Goal: Task Accomplishment & Management: Use online tool/utility

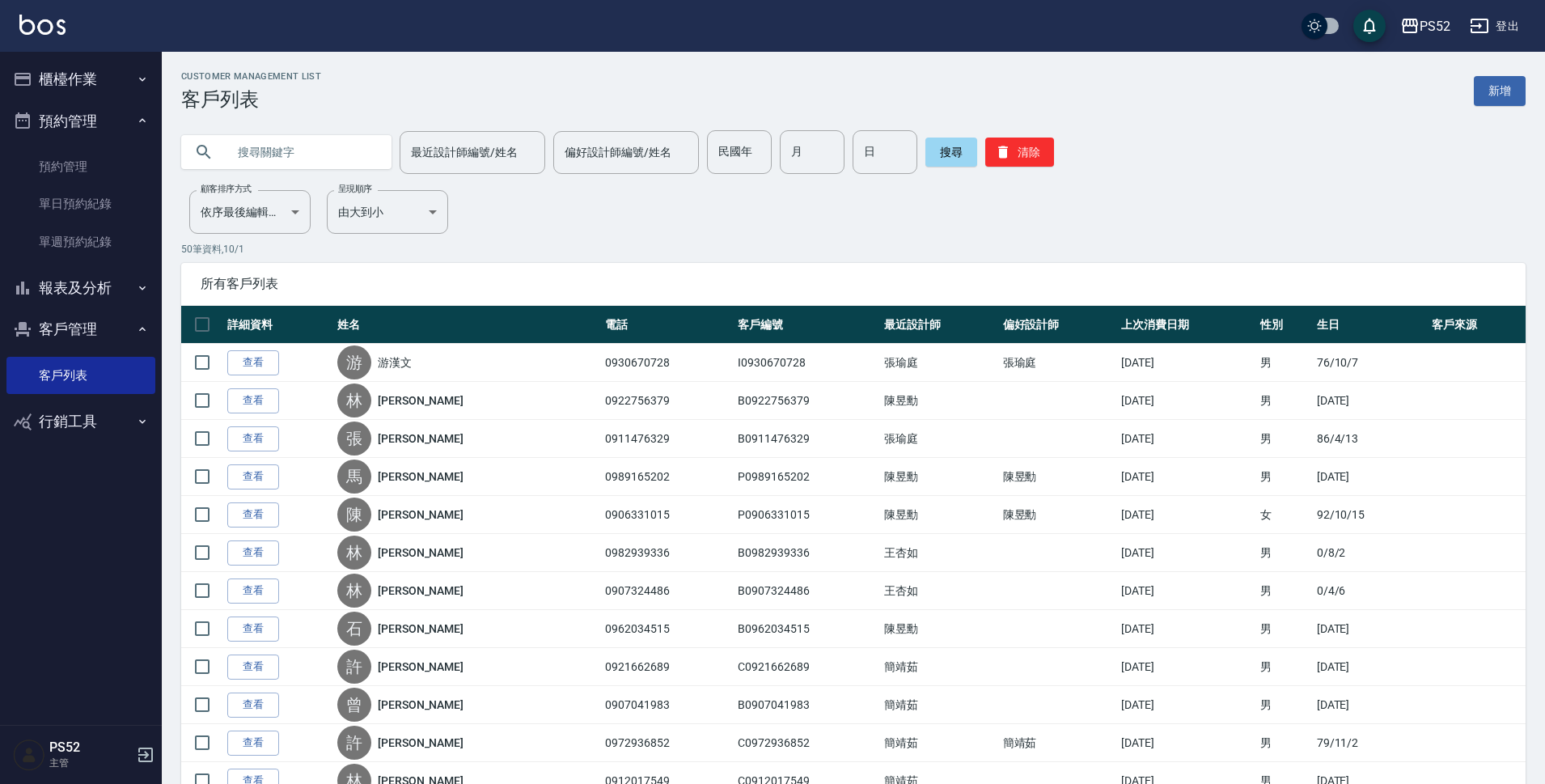
scroll to position [647, 0]
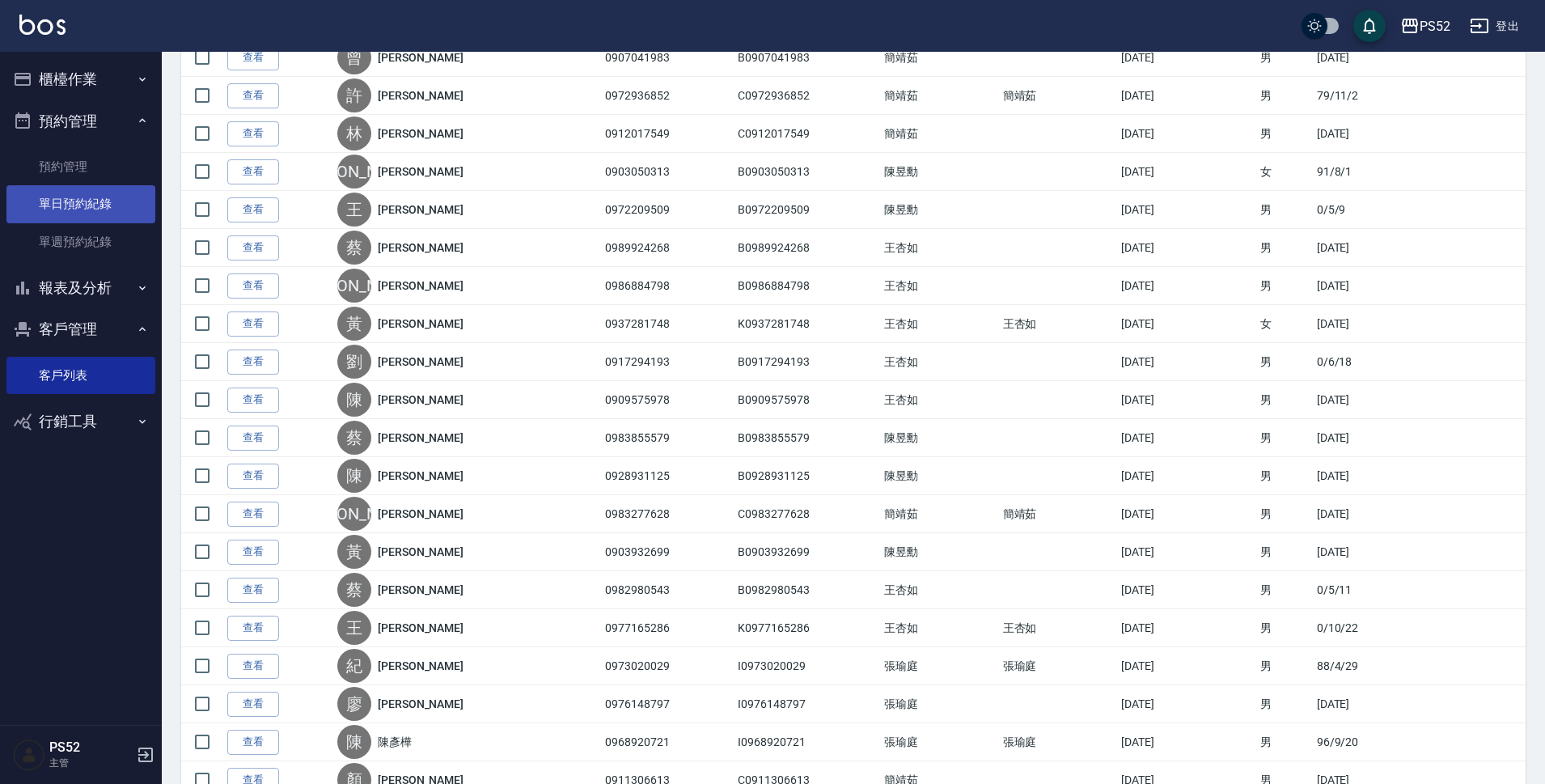
click at [74, 195] on link "單日預約紀錄" at bounding box center [80, 204] width 149 height 37
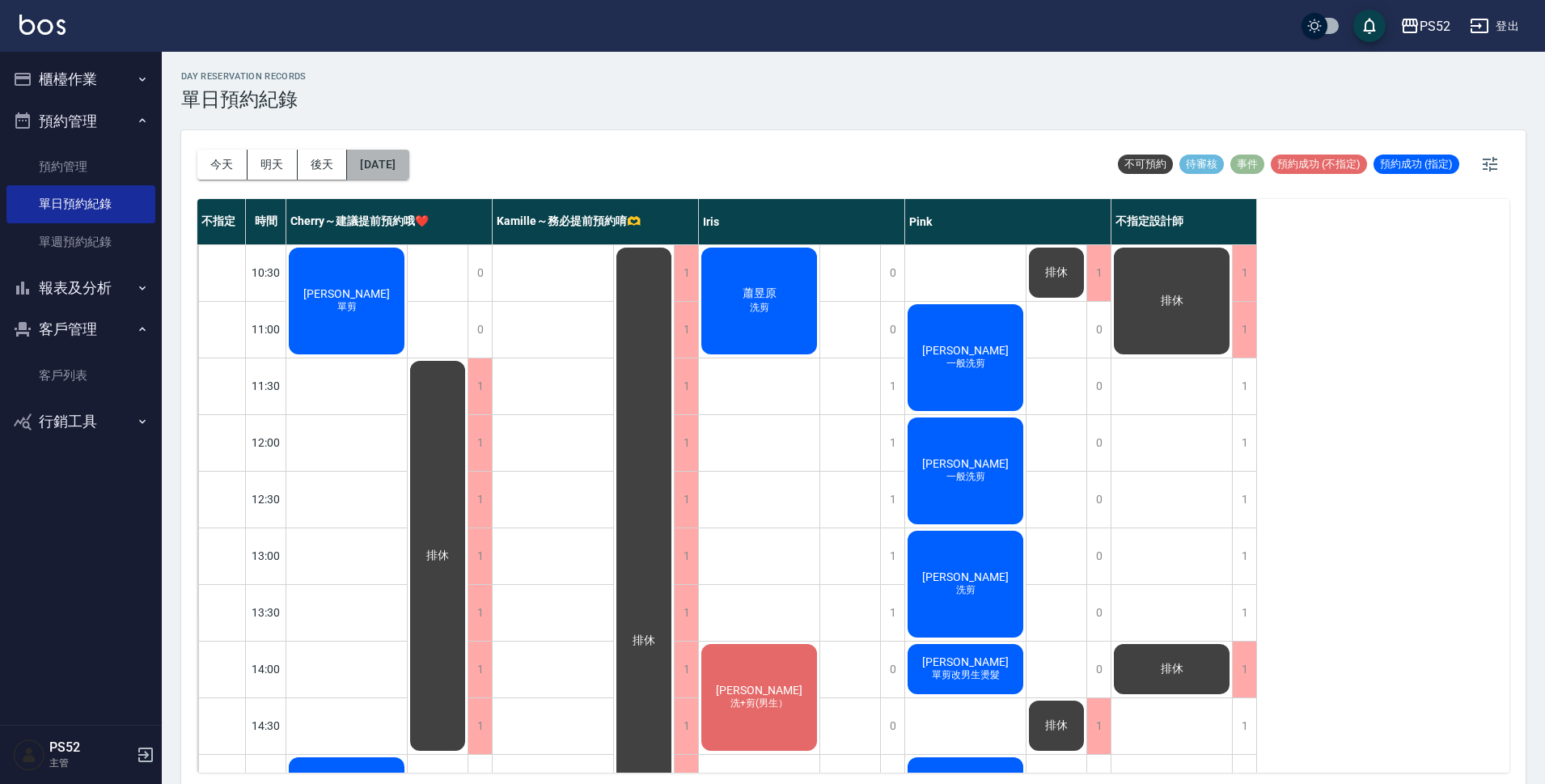
click at [355, 156] on button "[DATE]" at bounding box center [377, 165] width 62 height 30
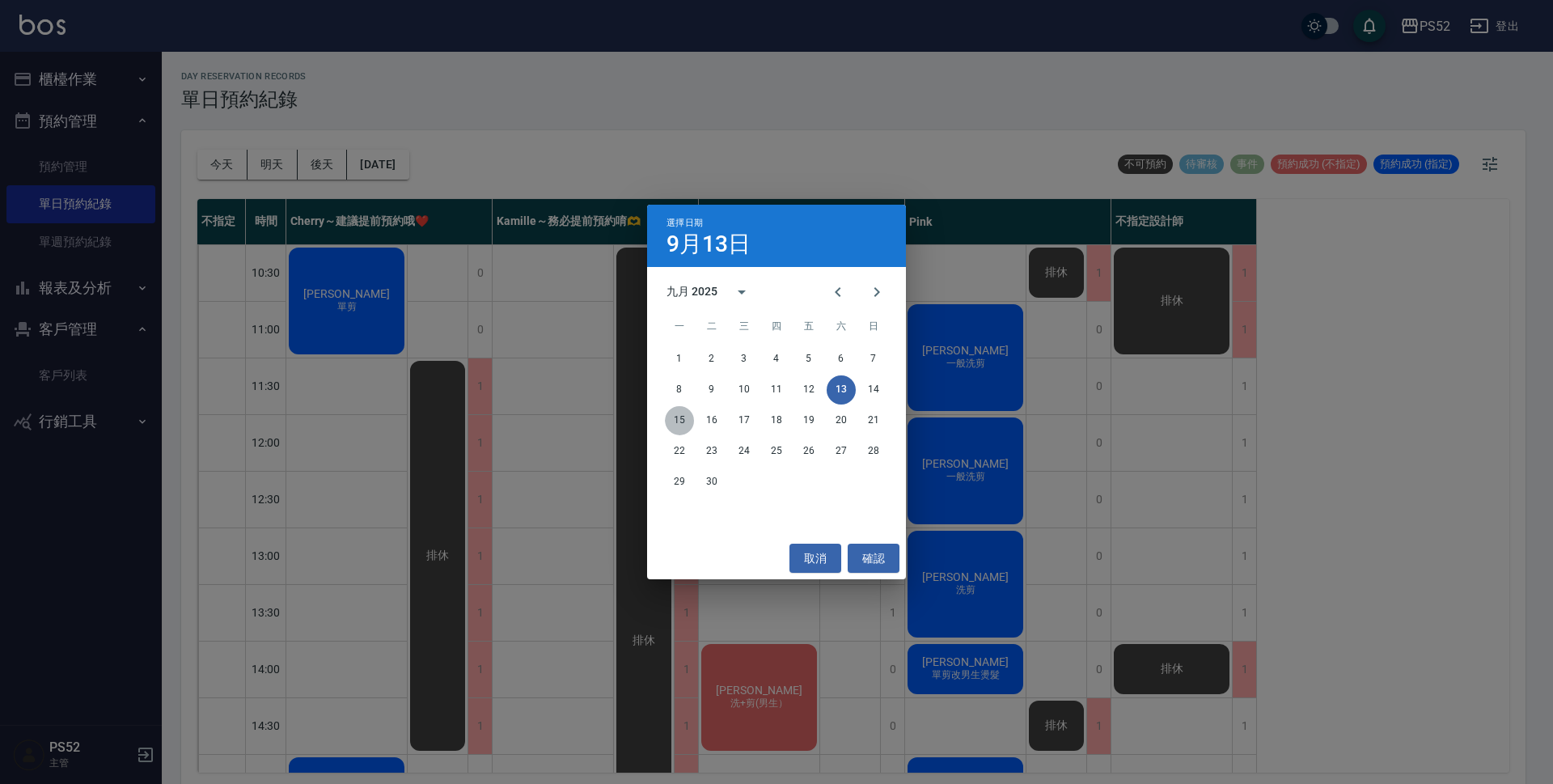
click at [673, 418] on button "15" at bounding box center [679, 420] width 29 height 29
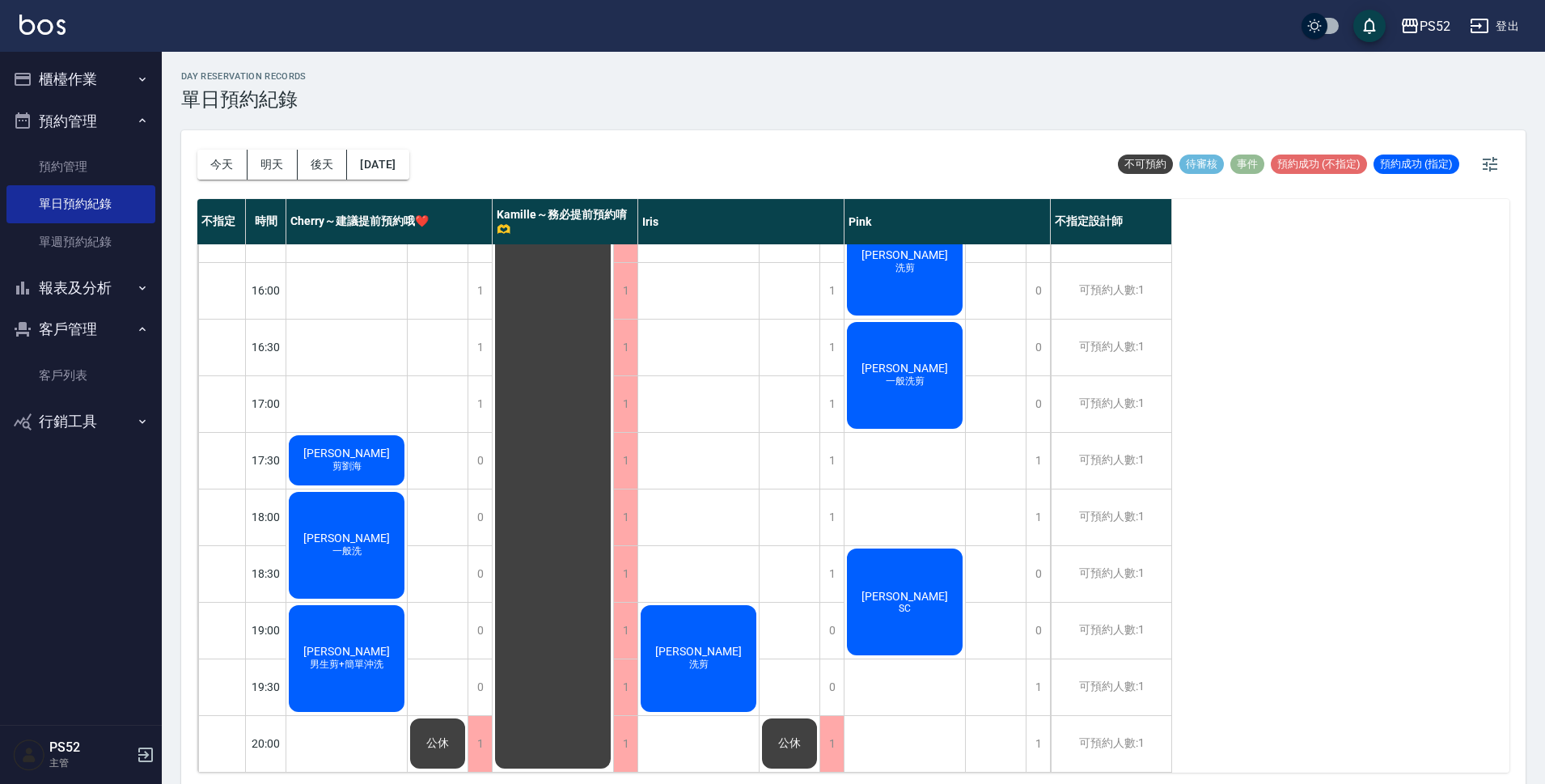
scroll to position [619, 0]
click at [834, 441] on div "1" at bounding box center [831, 460] width 24 height 56
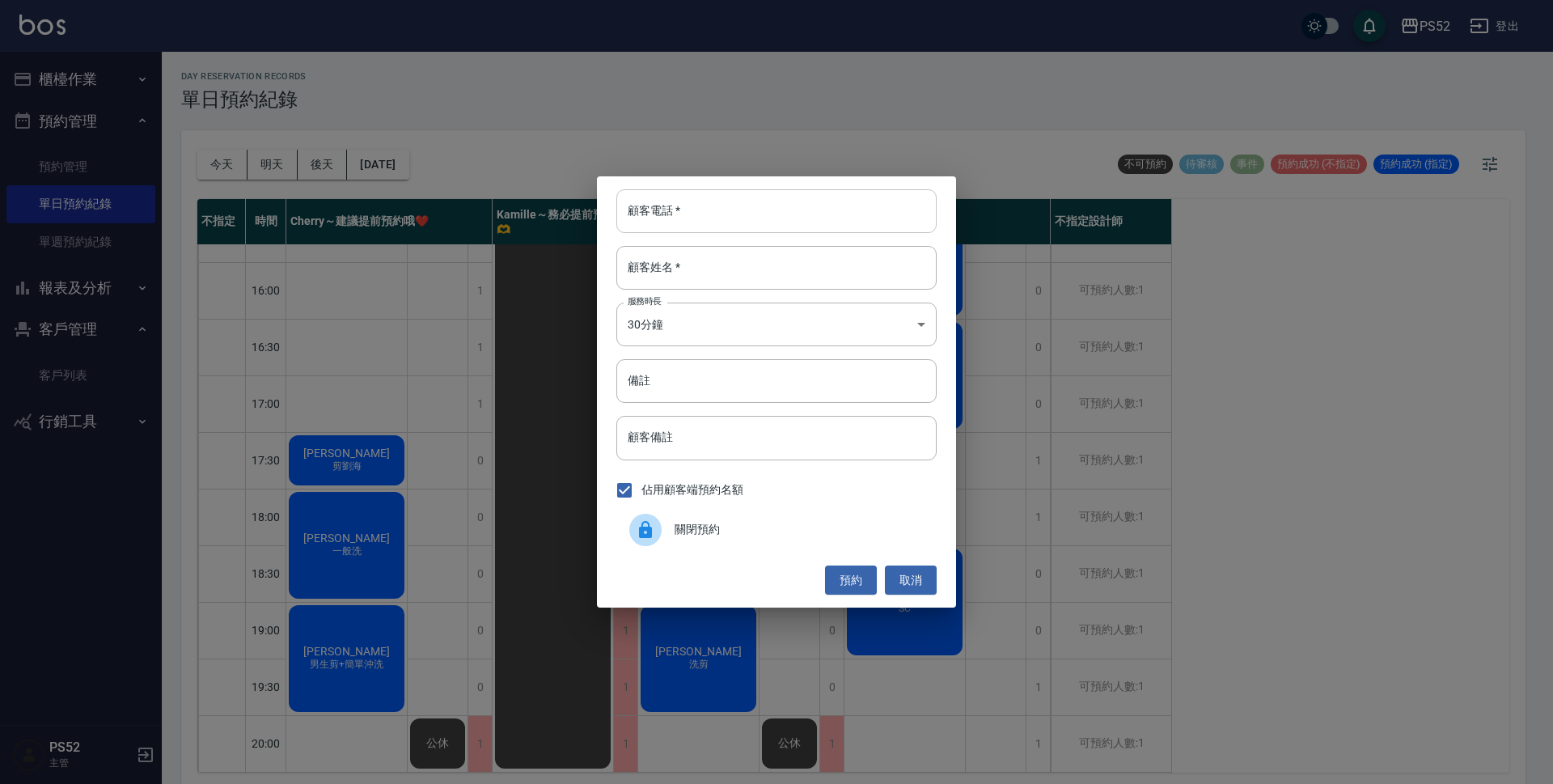
click at [682, 223] on input "顧客電話   *" at bounding box center [776, 210] width 320 height 44
type input "0"
click at [715, 392] on input "備註" at bounding box center [776, 381] width 320 height 44
click at [715, 392] on input "0425770068" at bounding box center [776, 381] width 320 height 44
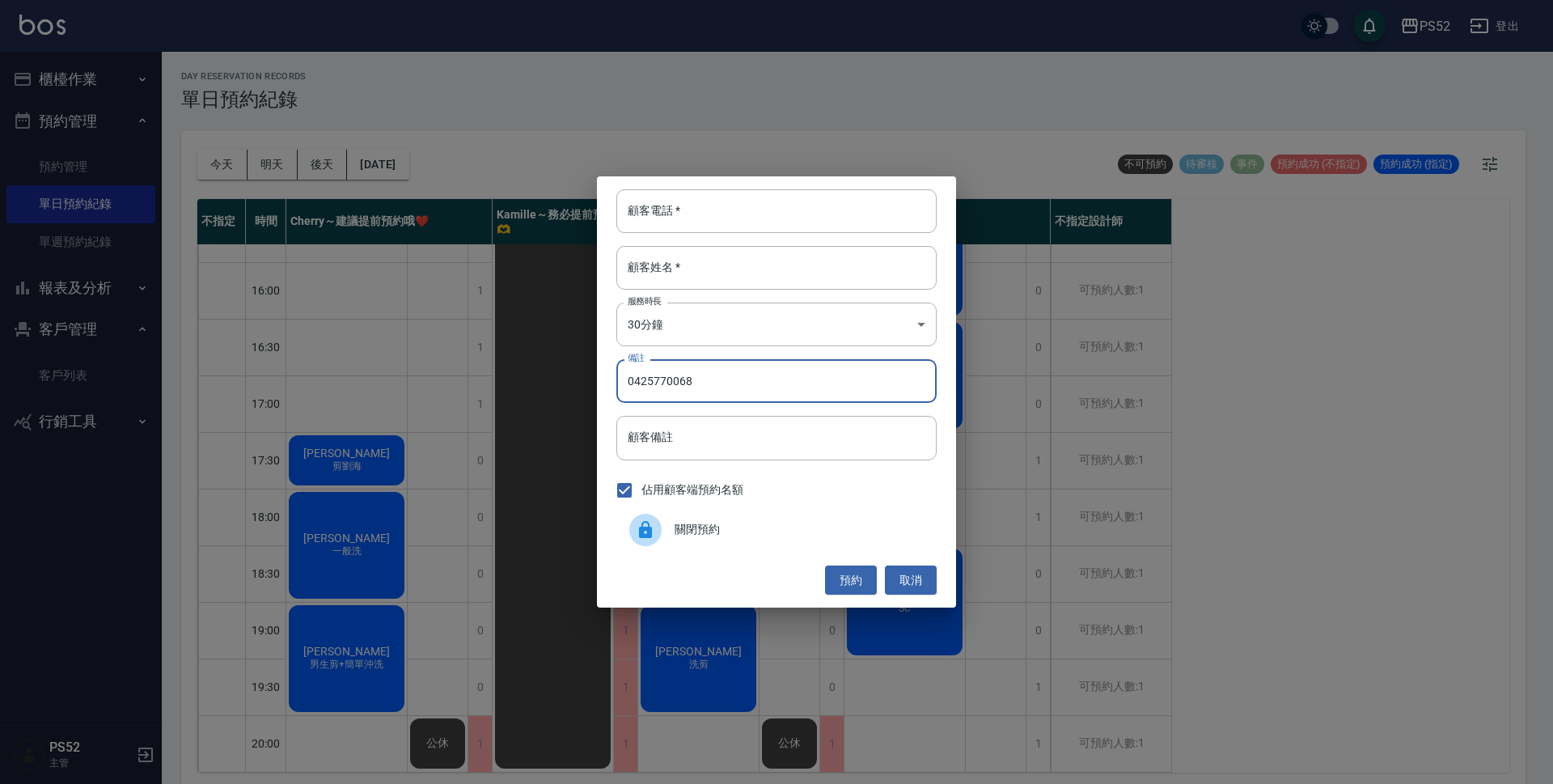
type input "0425770068"
click at [302, 344] on div "顧客電話   * 顧客電話   * 顧客姓名   * 顧客姓名   * 服務時長 30分鐘 1 服務時長 備註 0425770068 備註 顧客備註 顧客備註…" at bounding box center [776, 392] width 1553 height 784
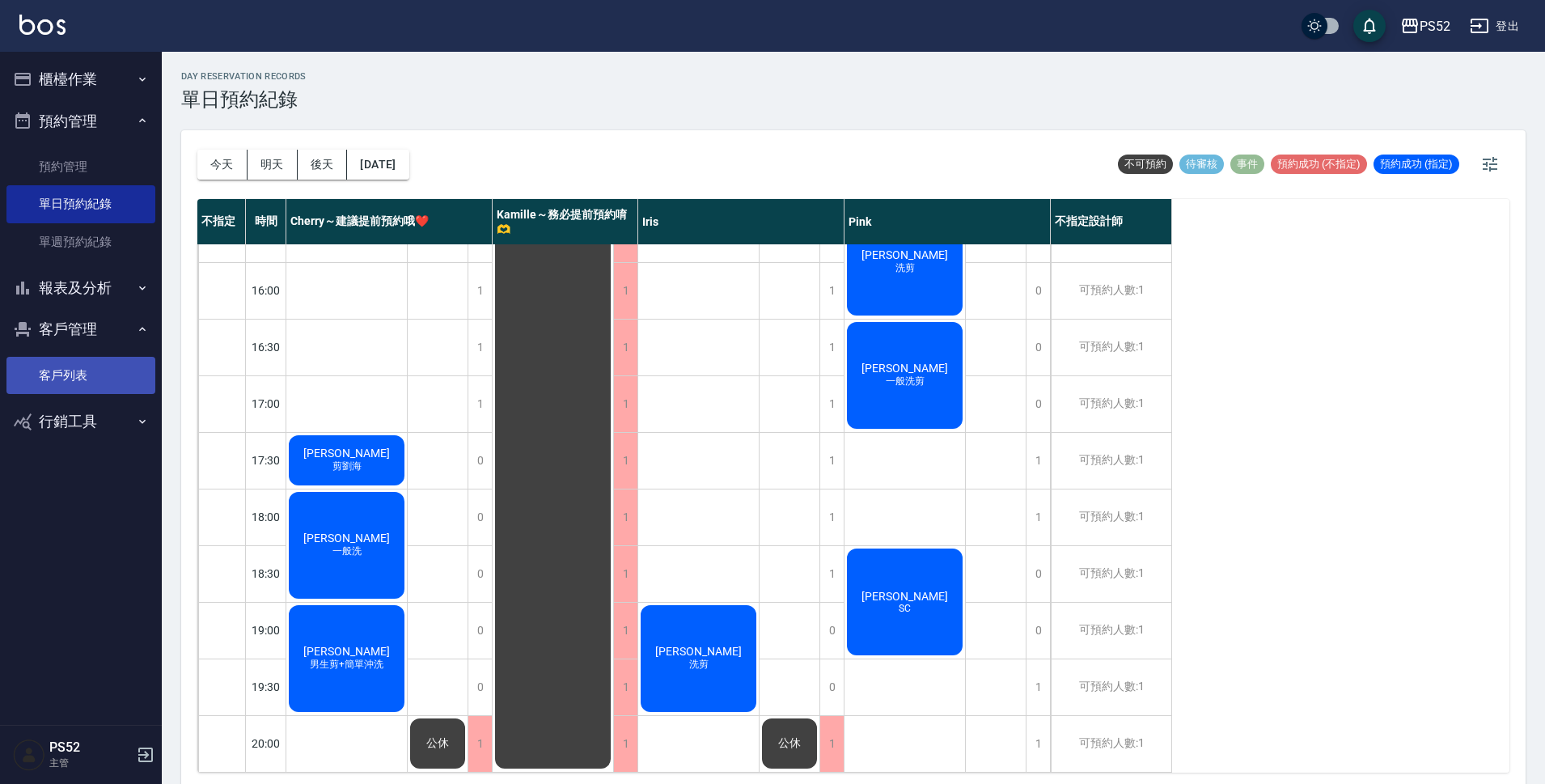
click at [38, 375] on link "客戶列表" at bounding box center [80, 375] width 149 height 37
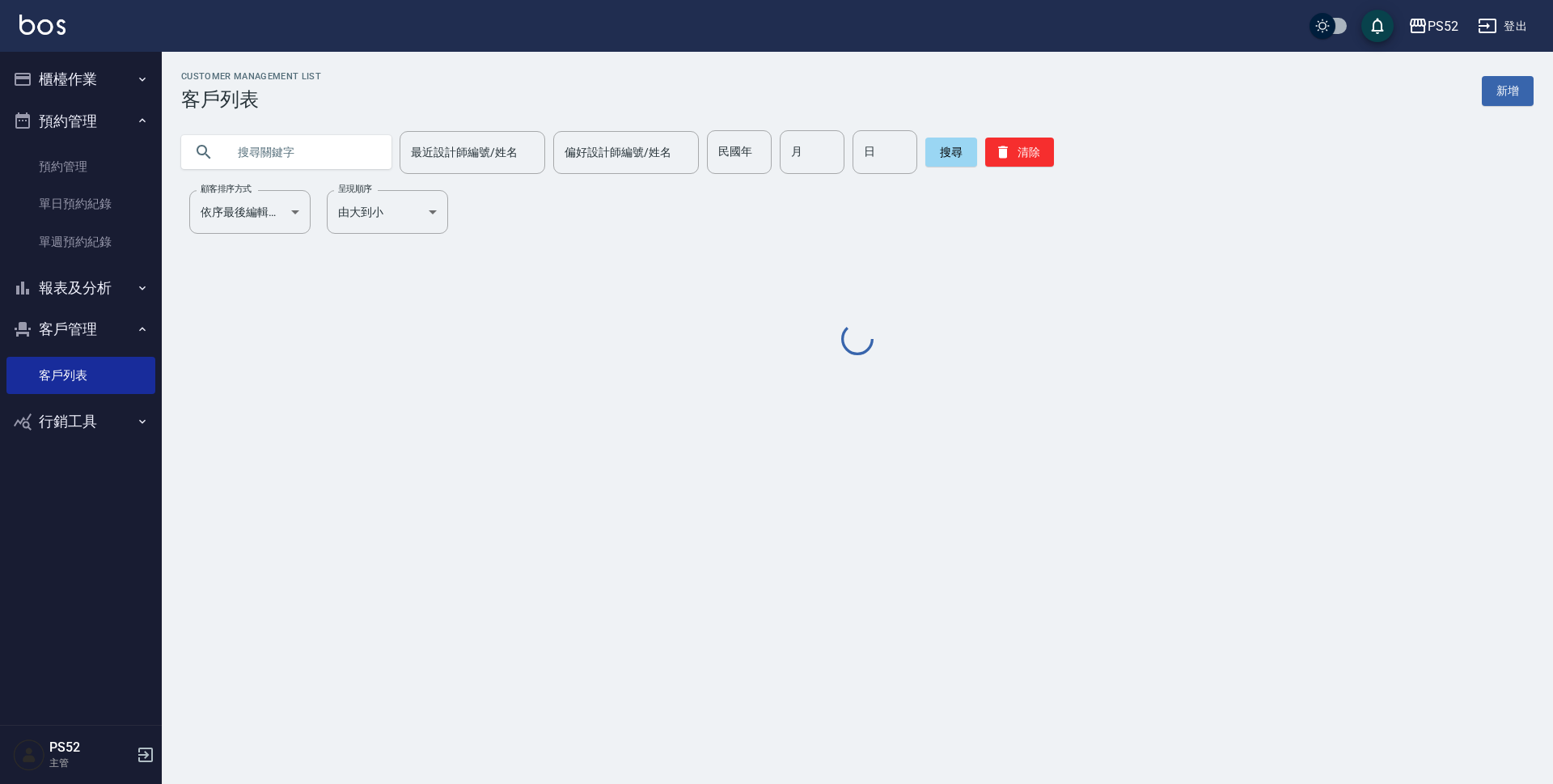
click at [356, 157] on input "text" at bounding box center [302, 152] width 152 height 44
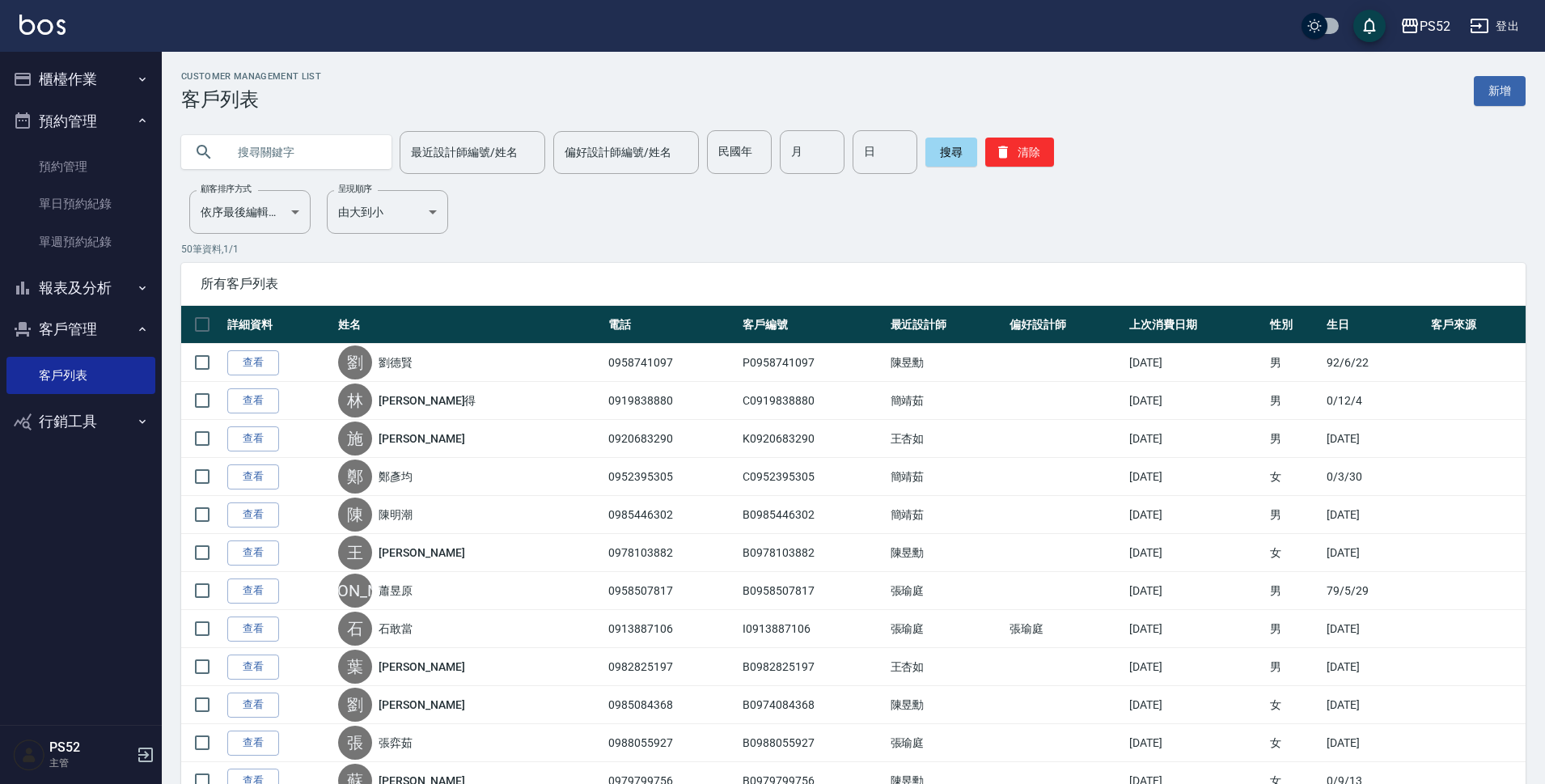
paste input "0425770068"
type input "0425770068"
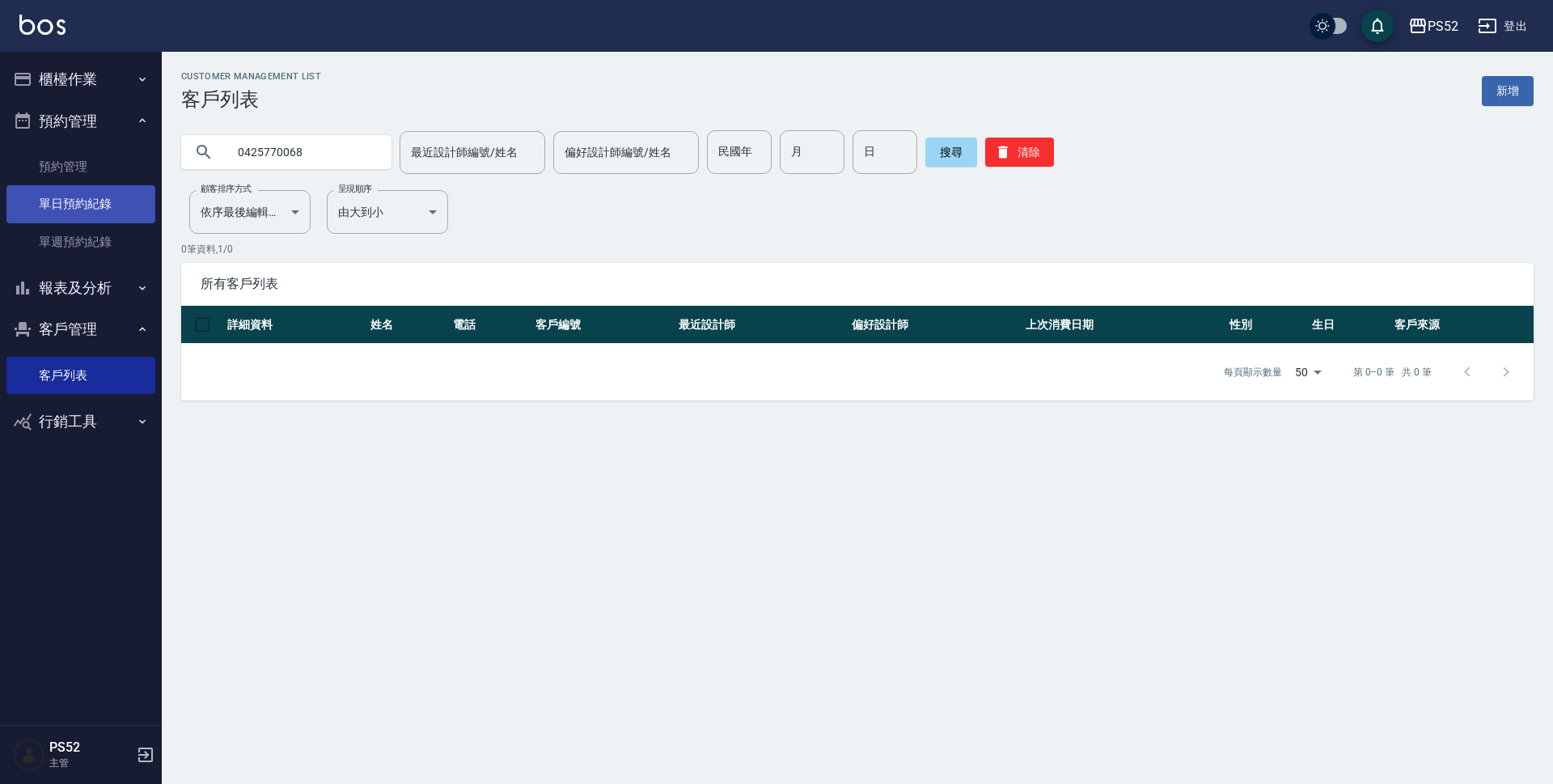
click at [92, 209] on link "單日預約紀錄" at bounding box center [80, 204] width 149 height 37
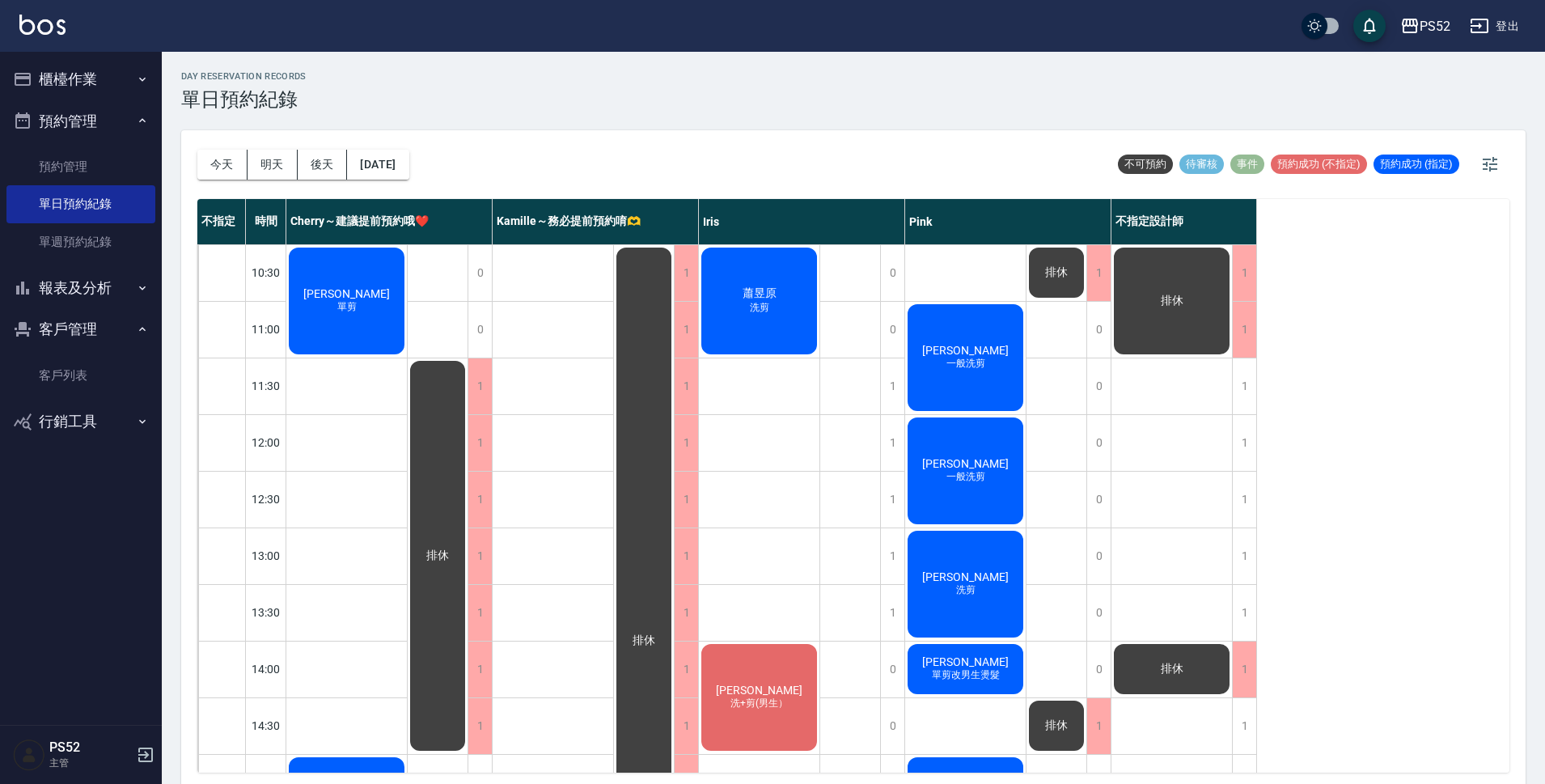
click at [394, 169] on button "[DATE]" at bounding box center [377, 165] width 62 height 30
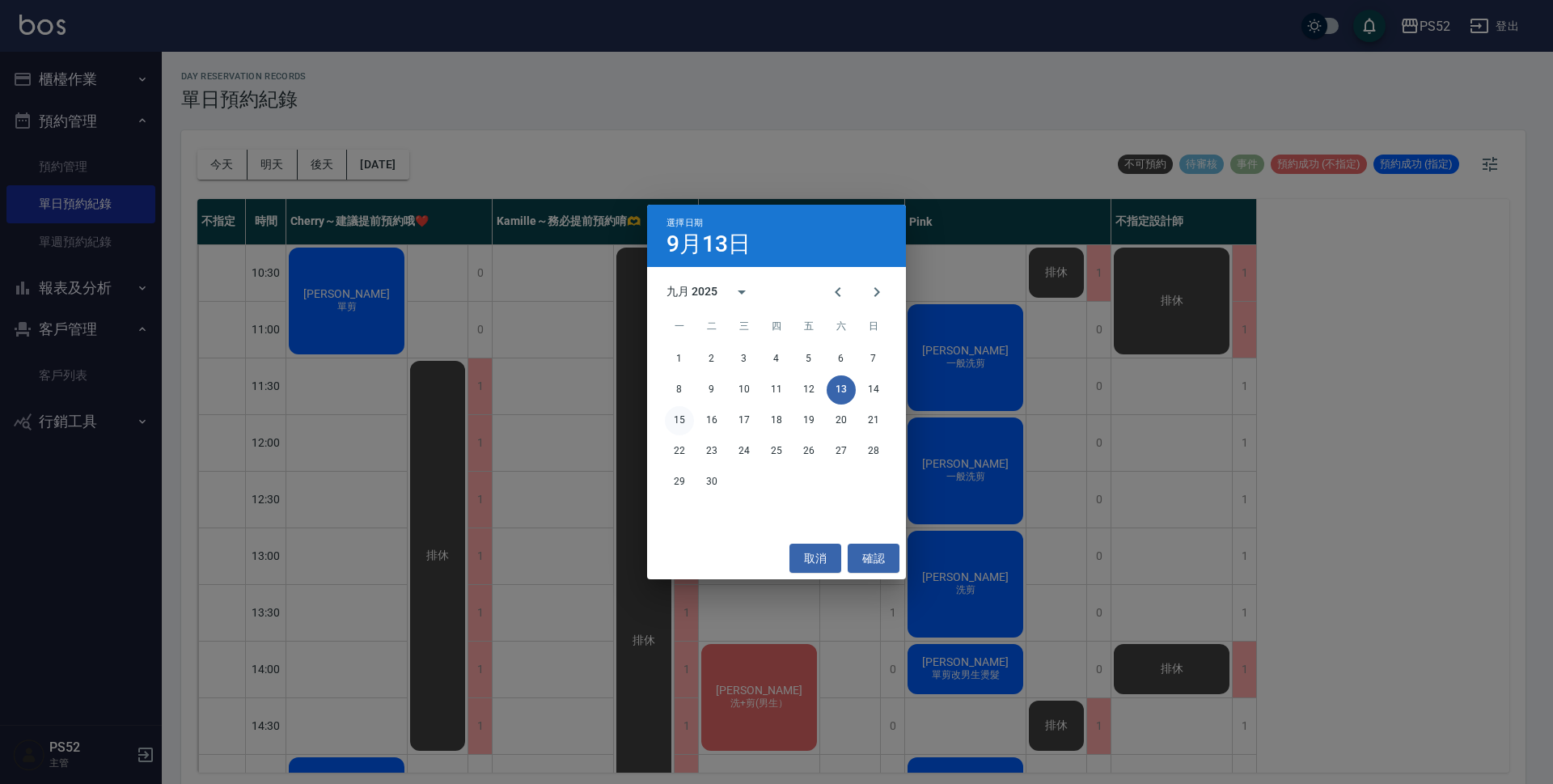
click at [681, 411] on button "15" at bounding box center [679, 420] width 29 height 29
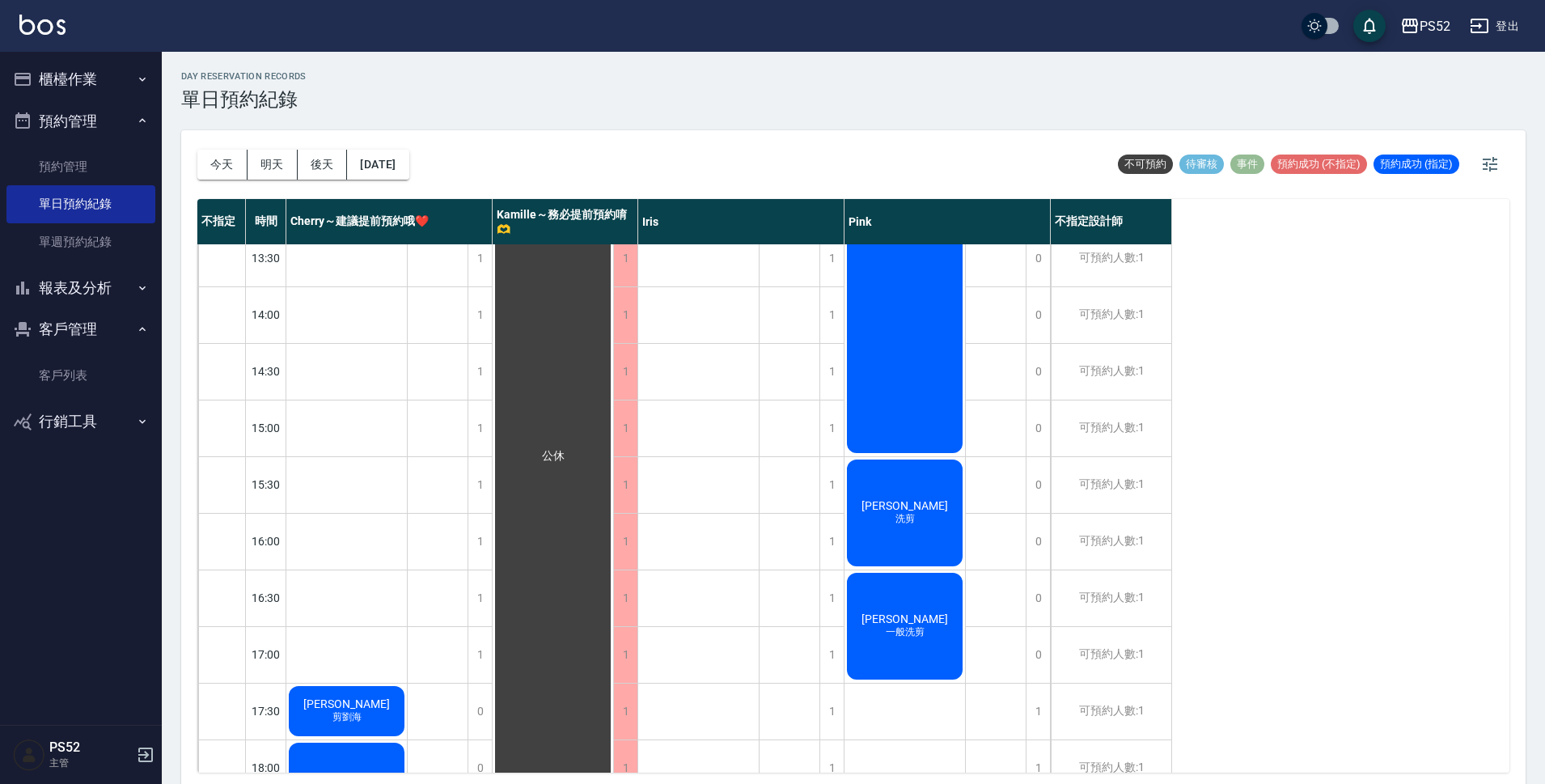
scroll to position [458, 0]
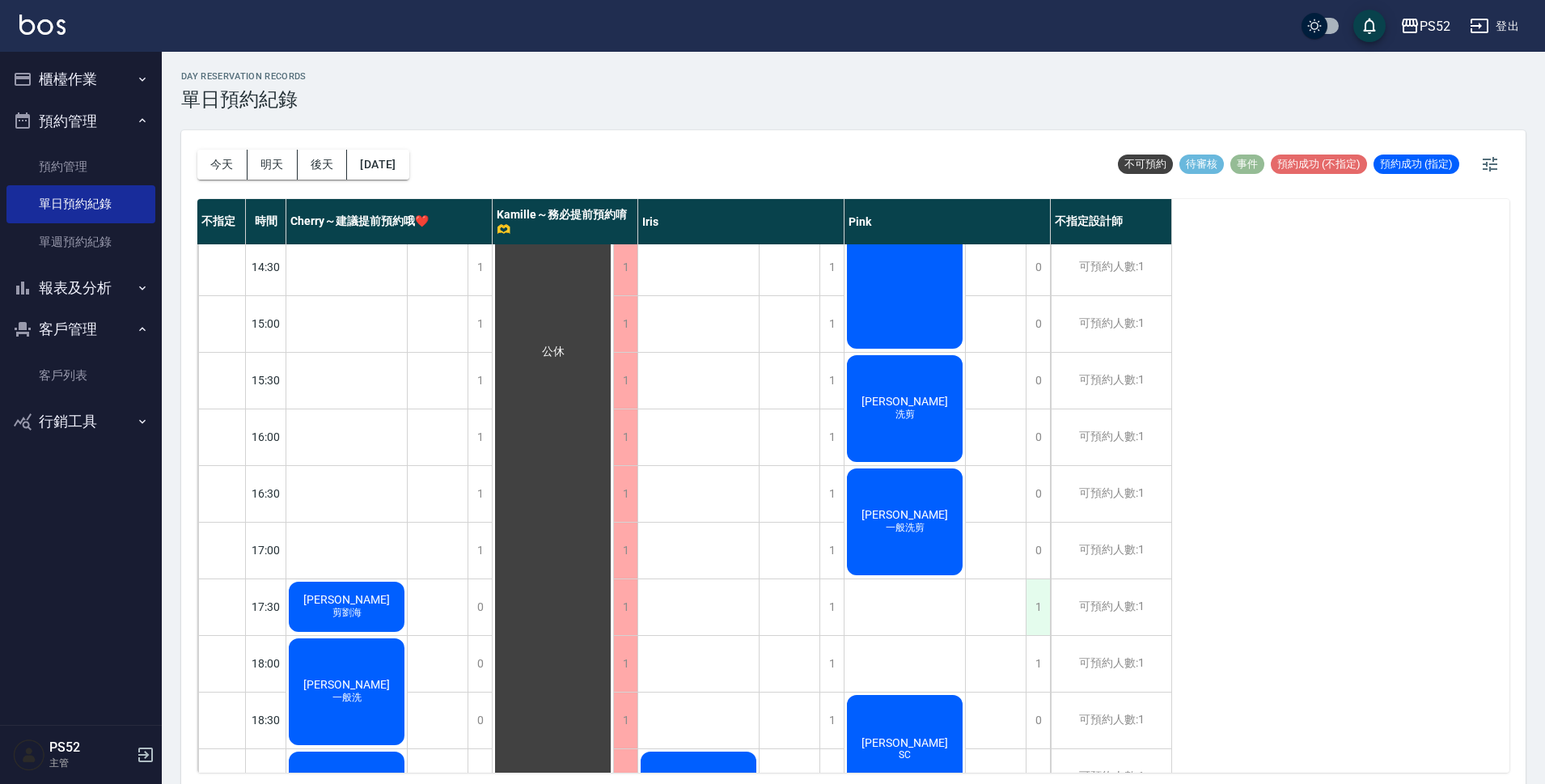
click at [1032, 604] on div "1" at bounding box center [1037, 607] width 24 height 56
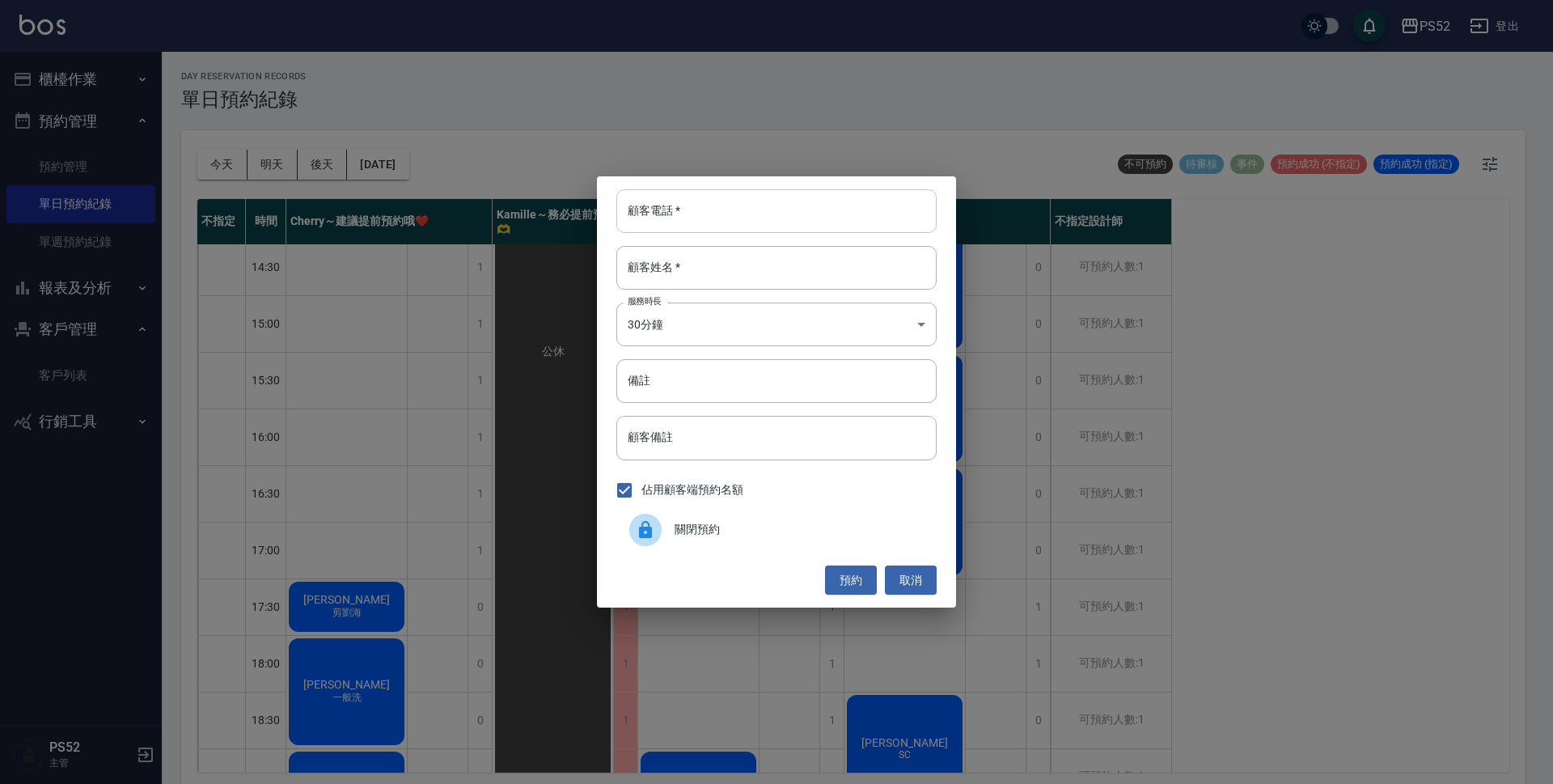
click at [819, 216] on input "顧客電話   *" at bounding box center [776, 210] width 320 height 44
type input "00"
type input "J"
type input "無名氏"
click at [799, 334] on body "PS52 登出 櫃檯作業 打帳單 帳單列表 現金收支登錄 材料自購登錄 每日結帳 排班表 現場電腦打卡 預約管理 預約管理 單日預約紀錄 單週預約紀錄 報表及…" at bounding box center [776, 394] width 1553 height 788
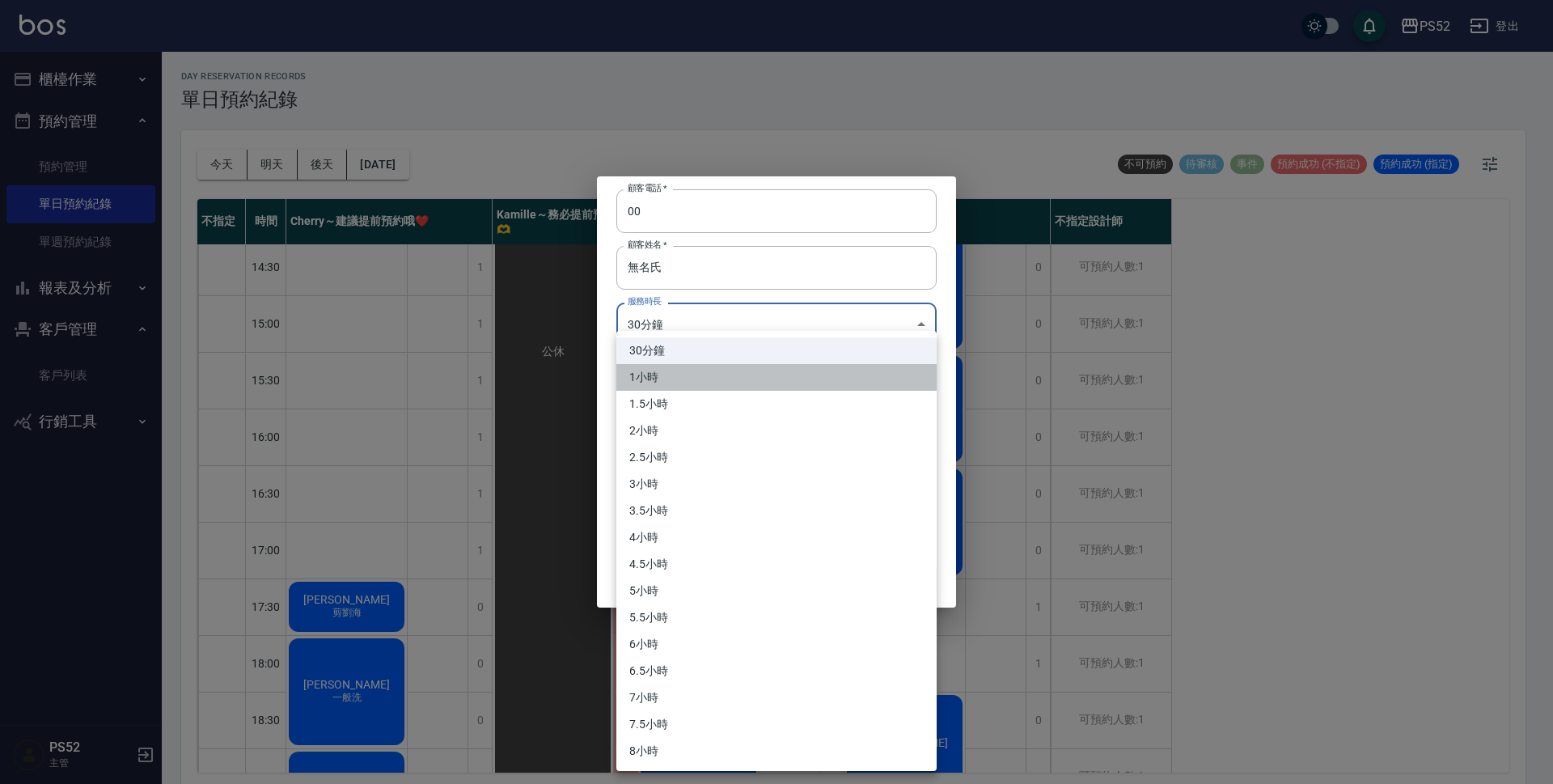
click at [717, 376] on li "1小時" at bounding box center [776, 377] width 320 height 27
type input "2"
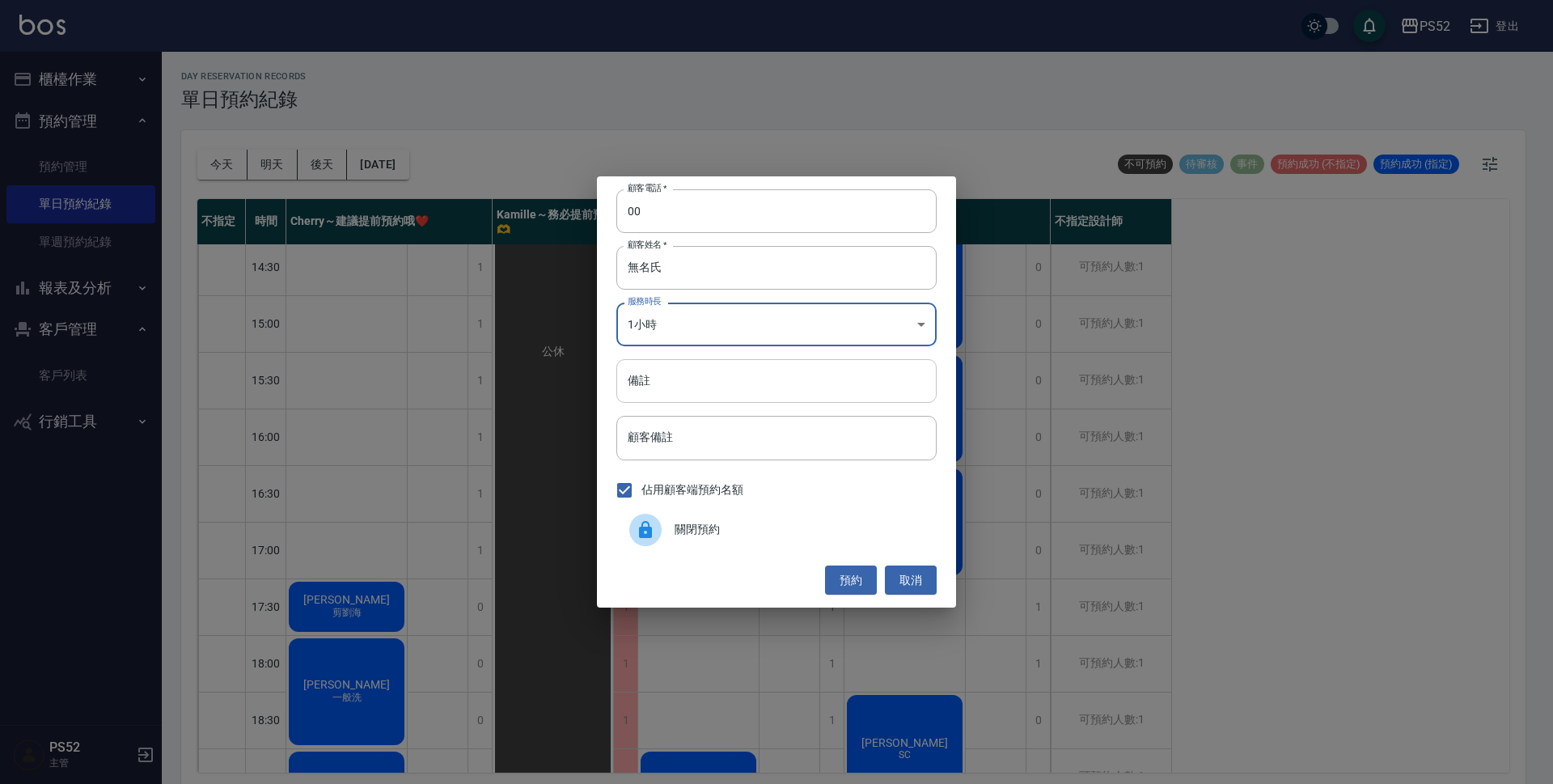
click at [715, 384] on input "備註" at bounding box center [776, 381] width 320 height 44
paste input "0425770068"
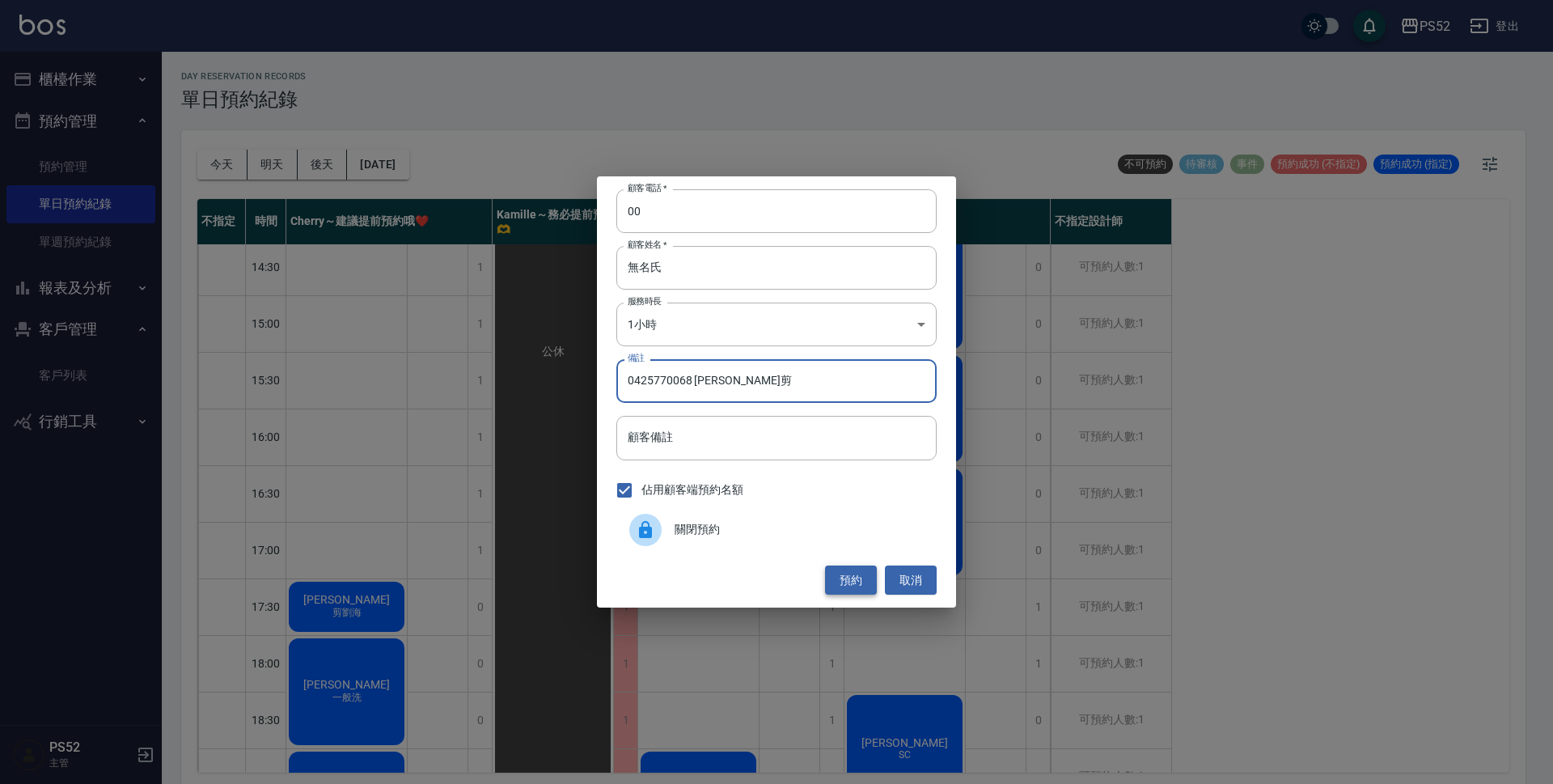
type input "0425770068 [PERSON_NAME]剪"
click at [857, 574] on button "預約" at bounding box center [851, 581] width 52 height 30
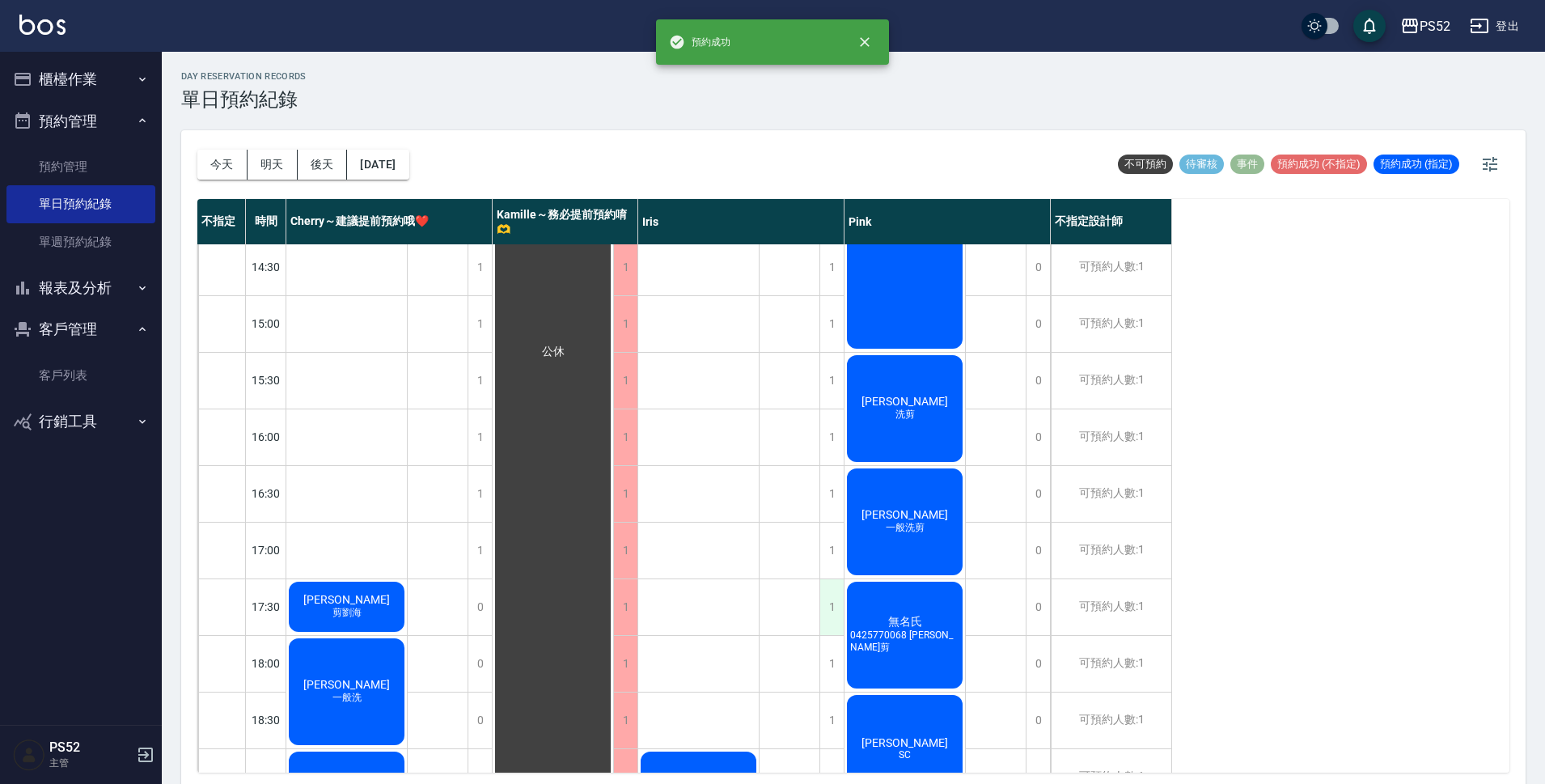
click at [822, 597] on div "1" at bounding box center [831, 607] width 24 height 56
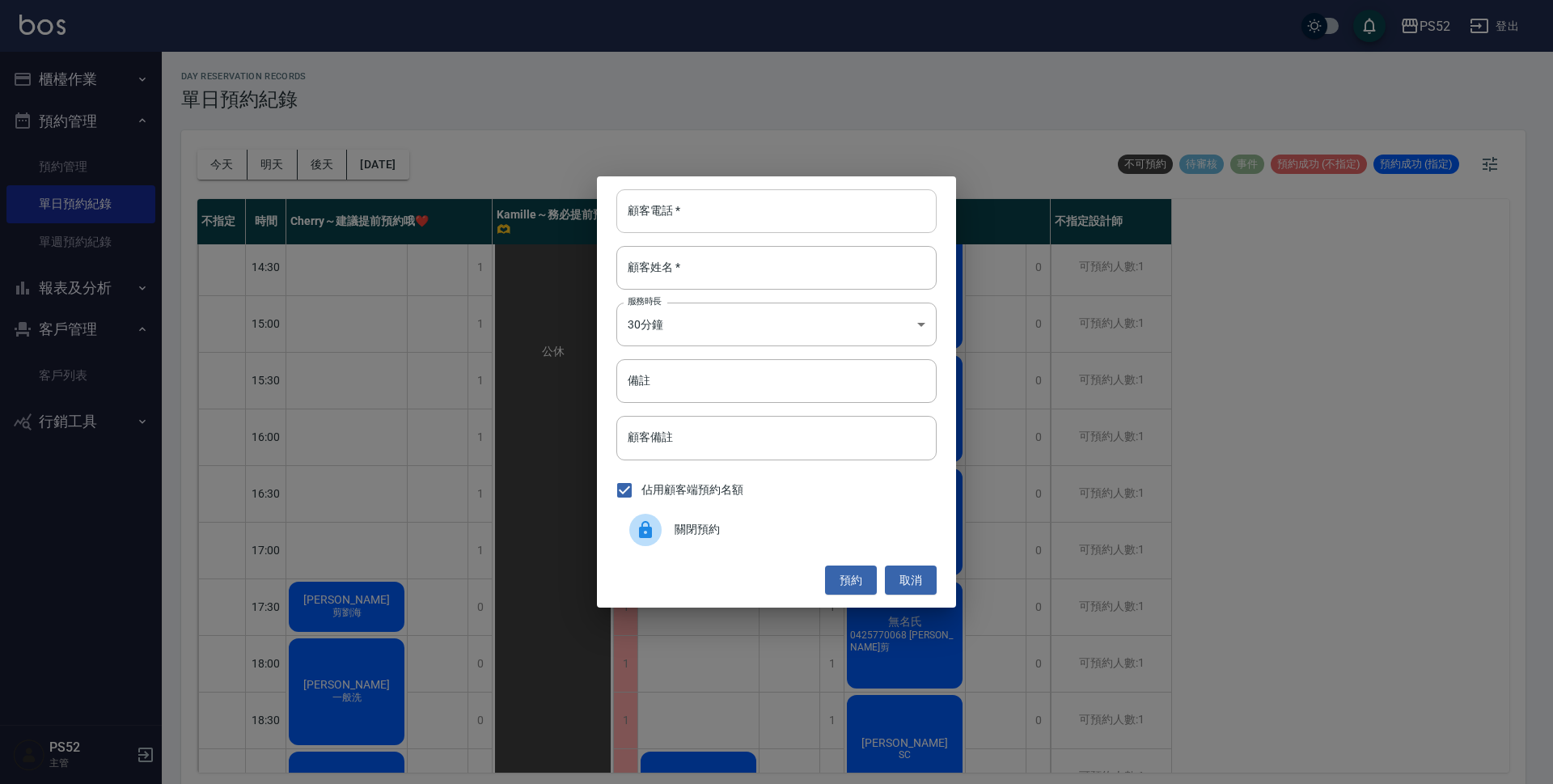
click at [693, 212] on input "顧客電話   *" at bounding box center [776, 210] width 320 height 44
type input "00"
type input "無名氏"
click at [718, 314] on body "PS52 登出 櫃檯作業 打帳單 帳單列表 現金收支登錄 材料自購登錄 每日結帳 排班表 現場電腦打卡 預約管理 預約管理 單日預約紀錄 單週預約紀錄 報表及…" at bounding box center [776, 394] width 1553 height 788
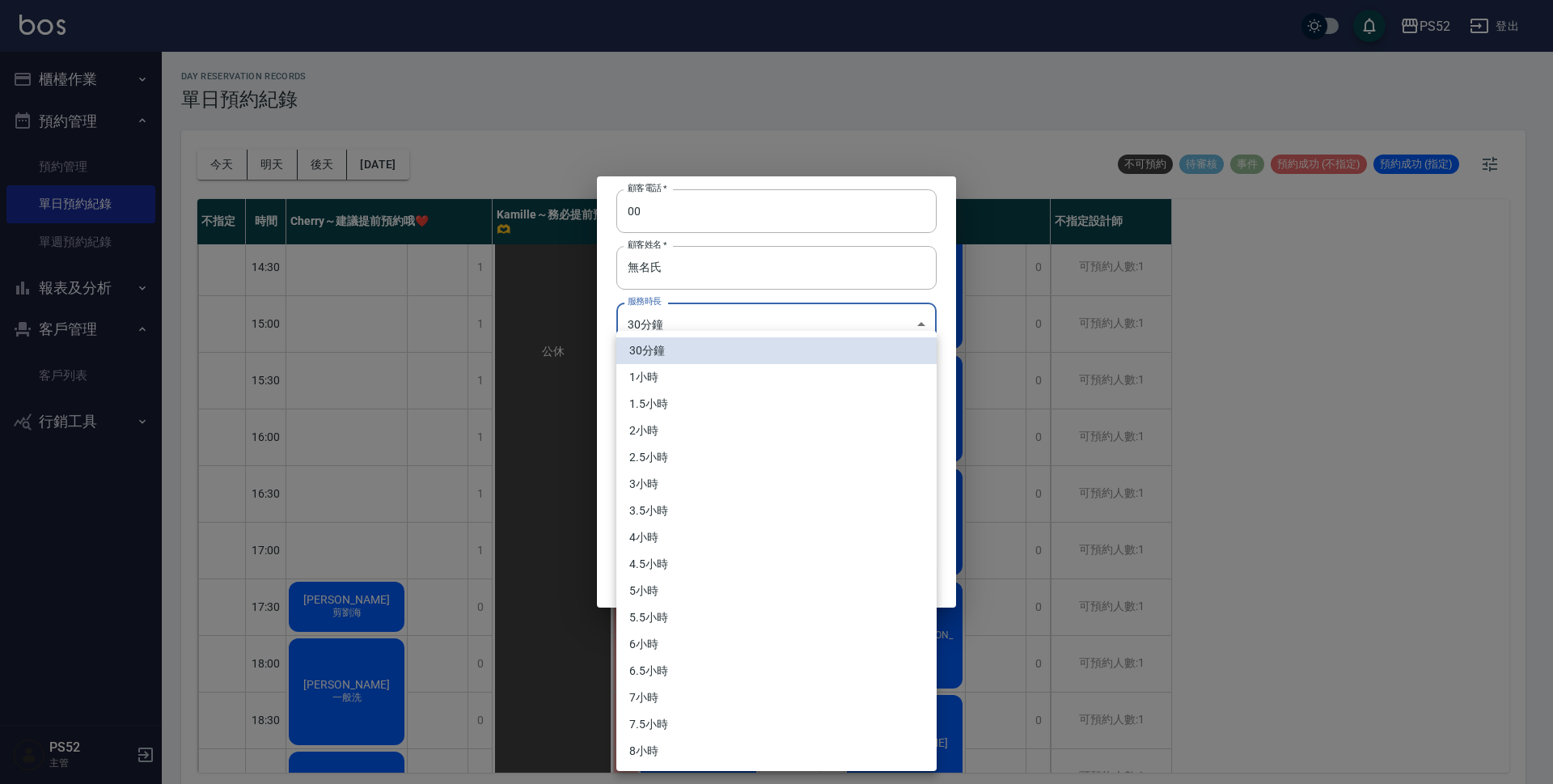
click at [681, 386] on li "1小時" at bounding box center [776, 377] width 320 height 27
type input "2"
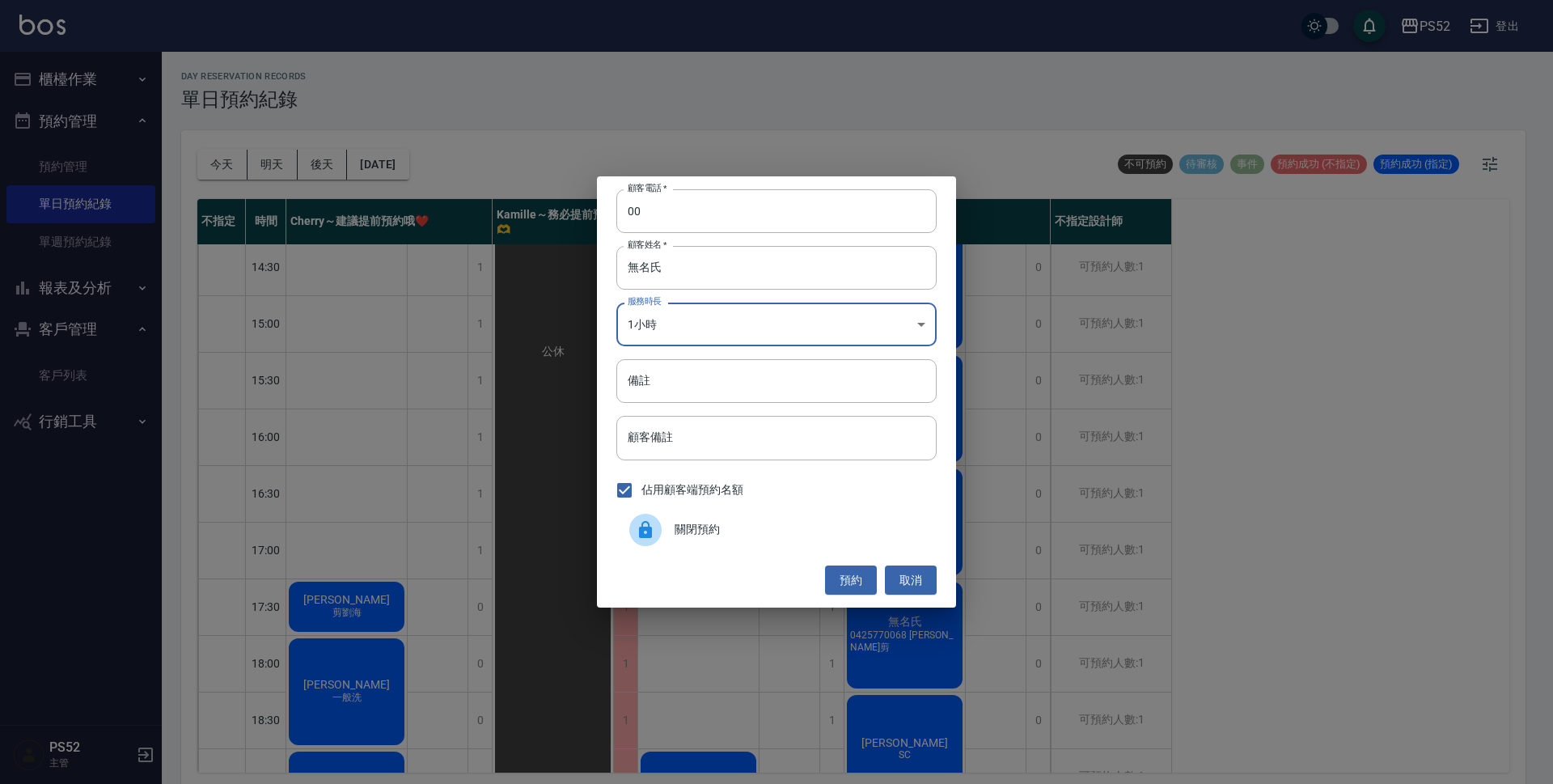
click at [682, 394] on input "備註" at bounding box center [776, 381] width 320 height 44
paste input "0425770068"
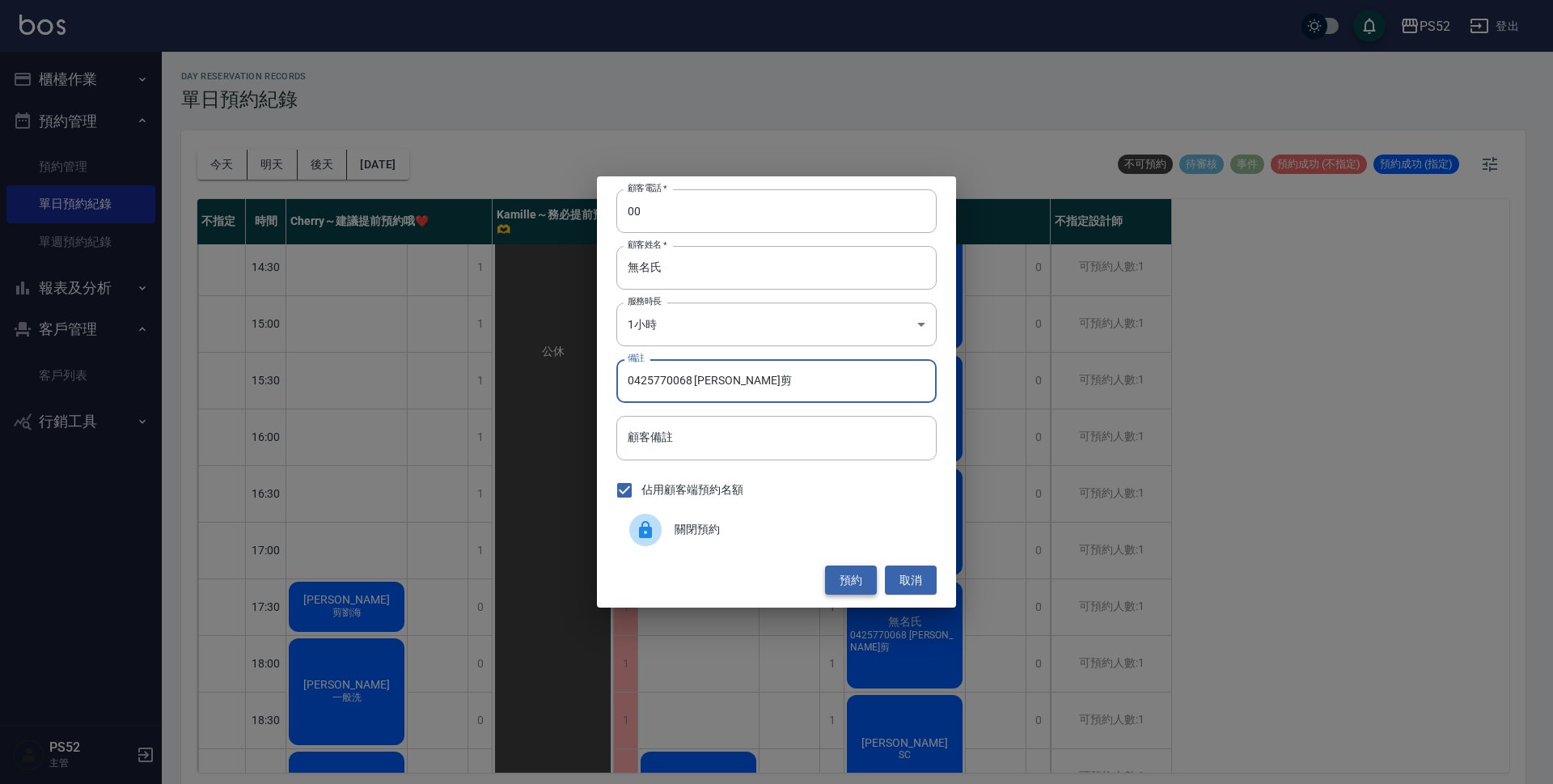
type input "0425770068 [PERSON_NAME]剪"
click at [865, 577] on button "預約" at bounding box center [851, 581] width 52 height 30
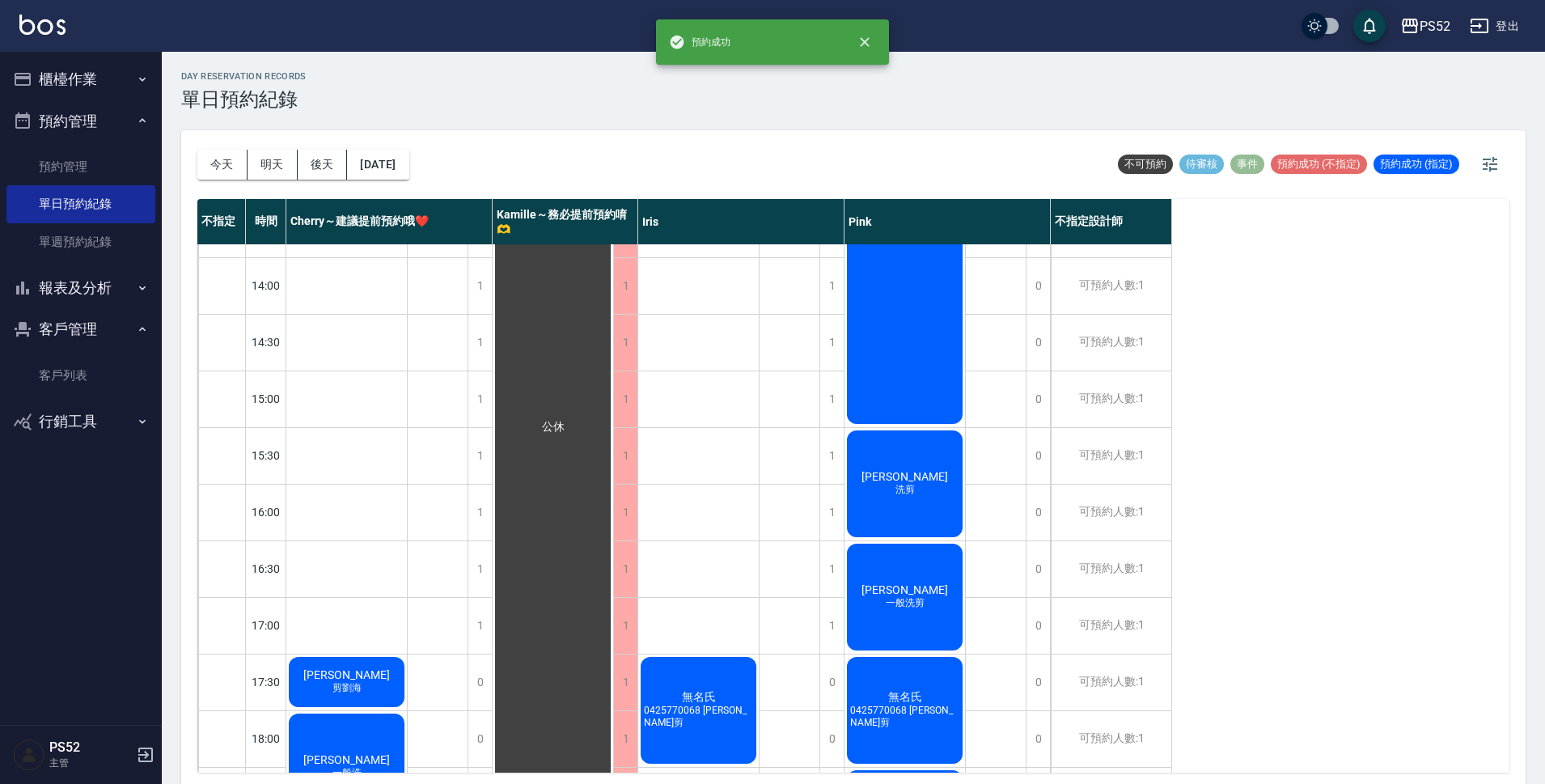
scroll to position [377, 0]
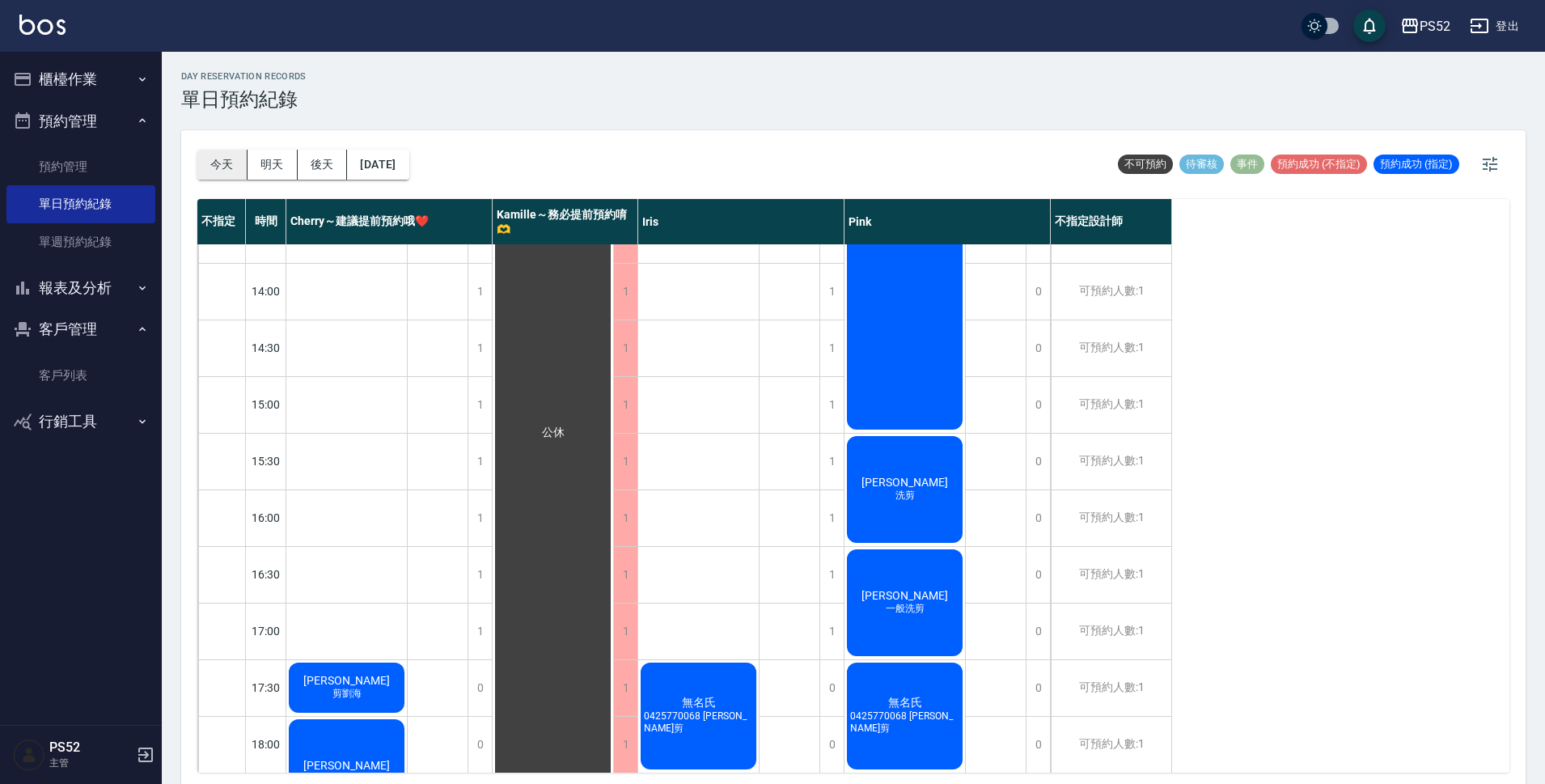
click at [231, 169] on button "今天" at bounding box center [222, 165] width 50 height 30
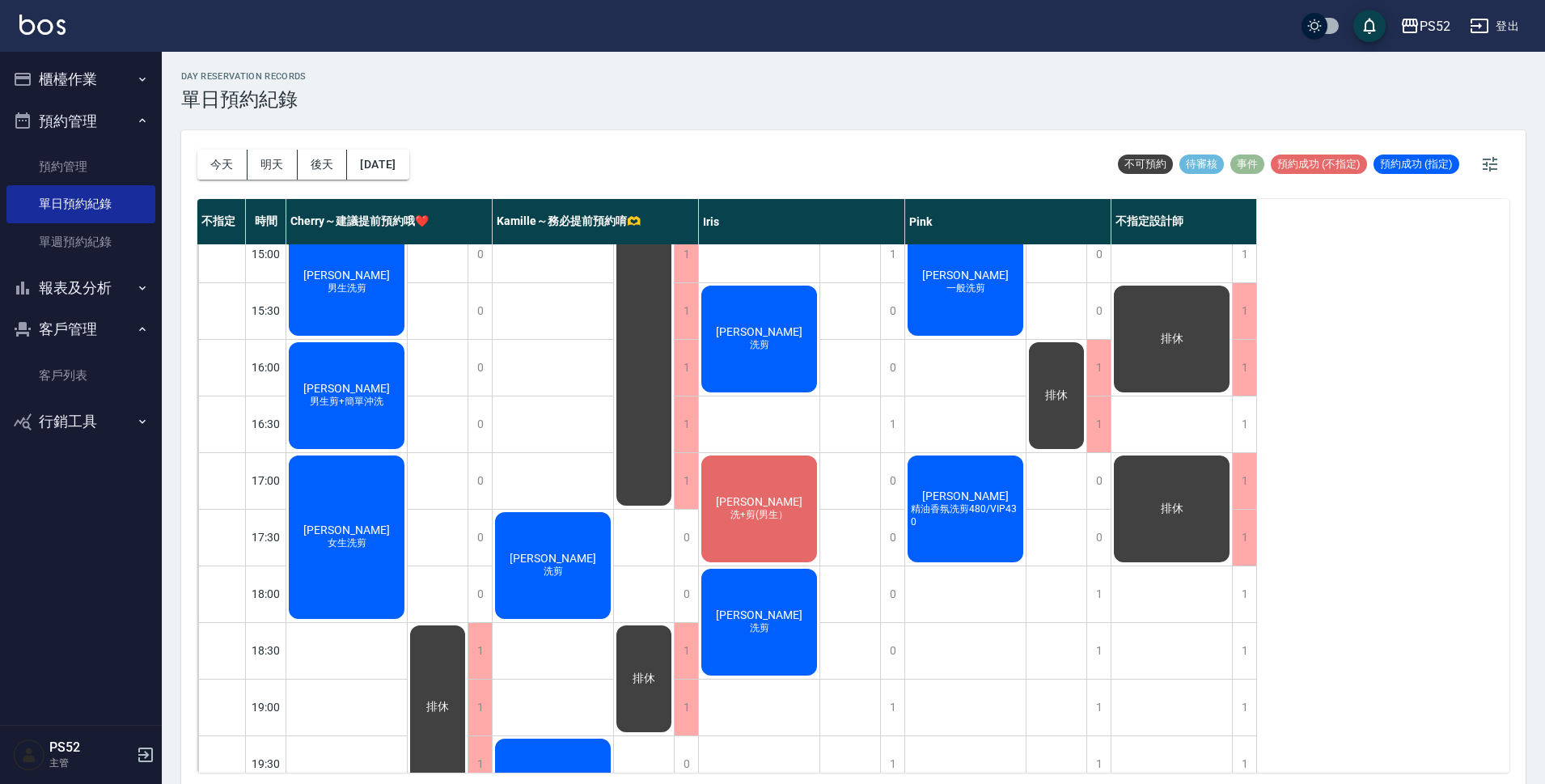
scroll to position [511, 0]
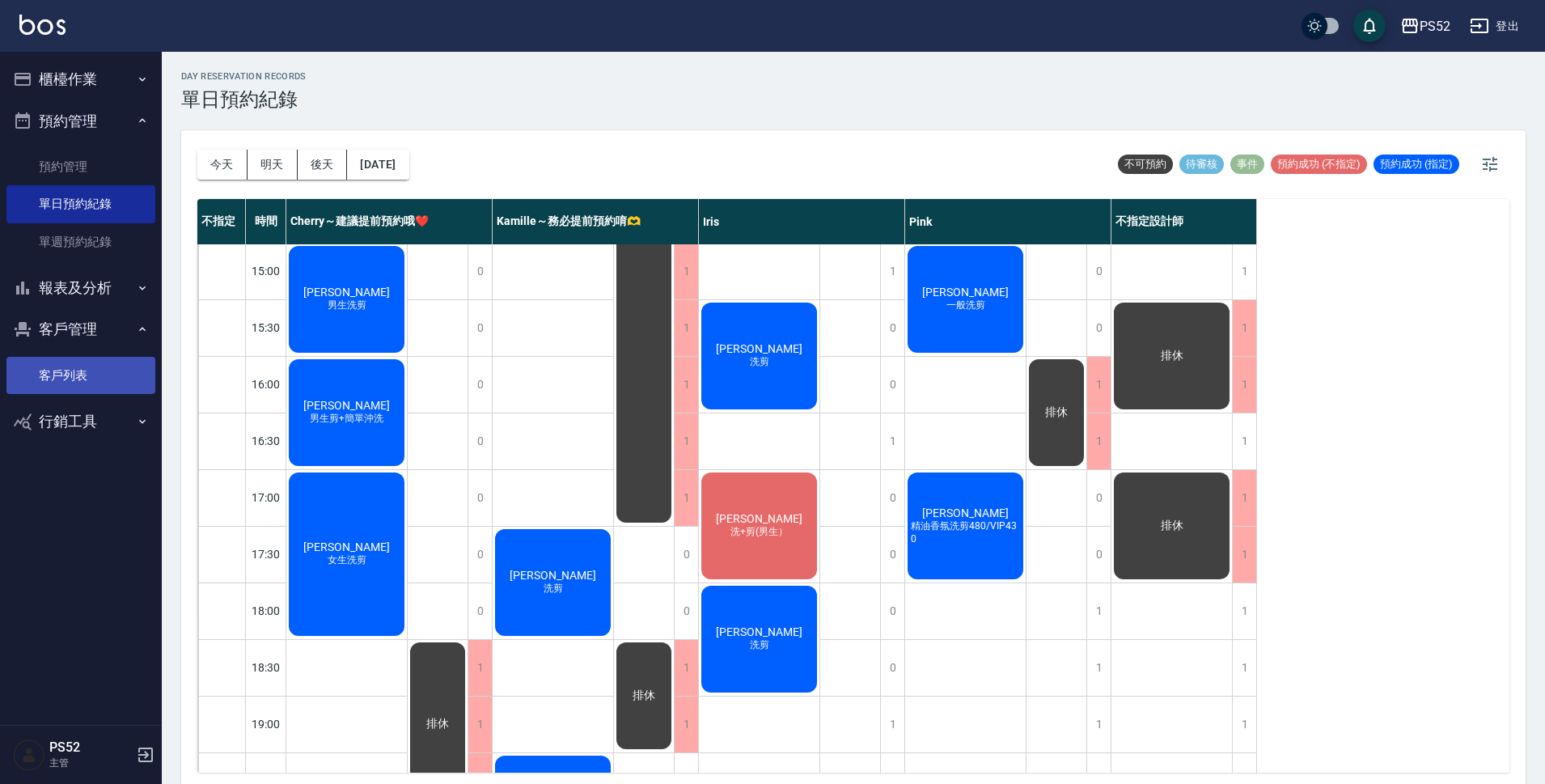
click at [71, 379] on link "客戶列表" at bounding box center [80, 375] width 149 height 37
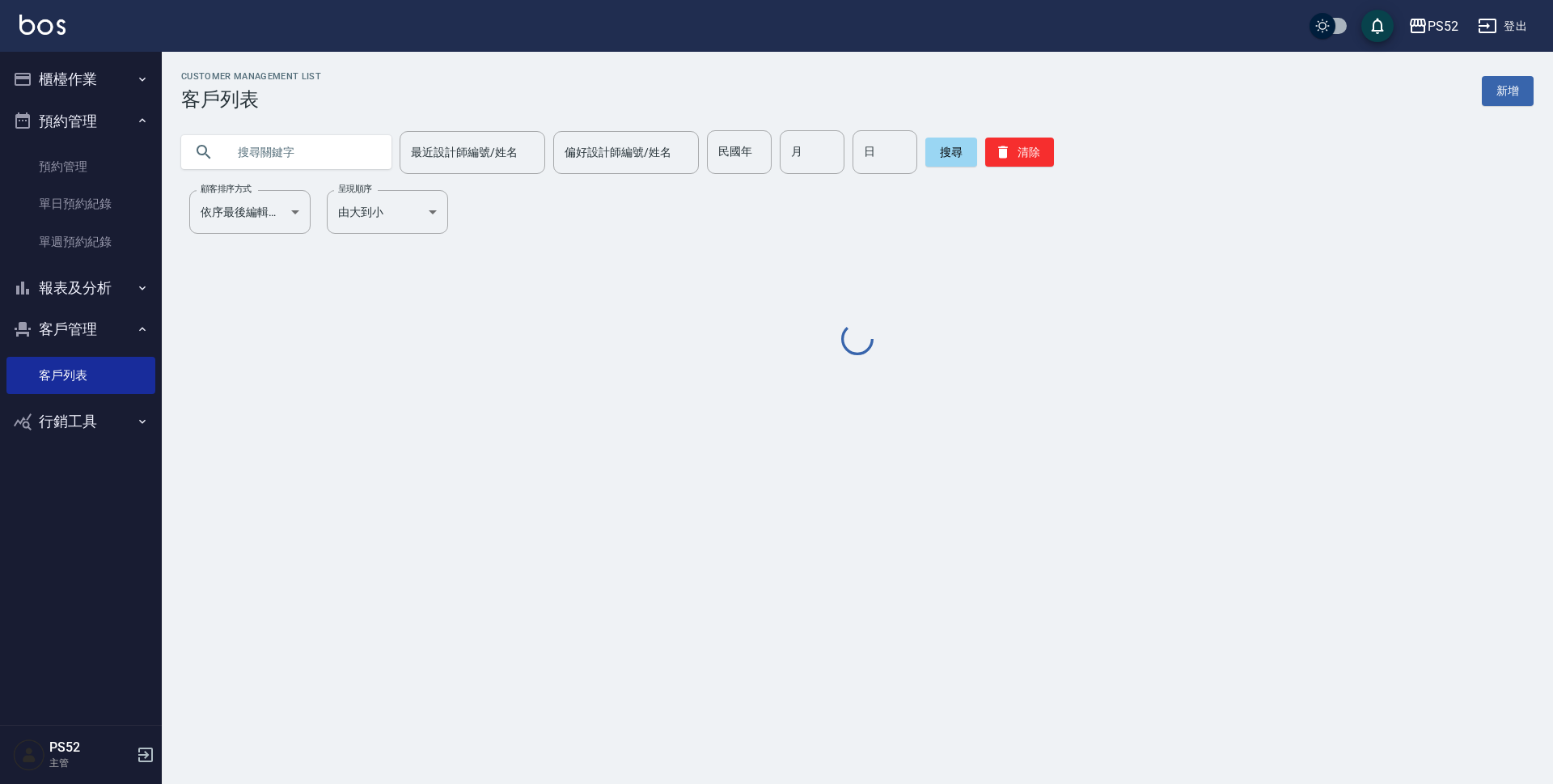
click at [273, 151] on input "text" at bounding box center [302, 152] width 152 height 44
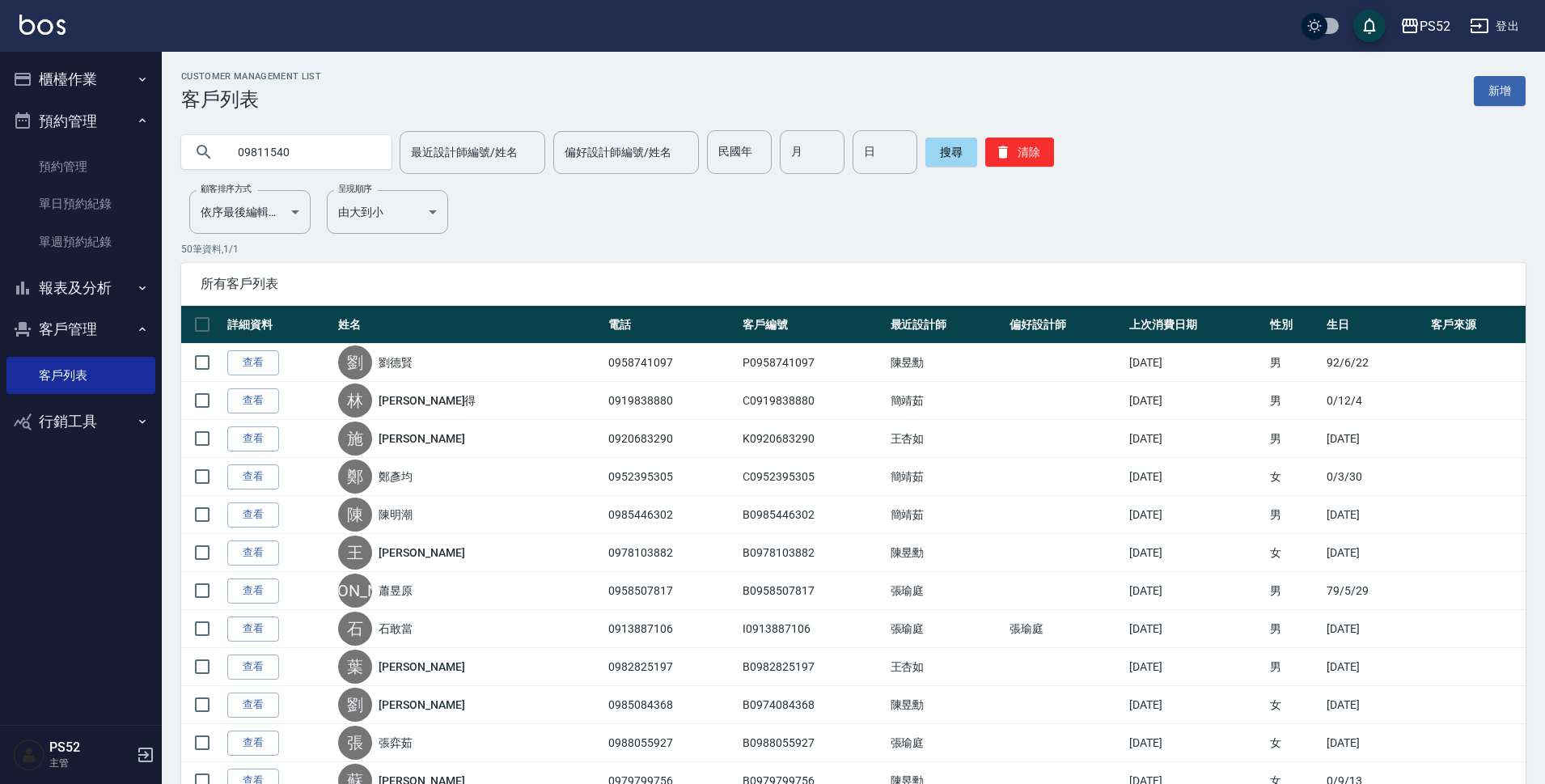
type input "09811540"
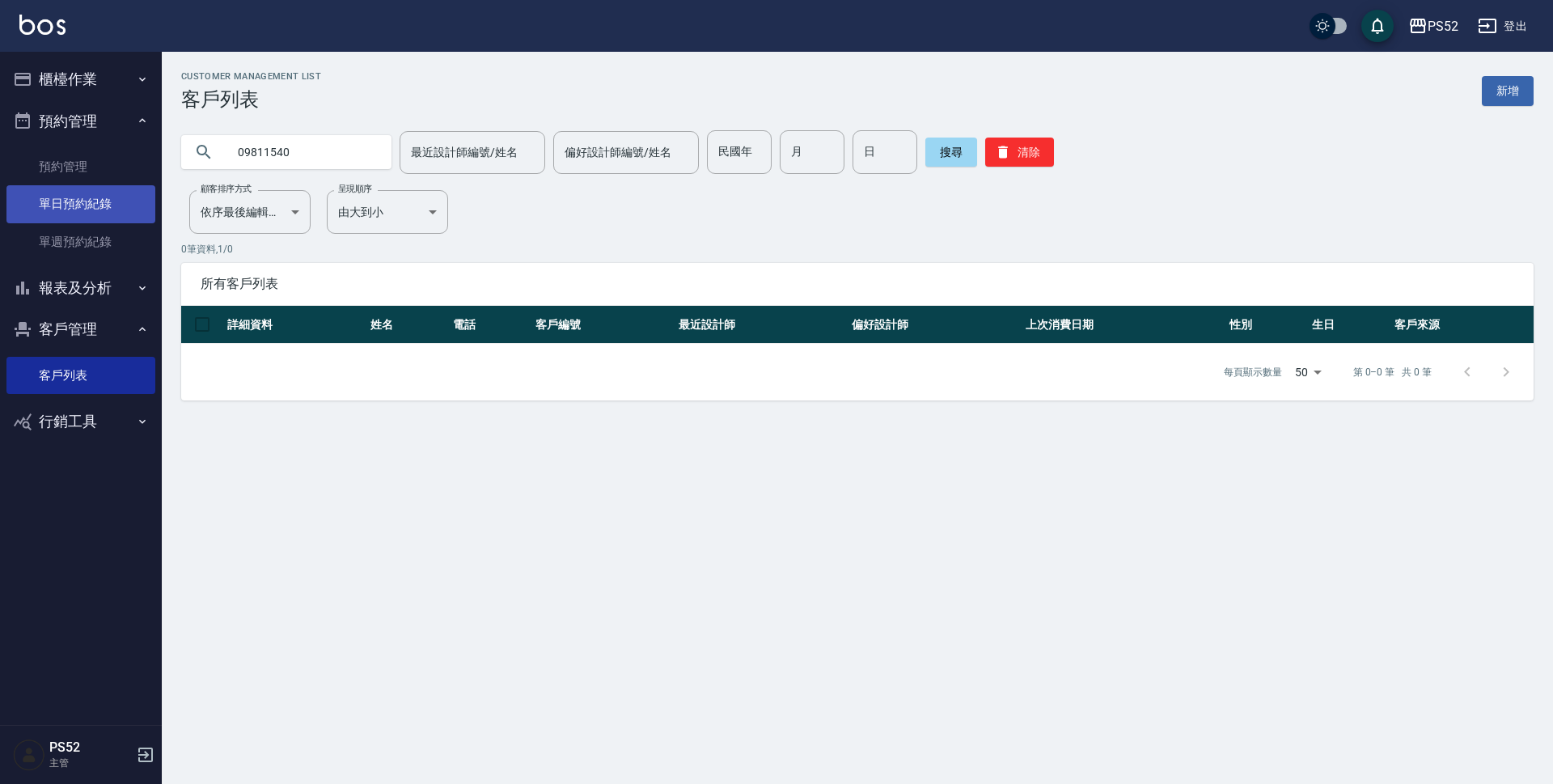
click at [100, 193] on link "單日預約紀錄" at bounding box center [80, 204] width 149 height 37
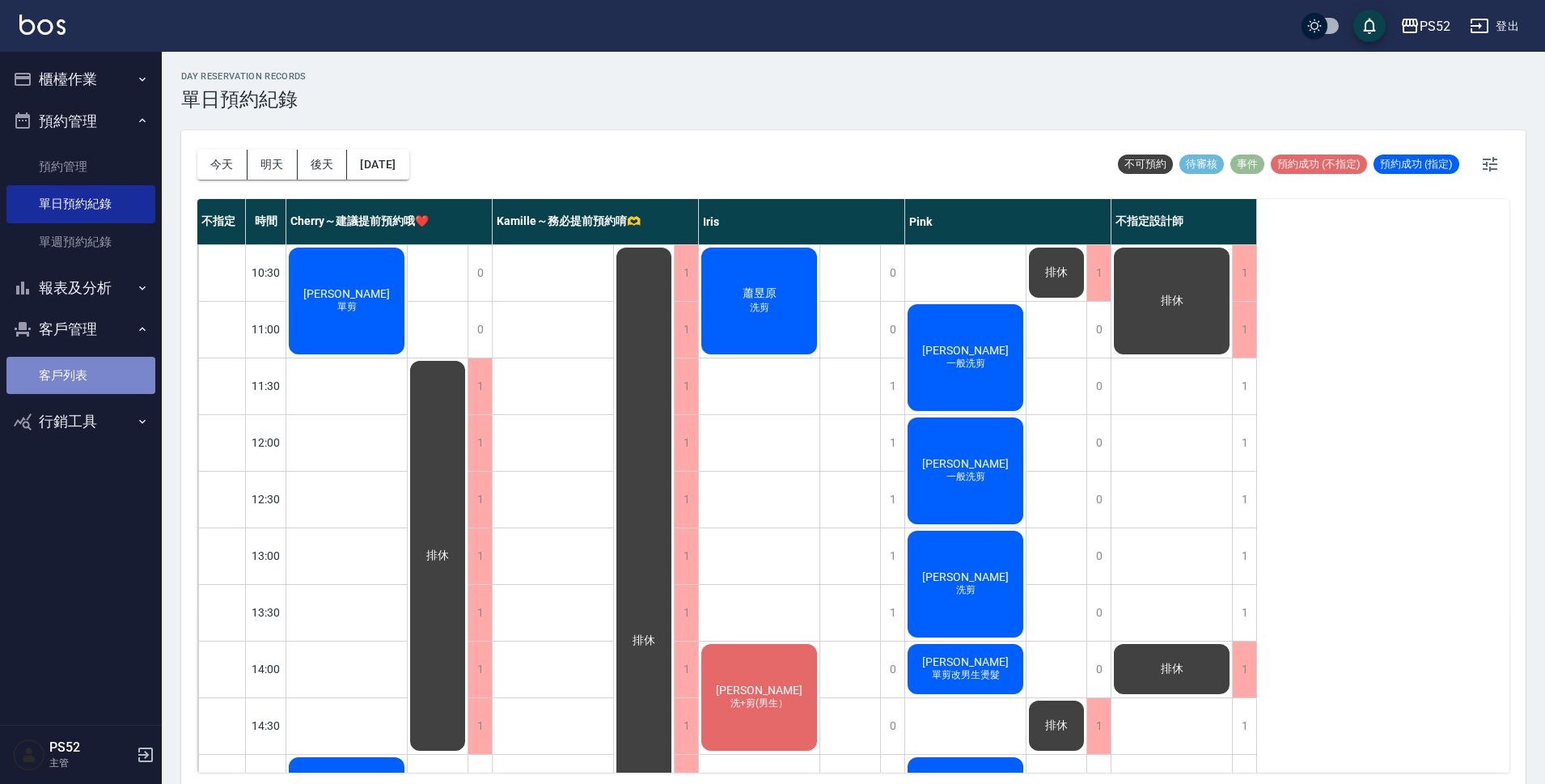
click at [38, 369] on link "客戶列表" at bounding box center [80, 375] width 149 height 37
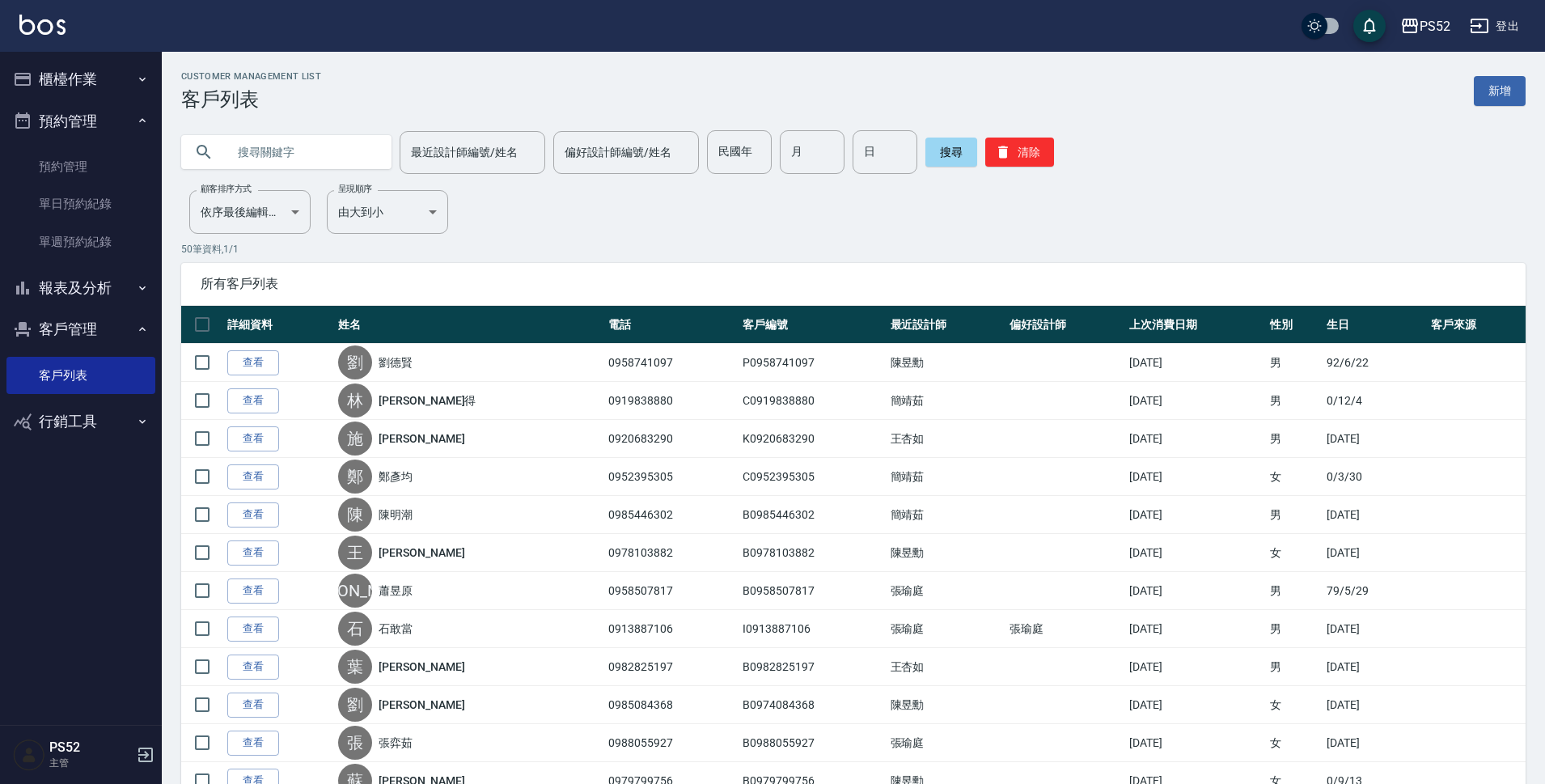
click at [334, 149] on input "text" at bounding box center [302, 152] width 152 height 44
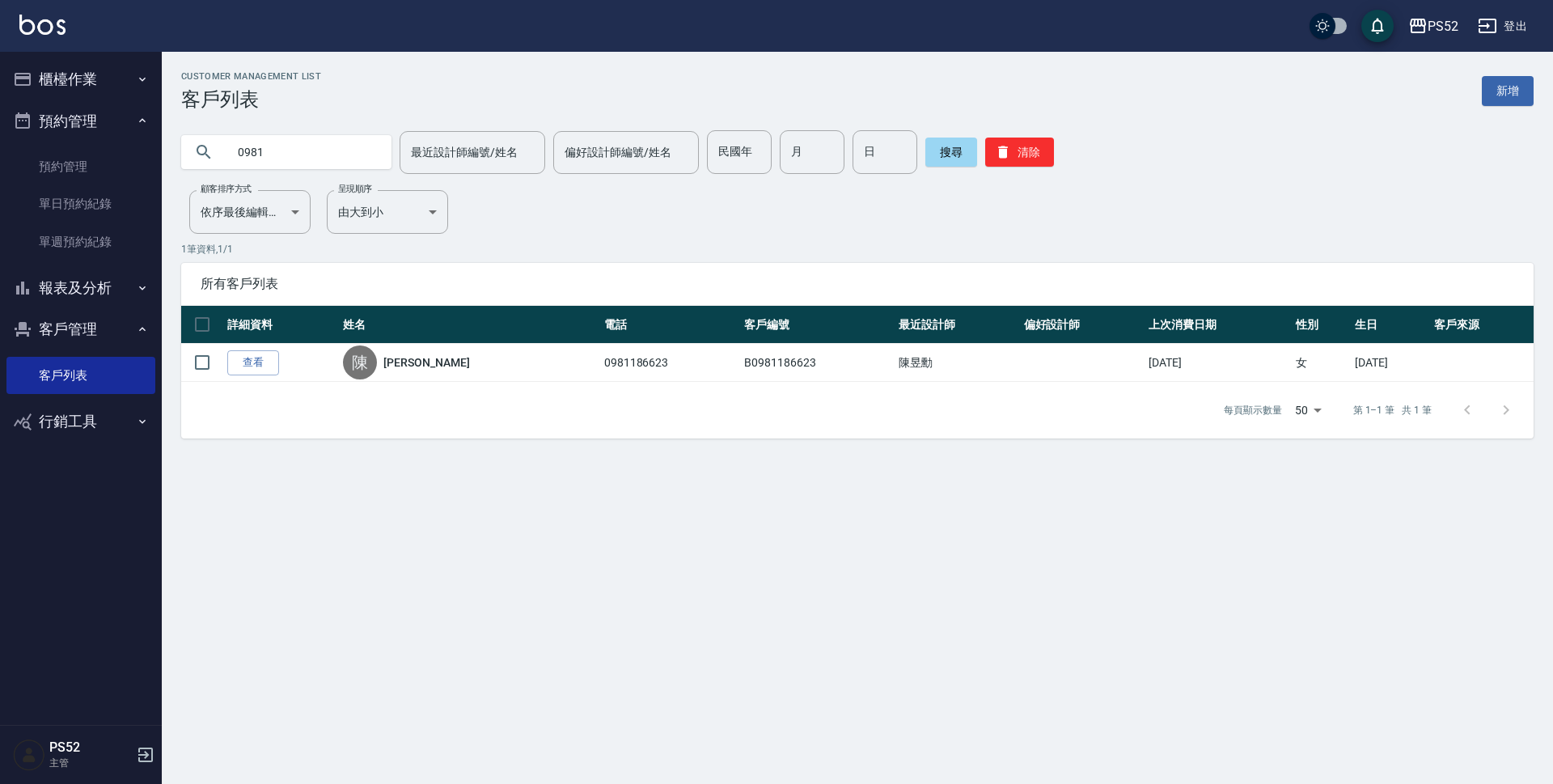
type input "09811"
click at [1036, 158] on button "清除" at bounding box center [1019, 152] width 69 height 29
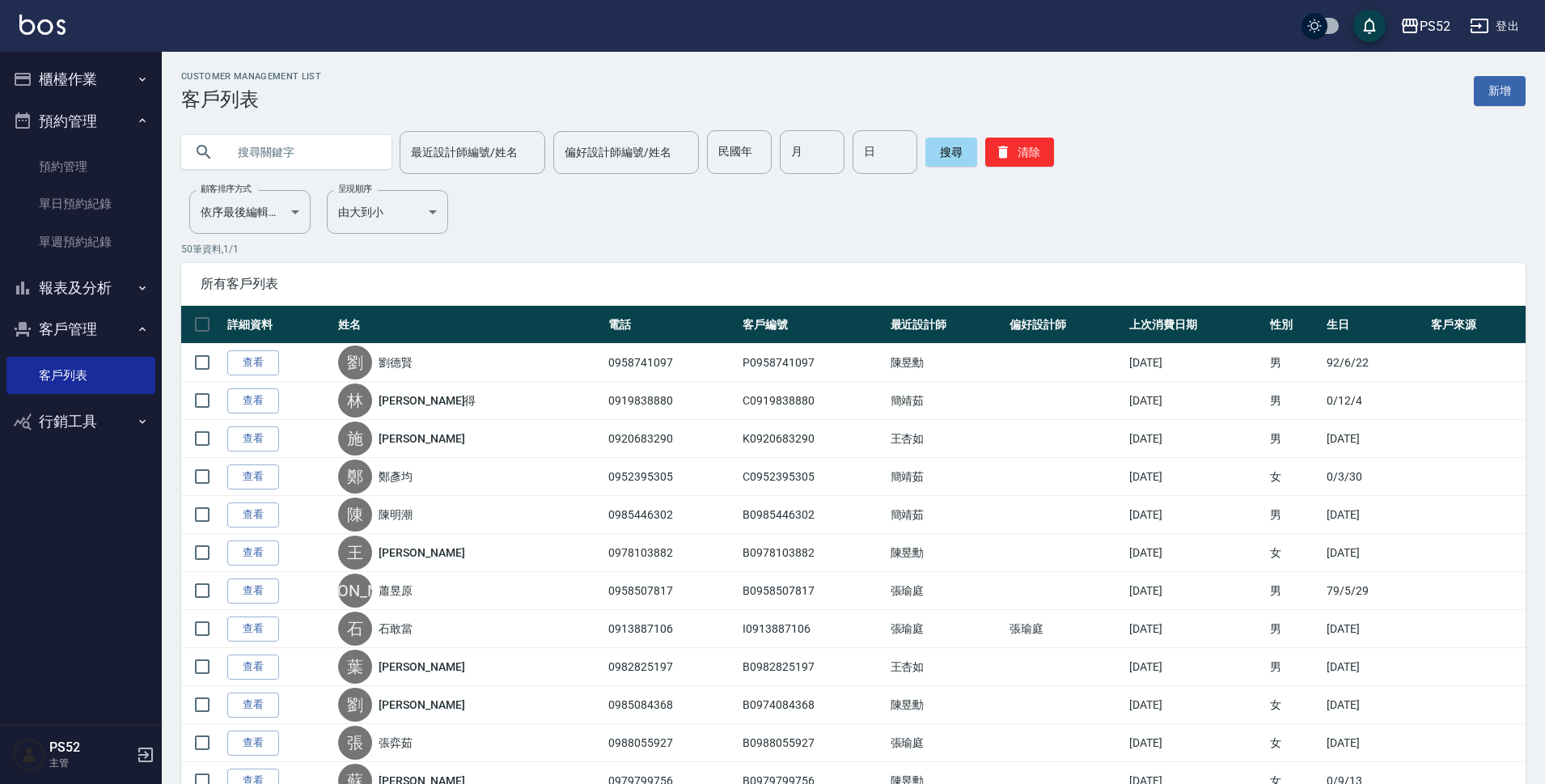
click at [243, 154] on input "text" at bounding box center [302, 152] width 152 height 44
type input "09811"
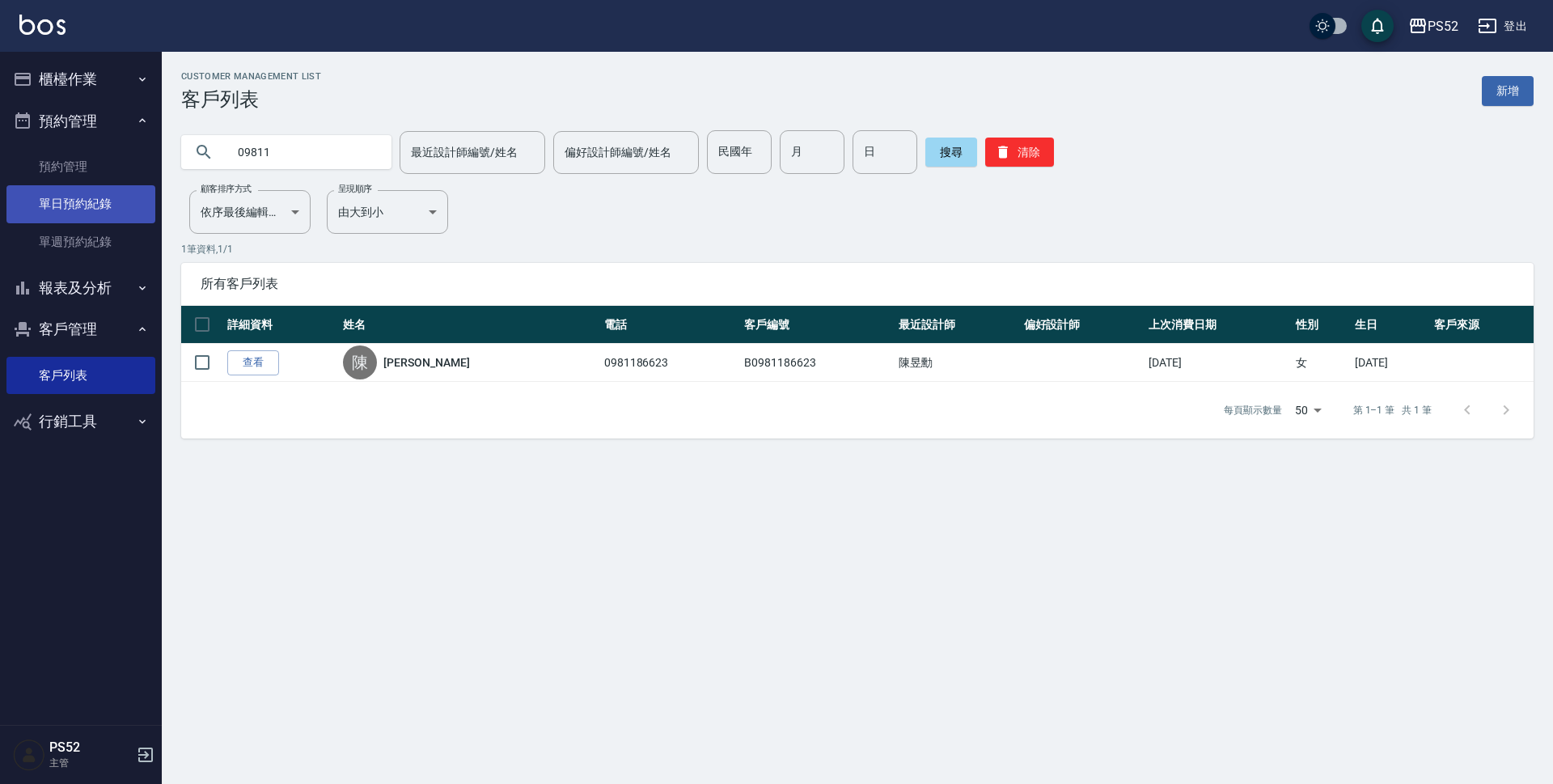
click at [126, 195] on link "單日預約紀錄" at bounding box center [80, 204] width 149 height 37
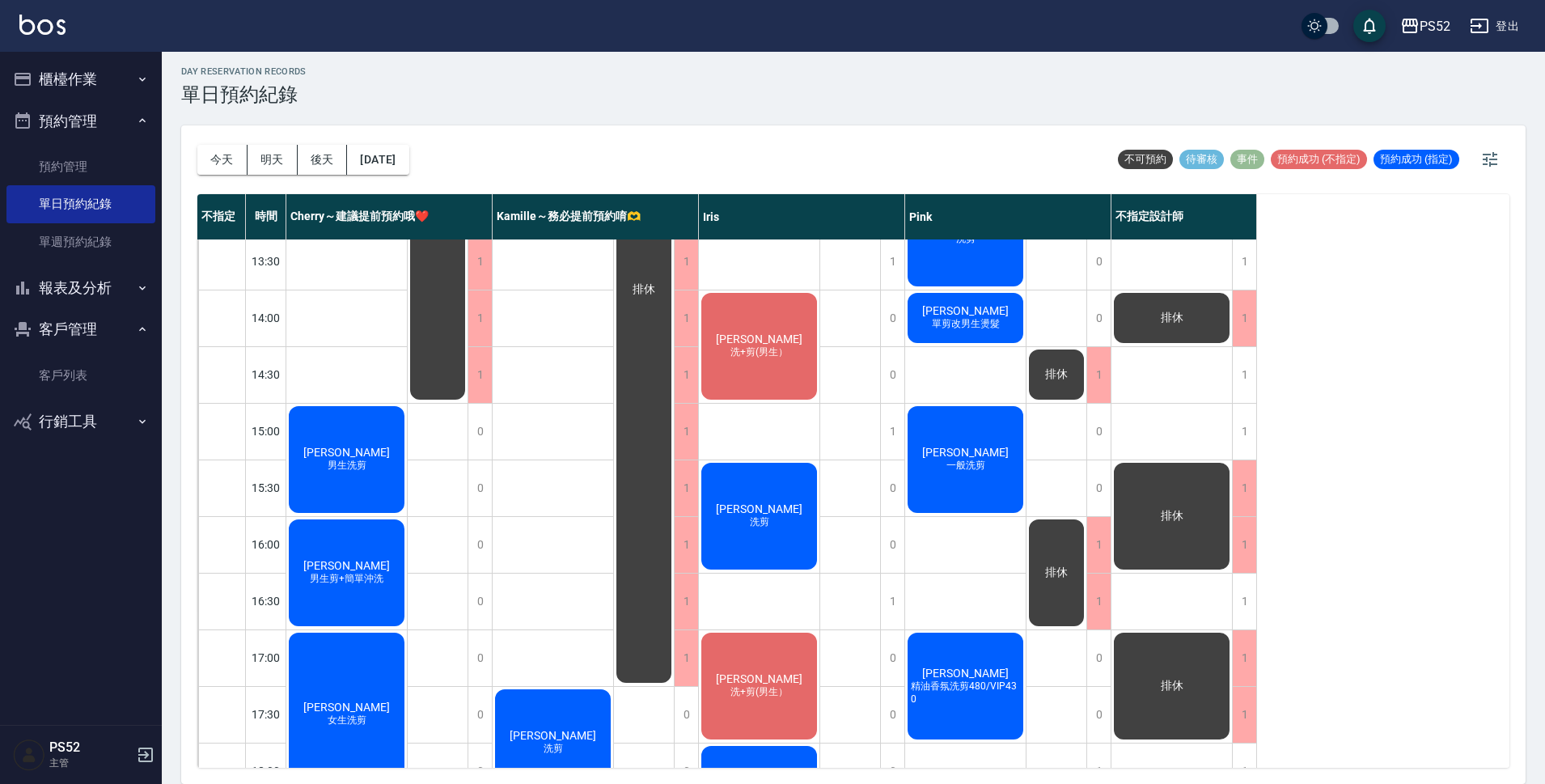
scroll to position [351, 0]
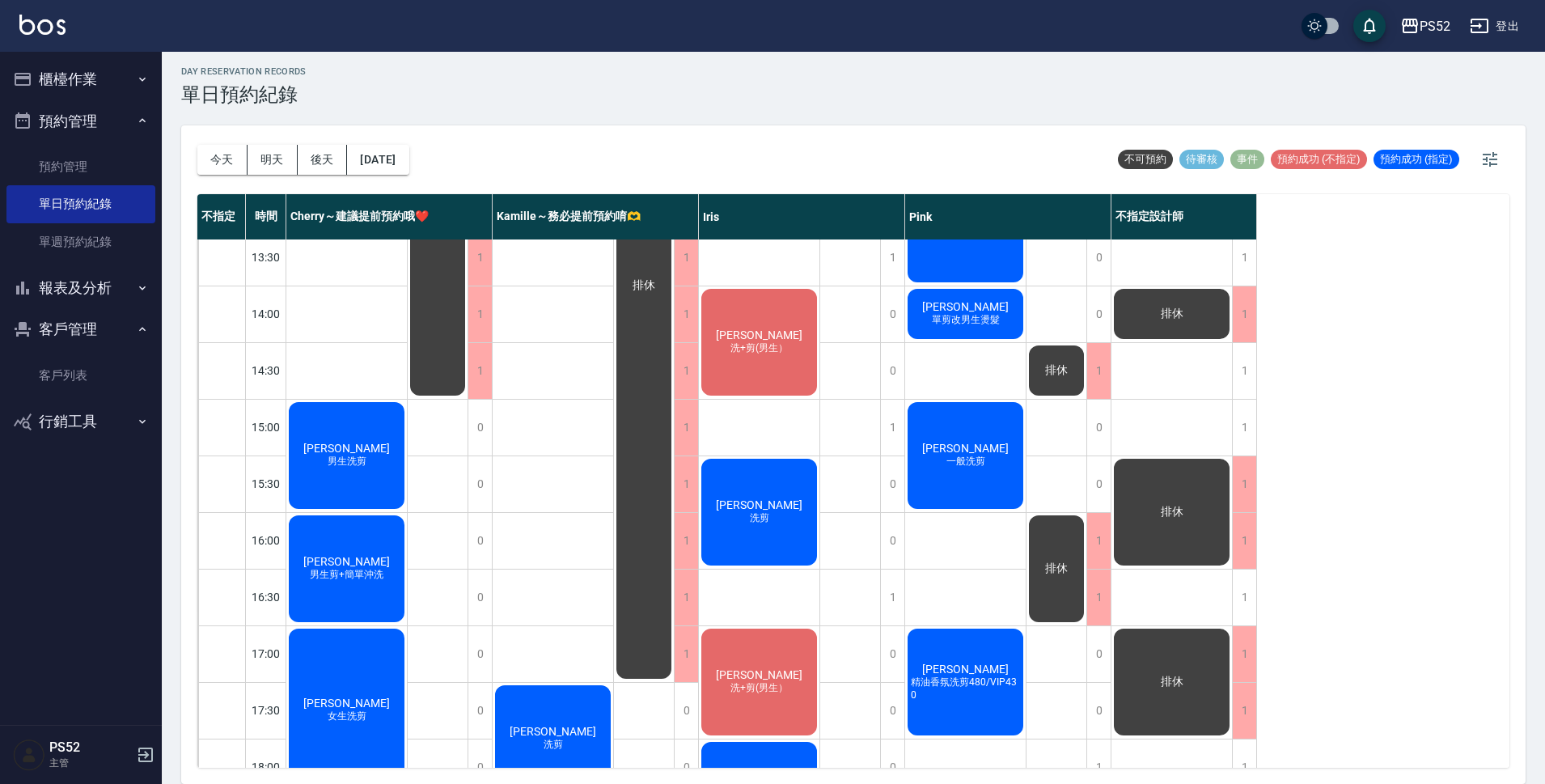
click at [85, 84] on button "櫃檯作業" at bounding box center [80, 78] width 149 height 42
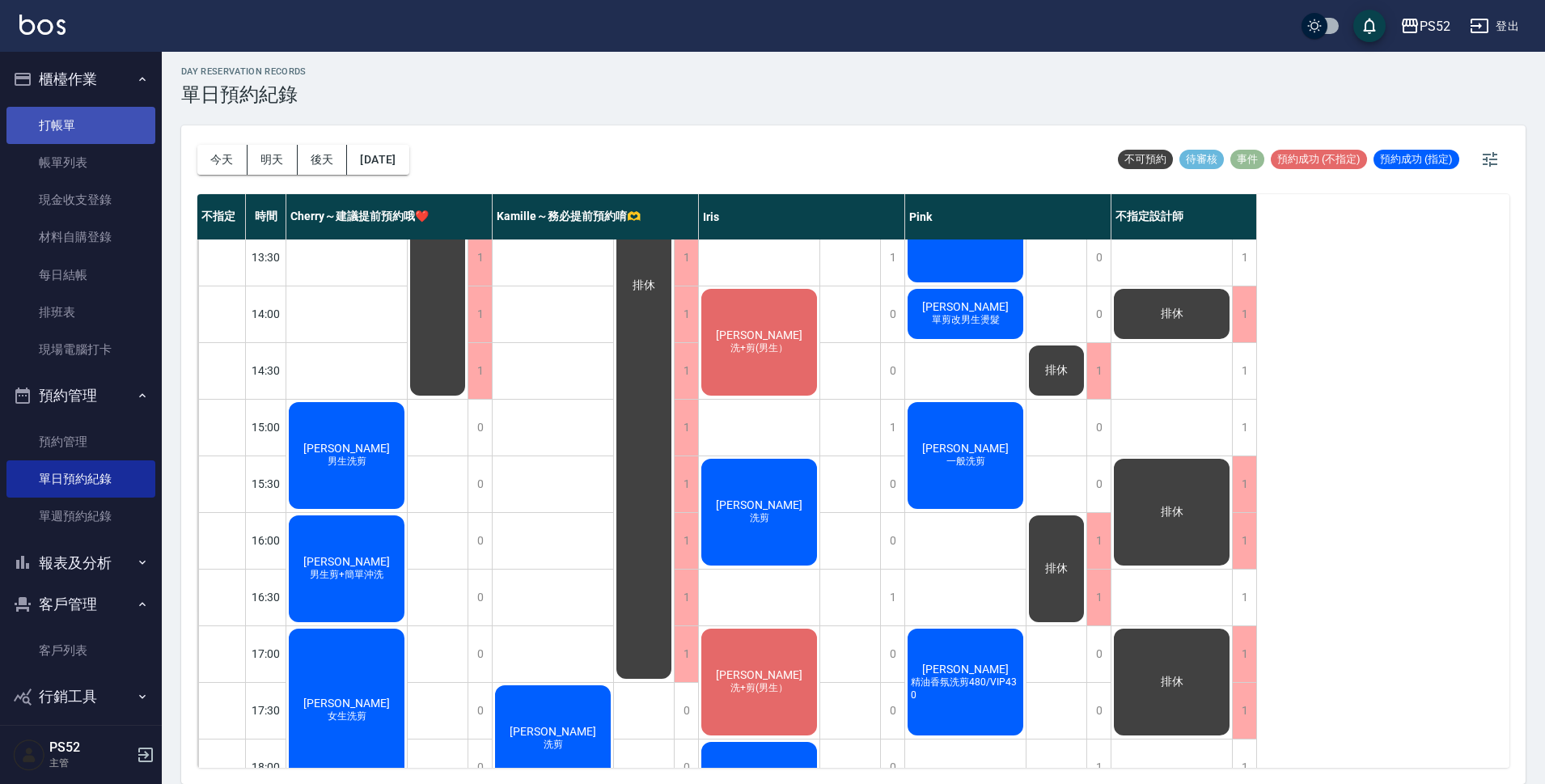
click at [83, 121] on link "打帳單" at bounding box center [80, 126] width 149 height 37
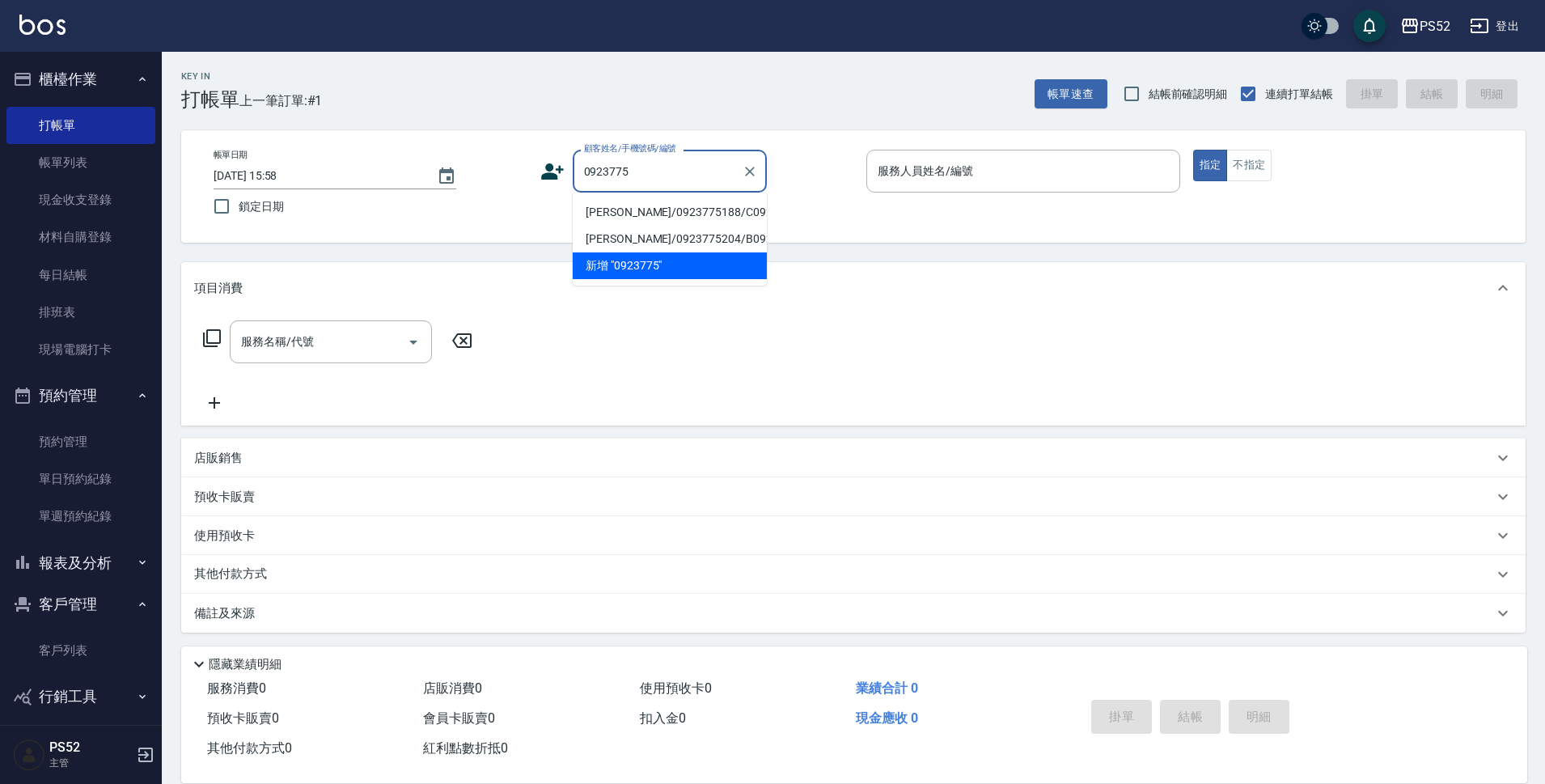
click at [607, 212] on li "[PERSON_NAME]/0923775188/C0923775188" at bounding box center [670, 212] width 194 height 27
type input "[PERSON_NAME]/0923775188/C0923775188"
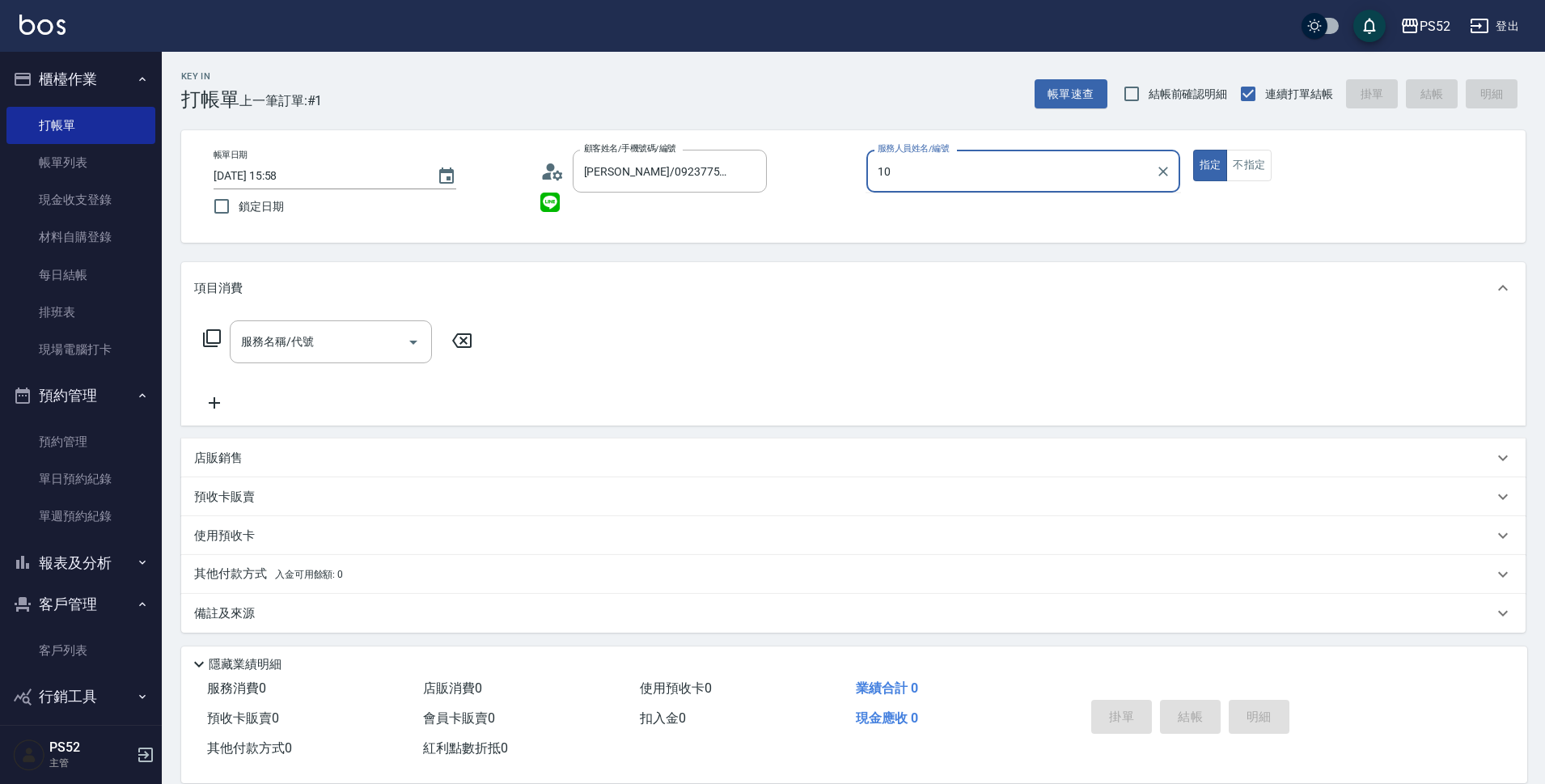
type input "10"
type button "true"
type input "Iris-10"
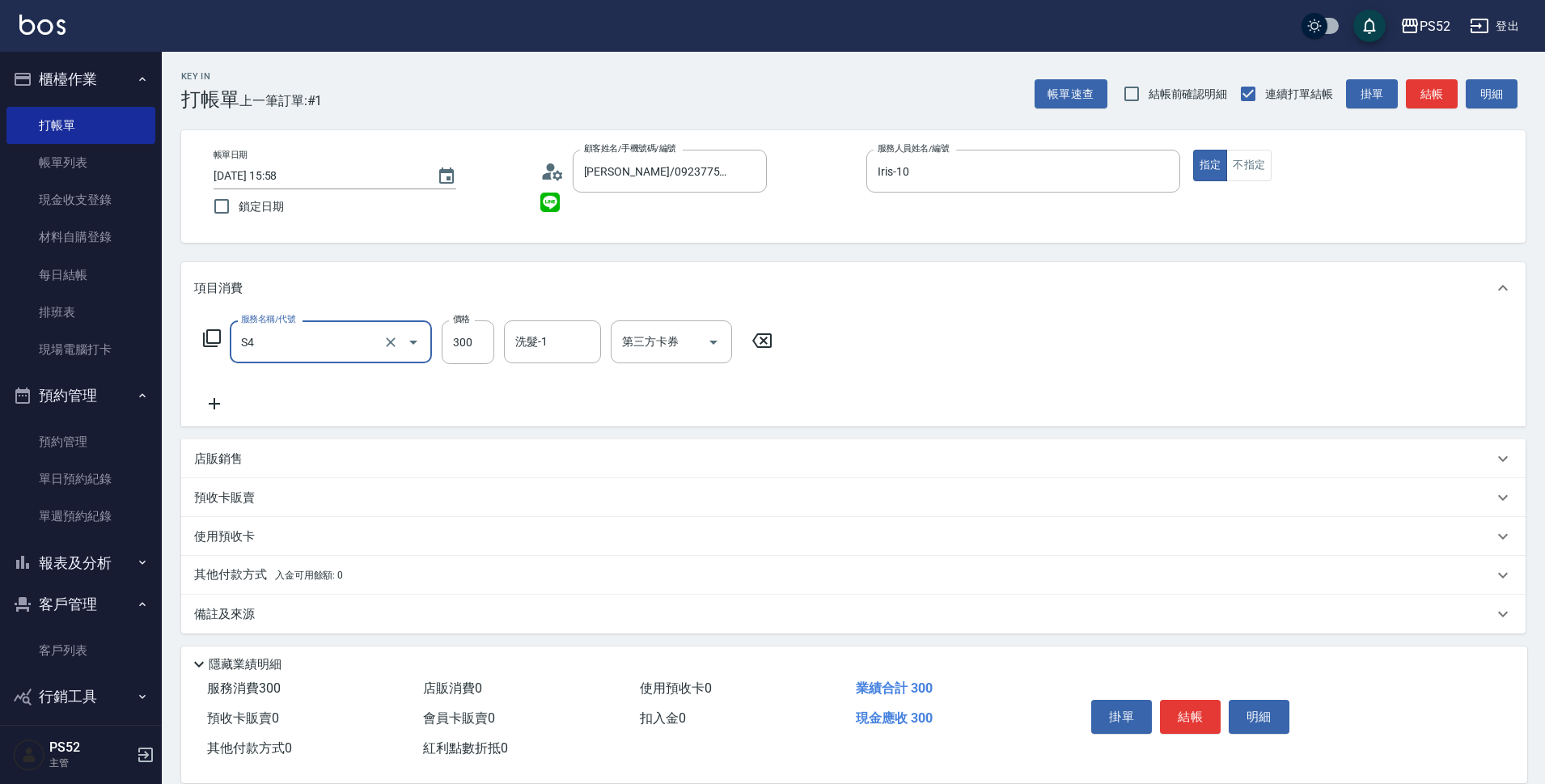
click at [657, 343] on div "第三方卡券 第三方卡券" at bounding box center [672, 342] width 121 height 43
type input "洗髮300元(S4)"
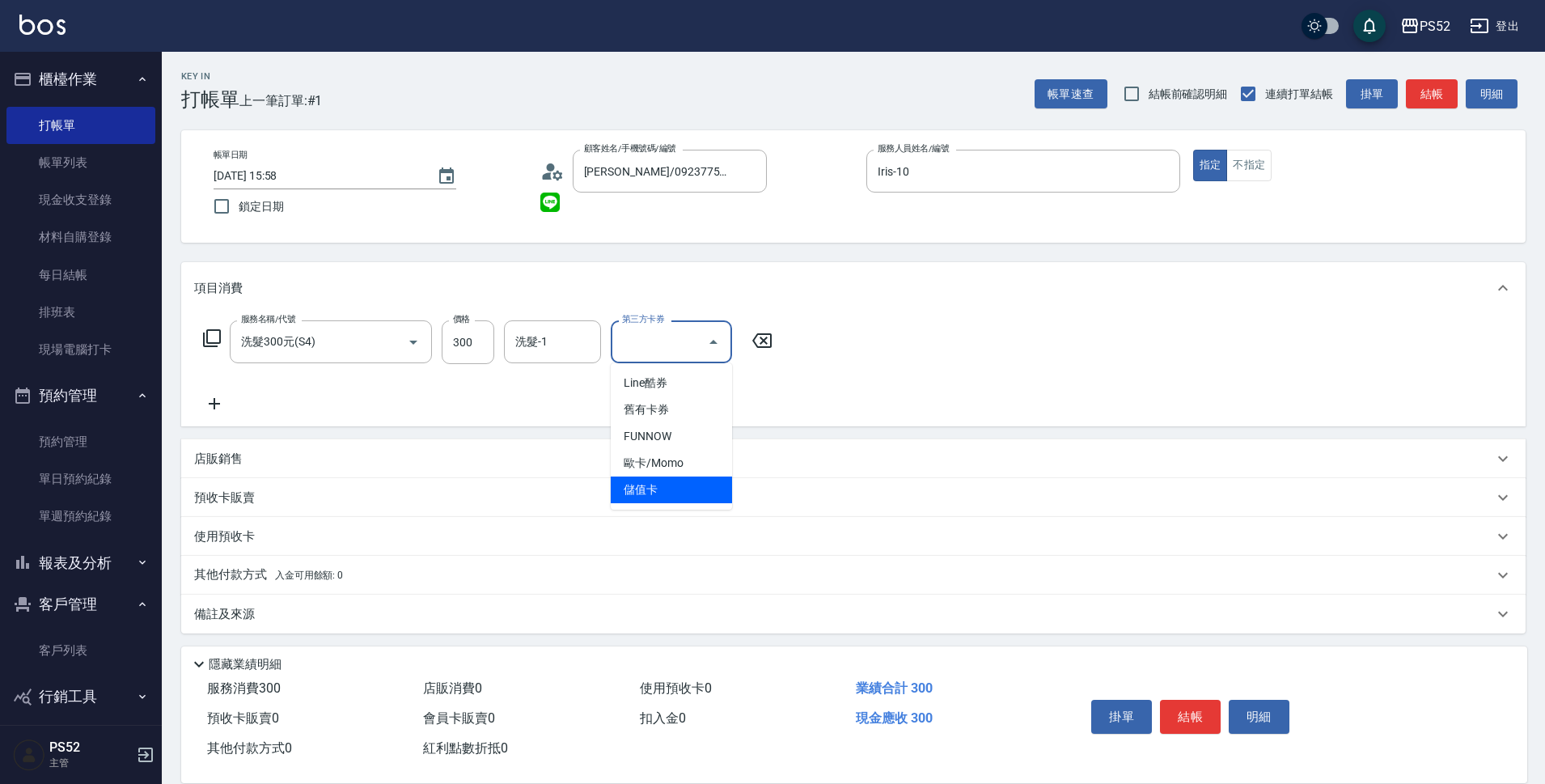
click at [670, 497] on span "儲值卡" at bounding box center [672, 490] width 121 height 27
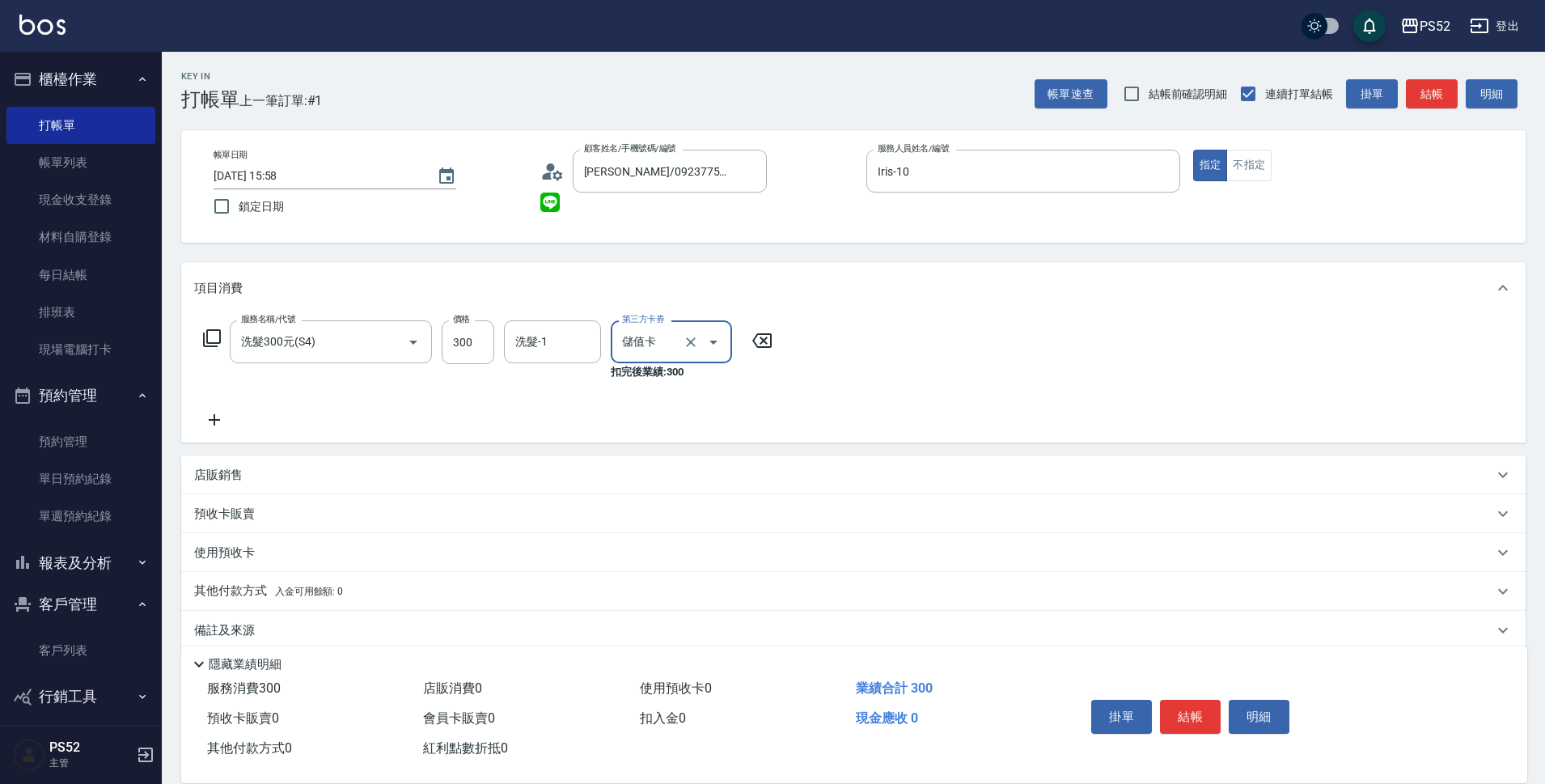
type input "儲值卡"
click at [1212, 713] on button "結帳" at bounding box center [1190, 716] width 61 height 34
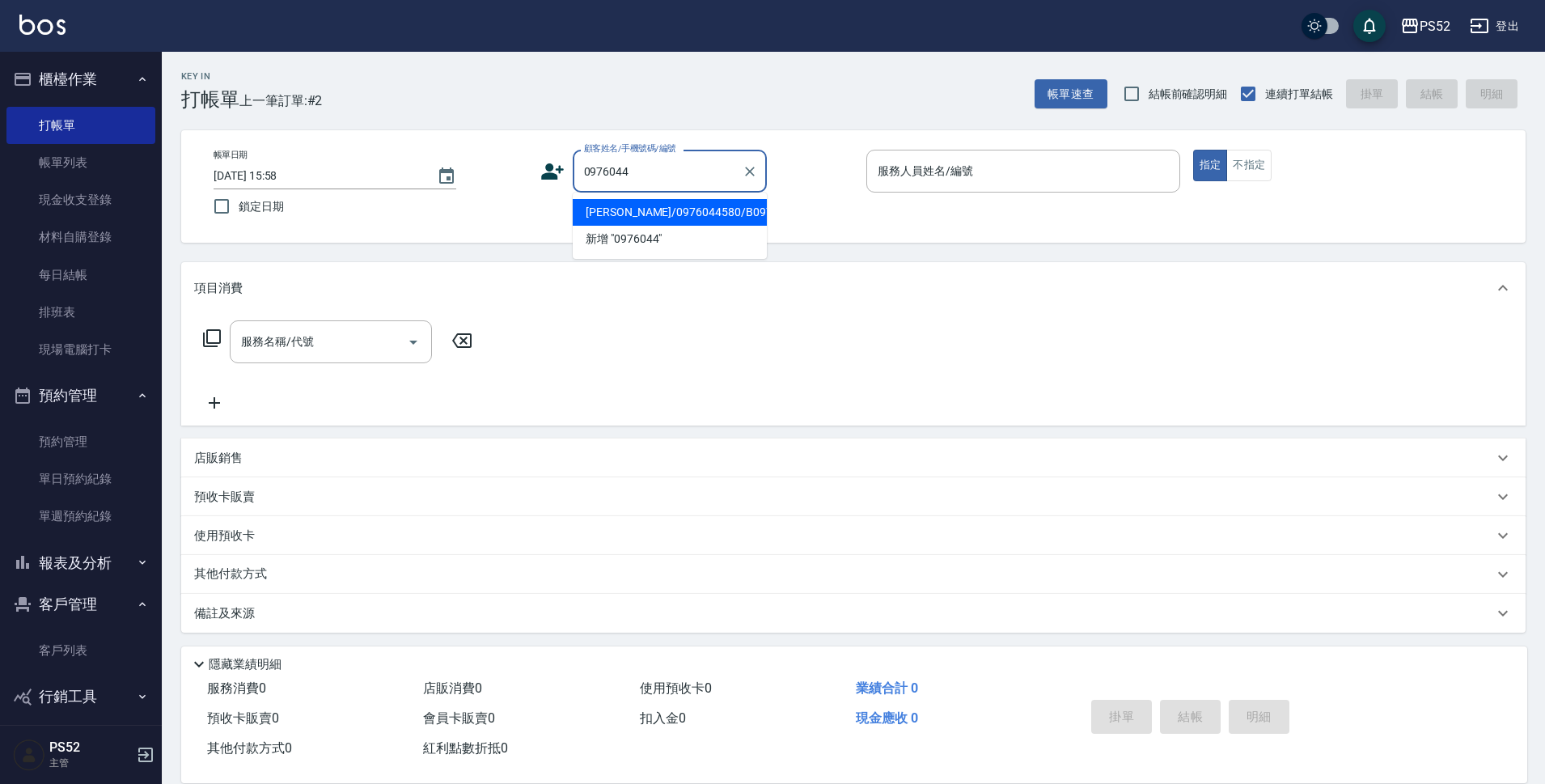
click at [663, 226] on li "[PERSON_NAME]/0976044580/B0976044580" at bounding box center [670, 212] width 194 height 27
type input "[PERSON_NAME]/0976044580/B0976044580"
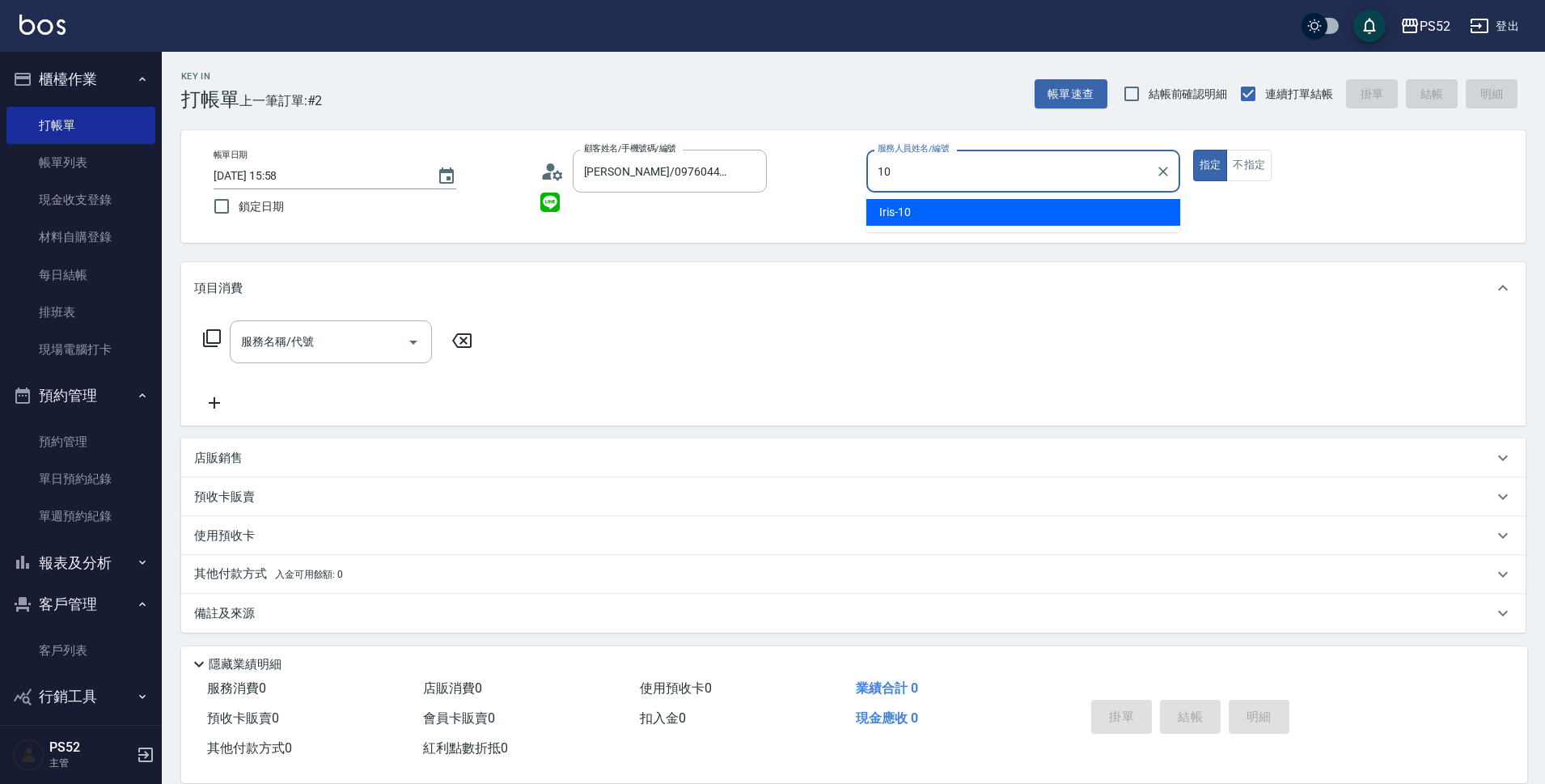
type input "Iris-10"
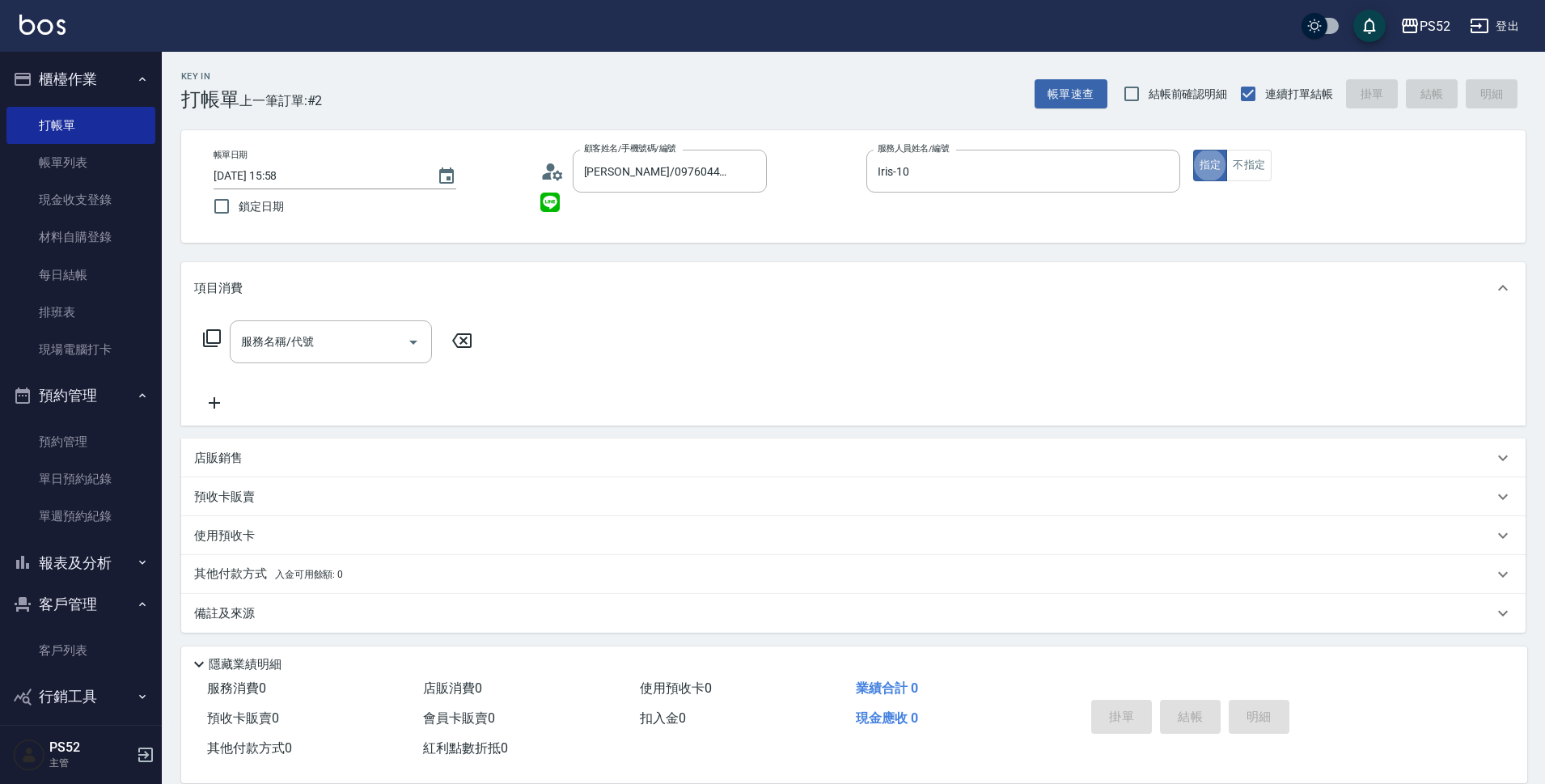
click at [257, 461] on div "店販銷售" at bounding box center [844, 458] width 1299 height 17
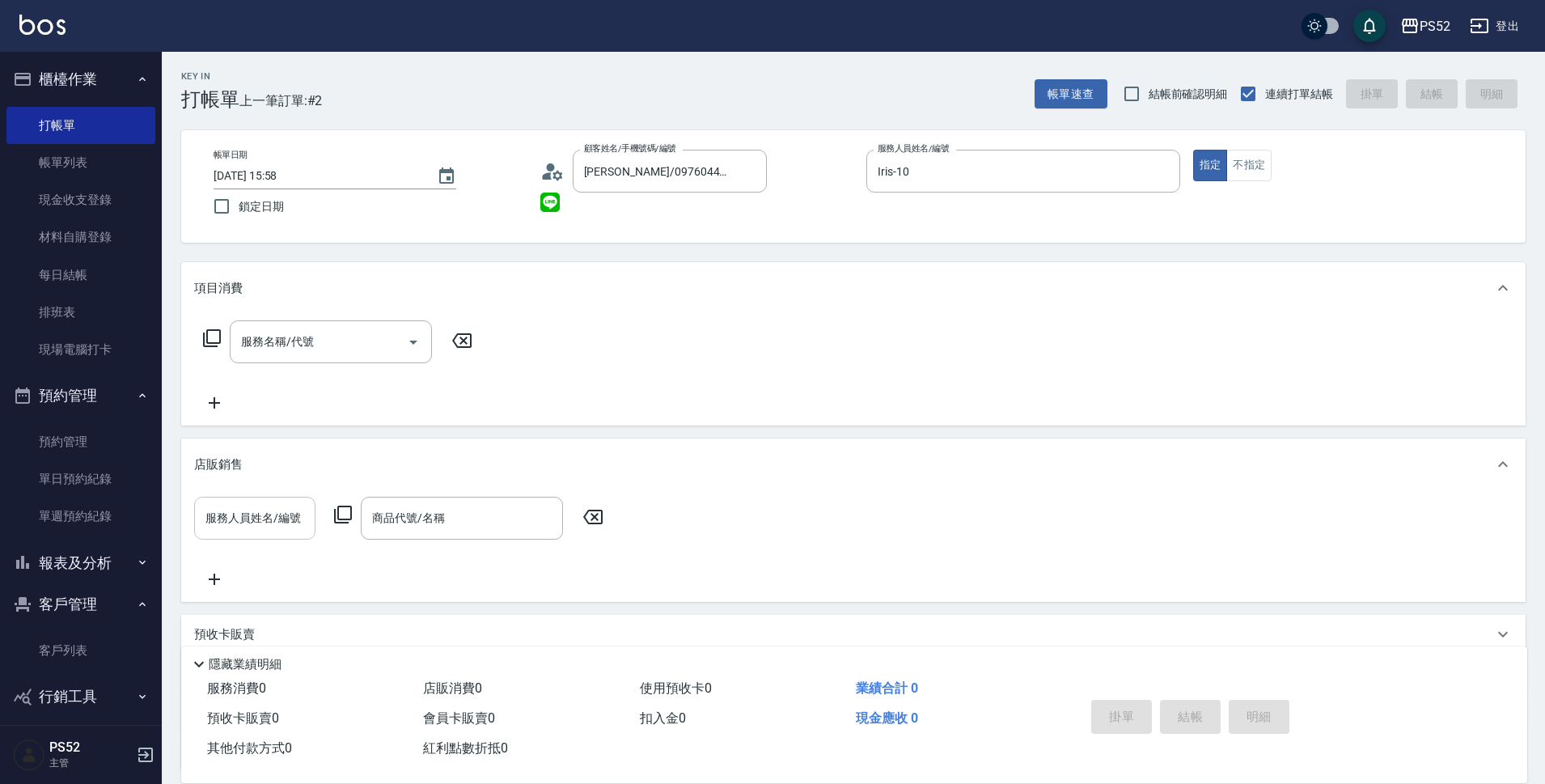
click at [294, 495] on div "服務人員姓名/編號 服務人員姓名/編號 商品代號/名稱 商品代號/名稱" at bounding box center [853, 545] width 1344 height 111
click at [291, 500] on div "服務人員姓名/編號" at bounding box center [255, 518] width 121 height 43
type input "Iris-10"
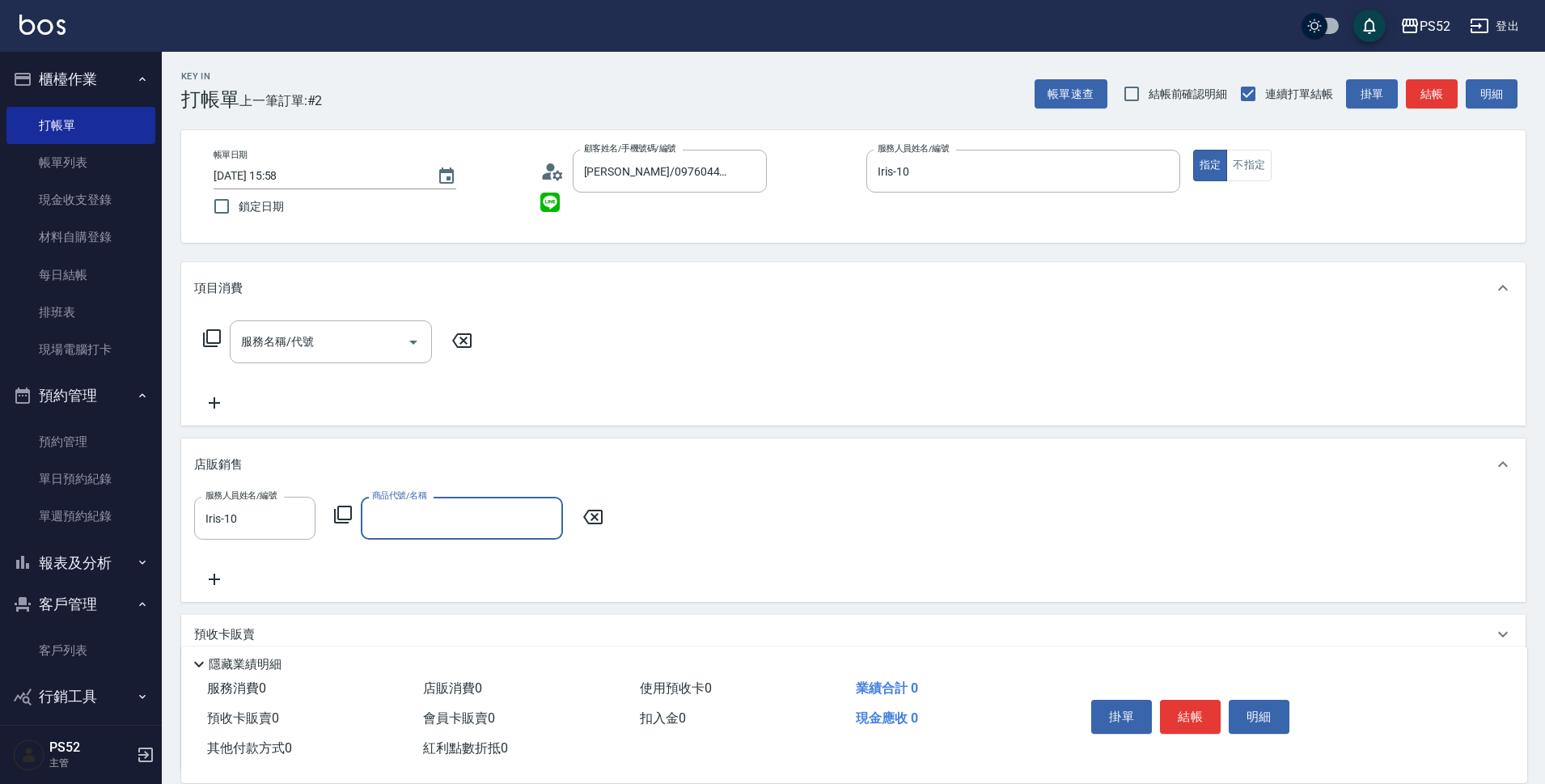
click at [447, 504] on input "商品代號/名稱" at bounding box center [462, 518] width 187 height 29
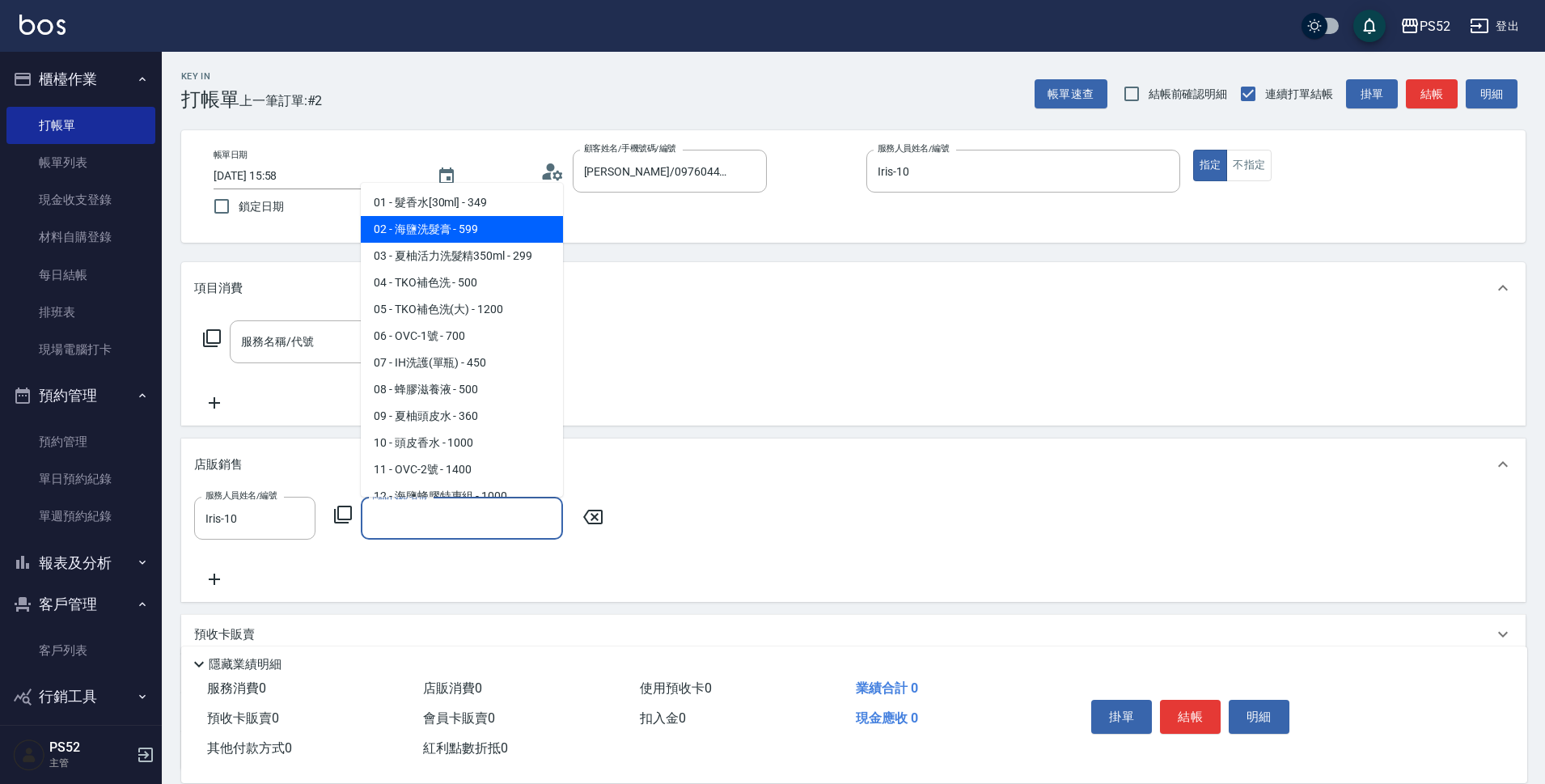
click at [459, 234] on span "02 - 海鹽洗髮膏 - 599" at bounding box center [461, 229] width 202 height 27
type input "海鹽洗髮膏"
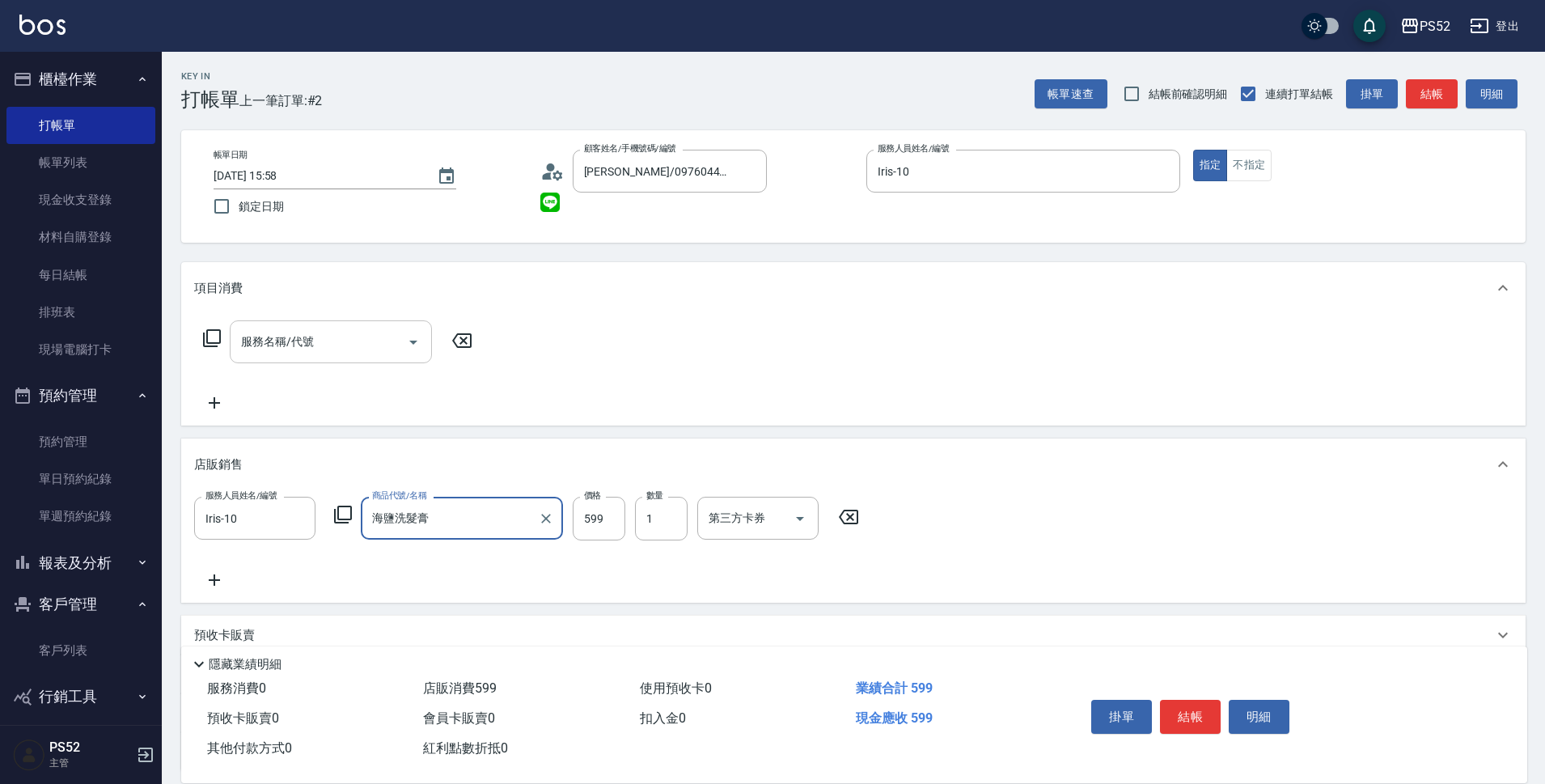
click at [321, 354] on input "服務名稱/代號" at bounding box center [318, 342] width 163 height 29
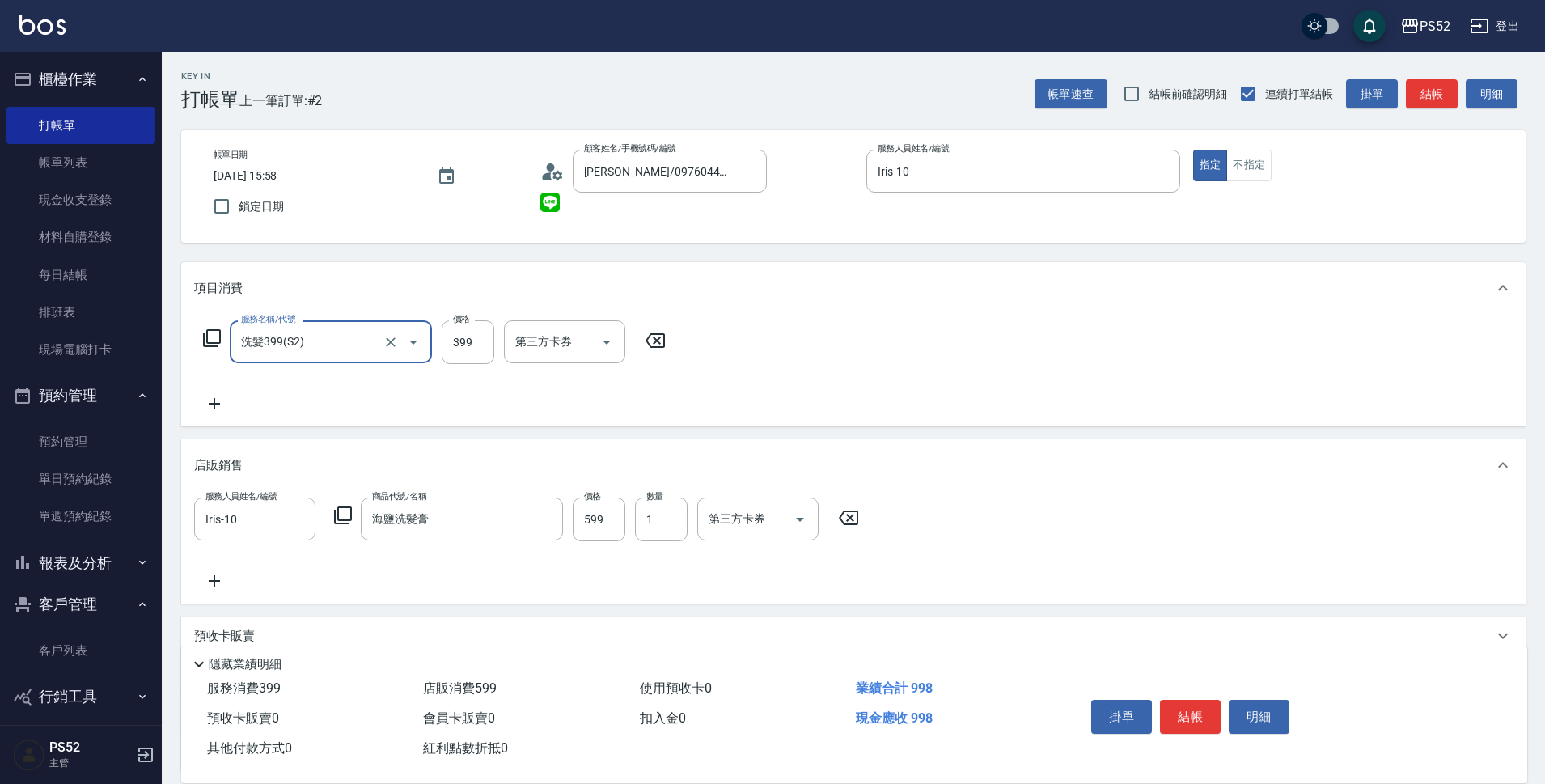
type input "洗髮399(S2)"
click at [1211, 680] on div "掛單 結帳 明細" at bounding box center [1286, 718] width 442 height 90
click at [1202, 700] on button "結帳" at bounding box center [1190, 716] width 61 height 34
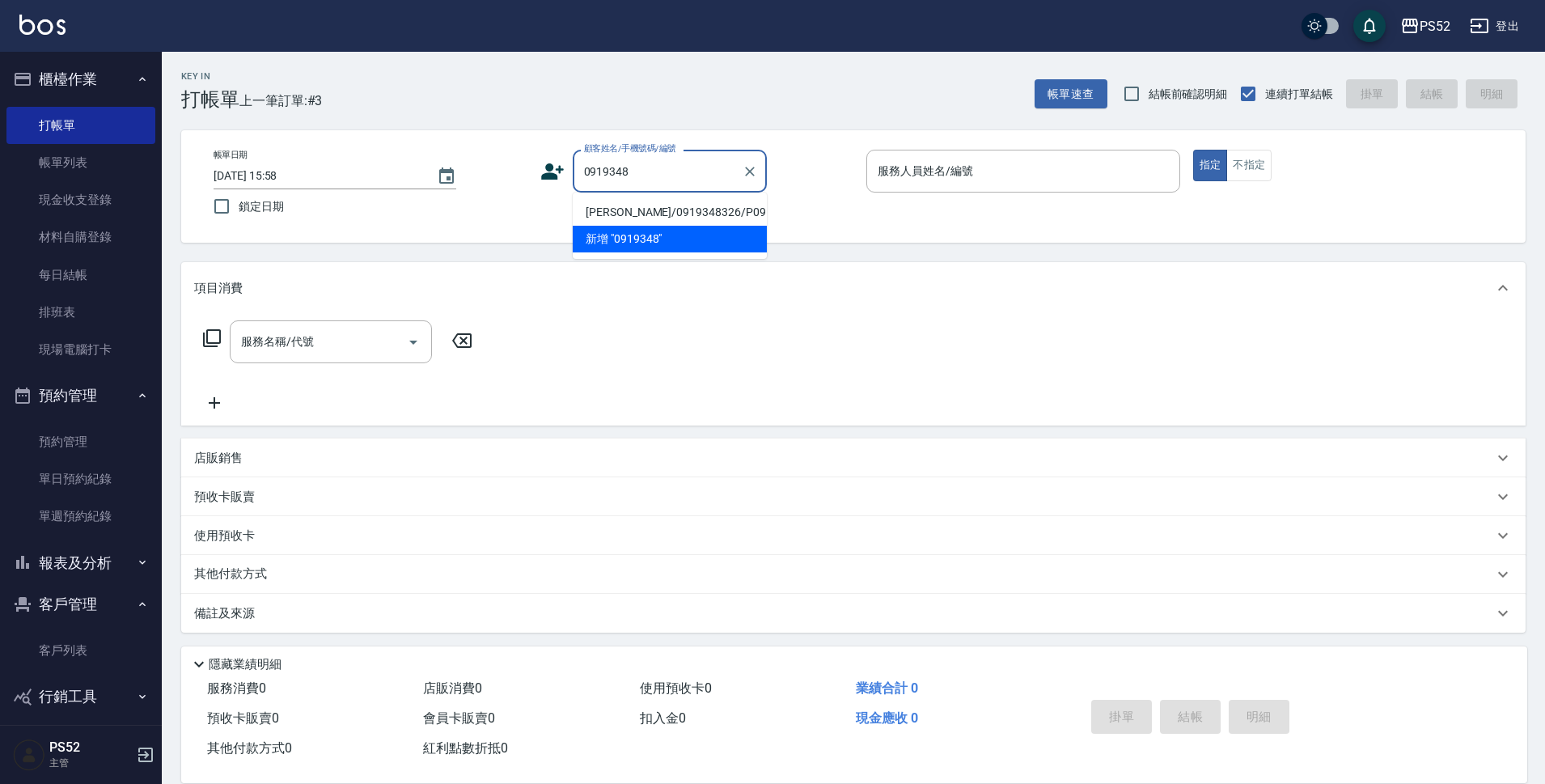
click at [648, 215] on li "[PERSON_NAME]/0919348326/P0919348326" at bounding box center [670, 212] width 194 height 27
type input "[PERSON_NAME]/0919348326/P0919348326"
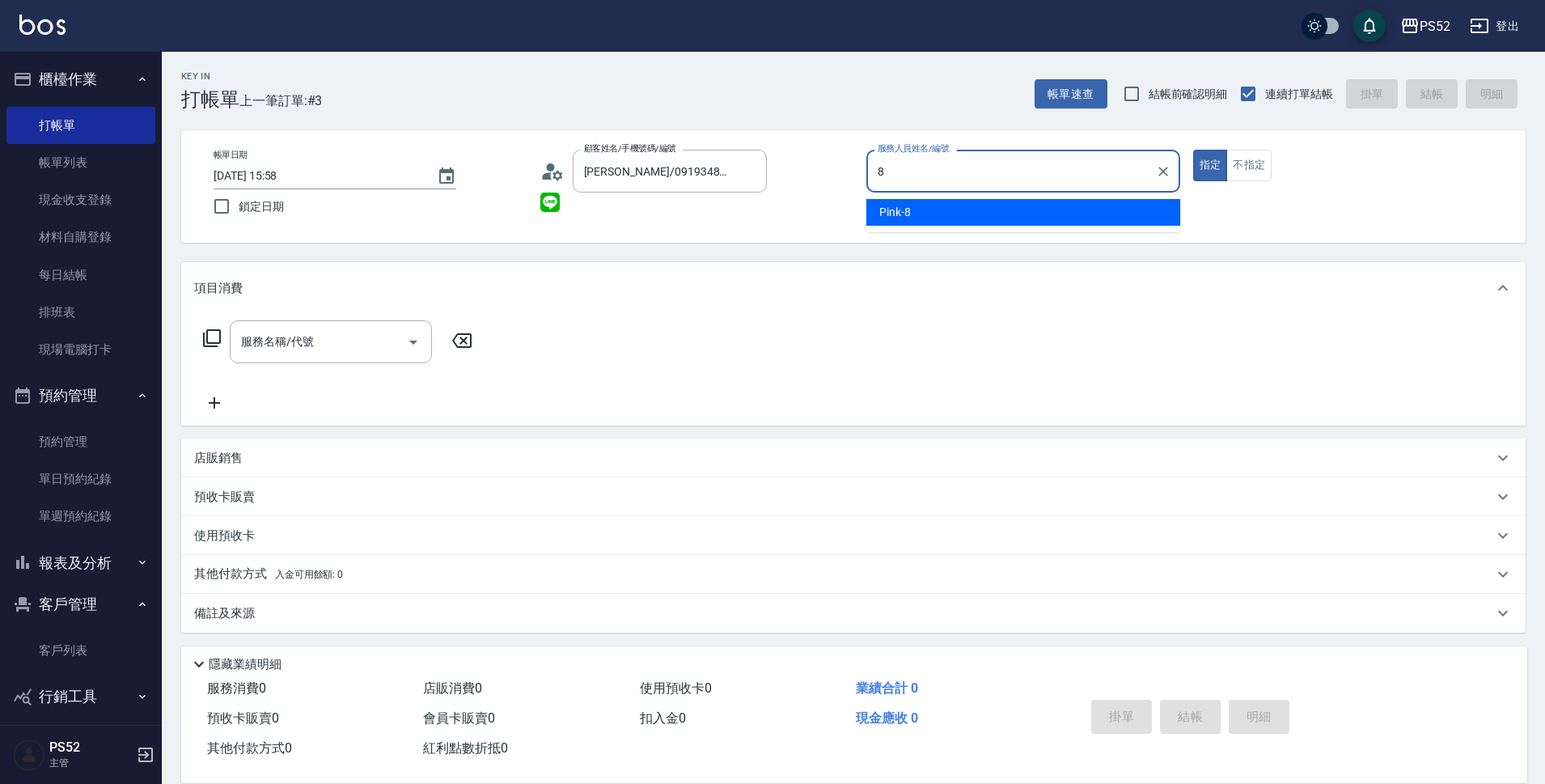
type input "Pink-8"
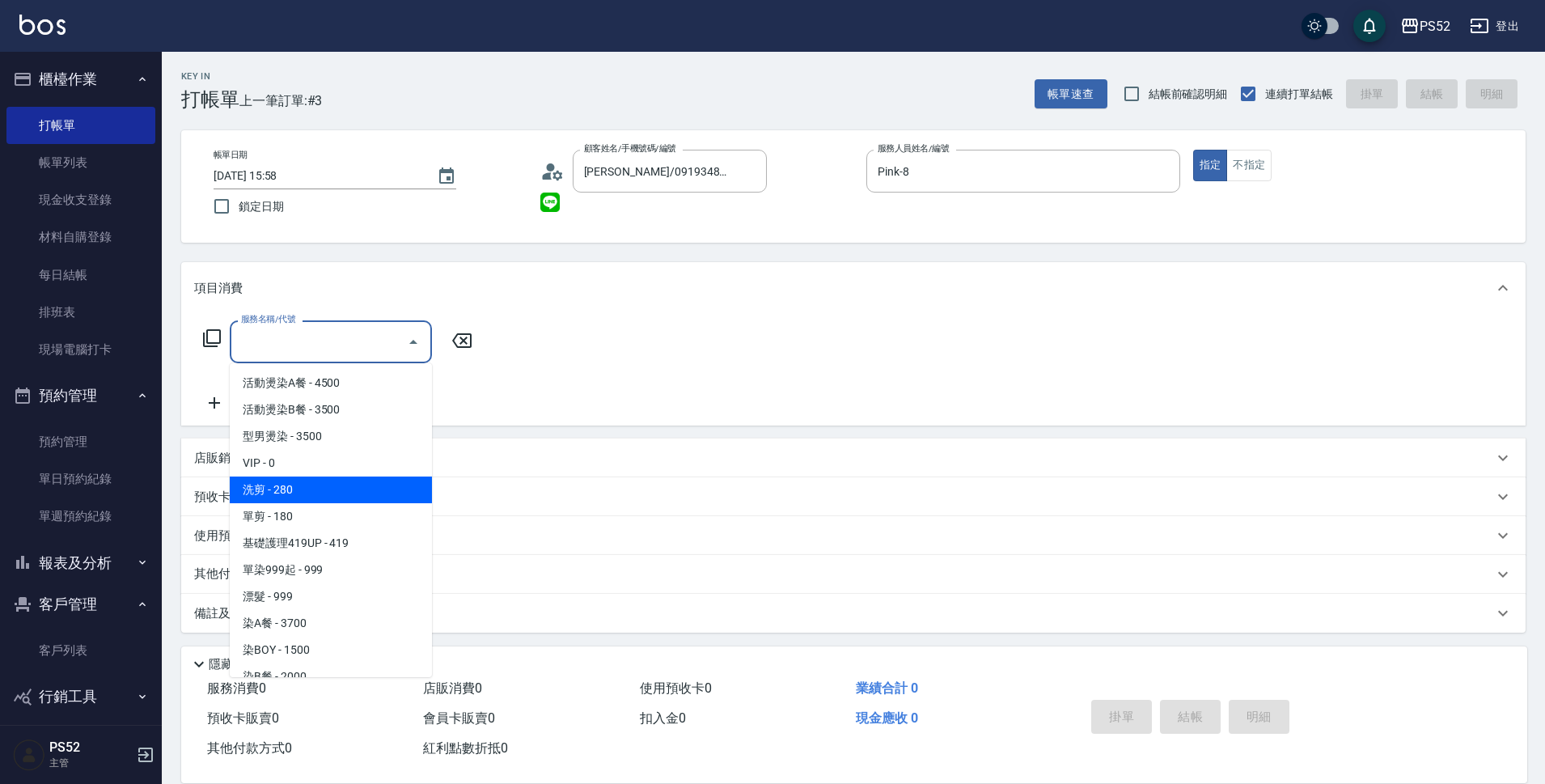
type input "洗剪(C1)"
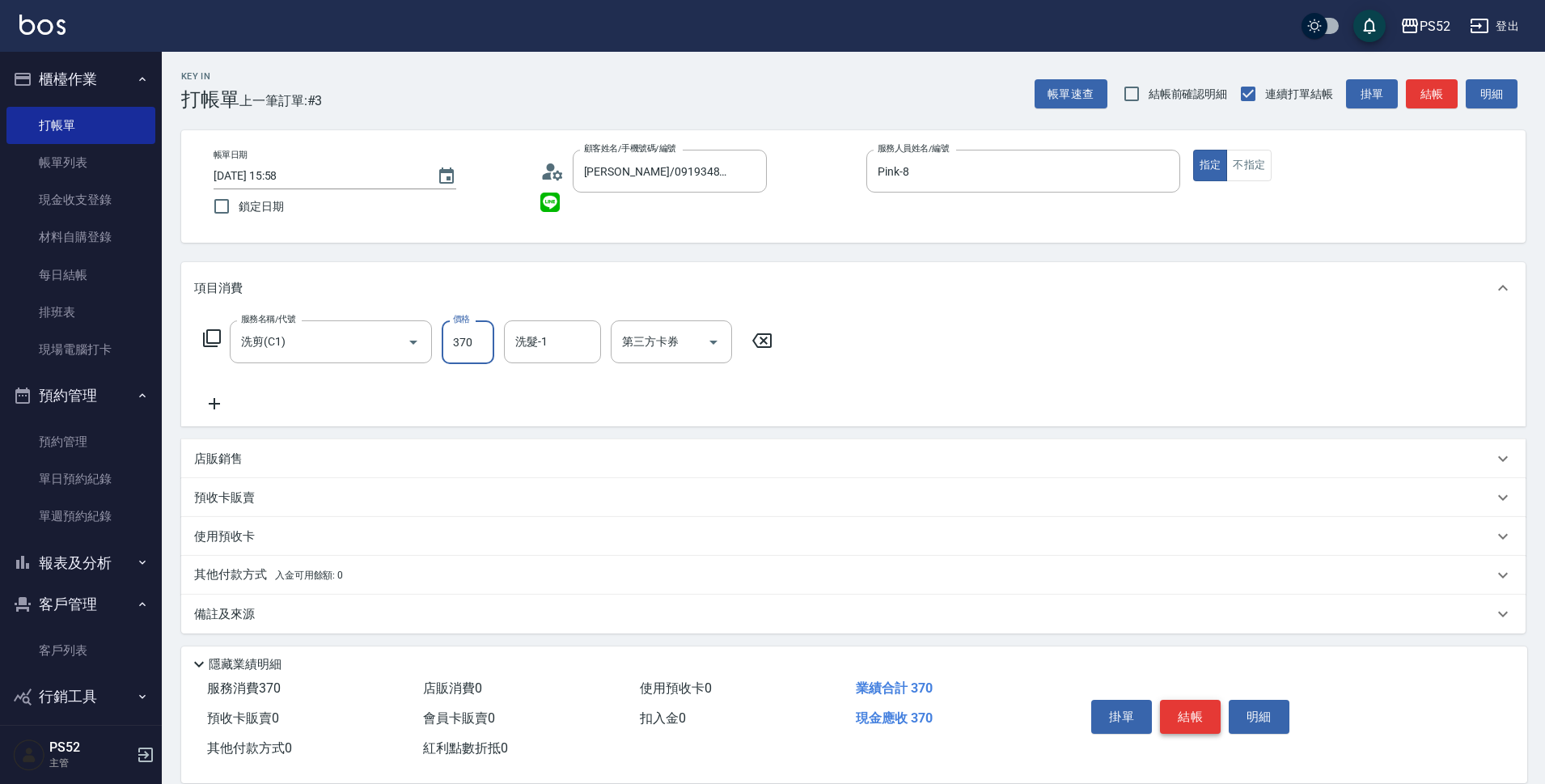
type input "370"
click at [1163, 706] on button "結帳" at bounding box center [1190, 716] width 61 height 34
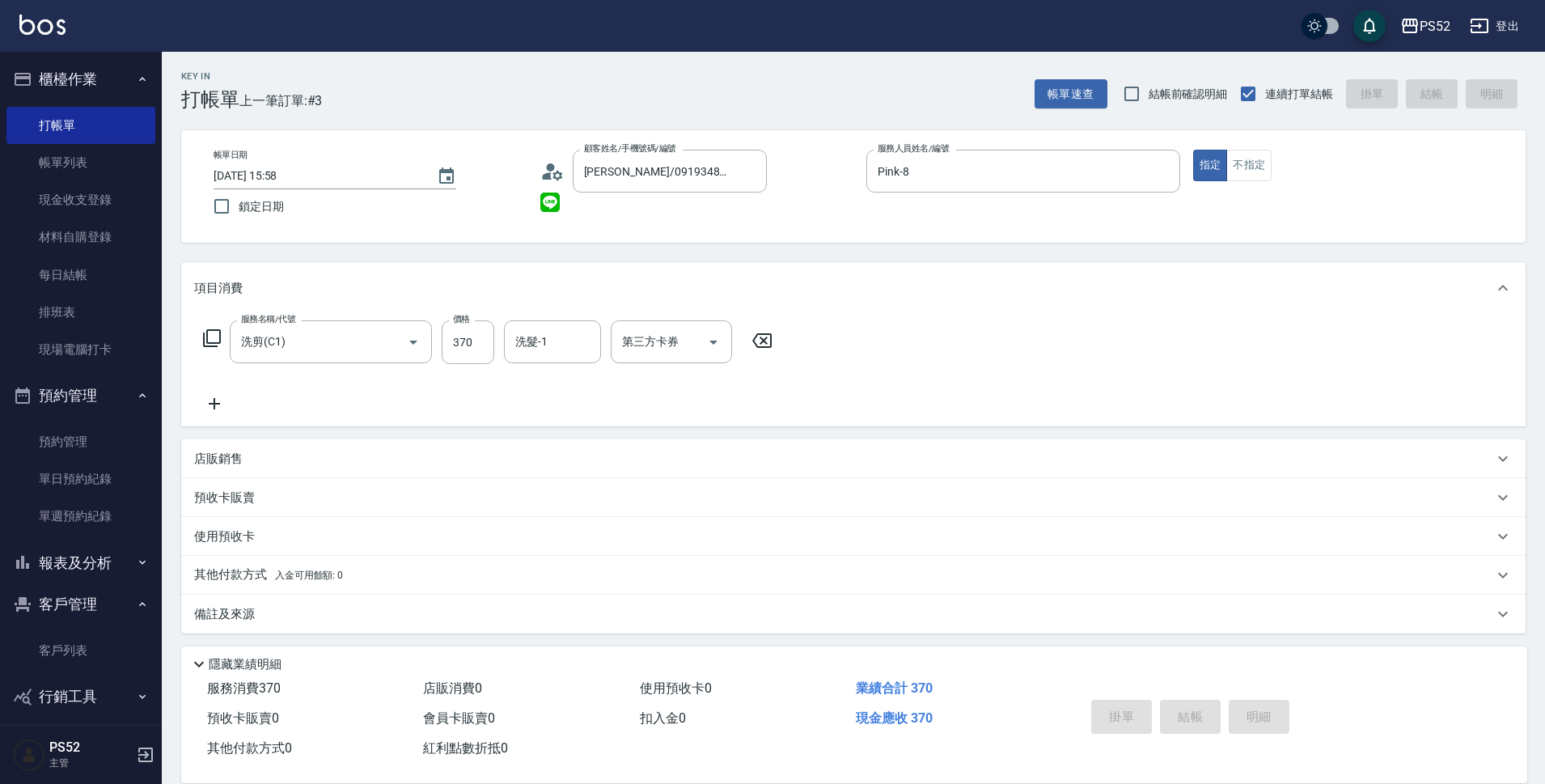
type input "[DATE] 15:59"
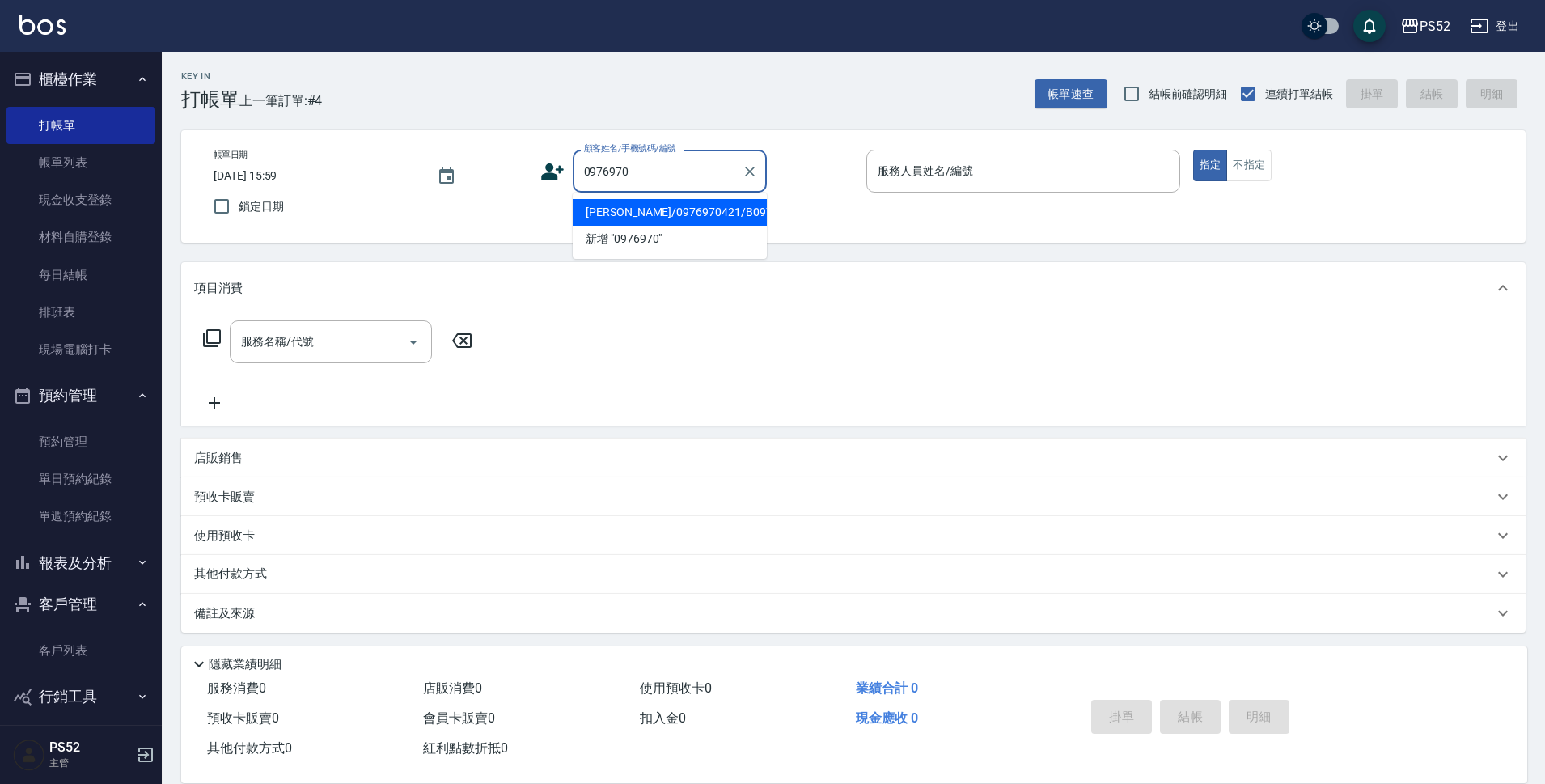
click at [663, 218] on li "[PERSON_NAME]/0976970421/B0976970421" at bounding box center [670, 212] width 194 height 27
type input "[PERSON_NAME]/0976970421/B0976970421"
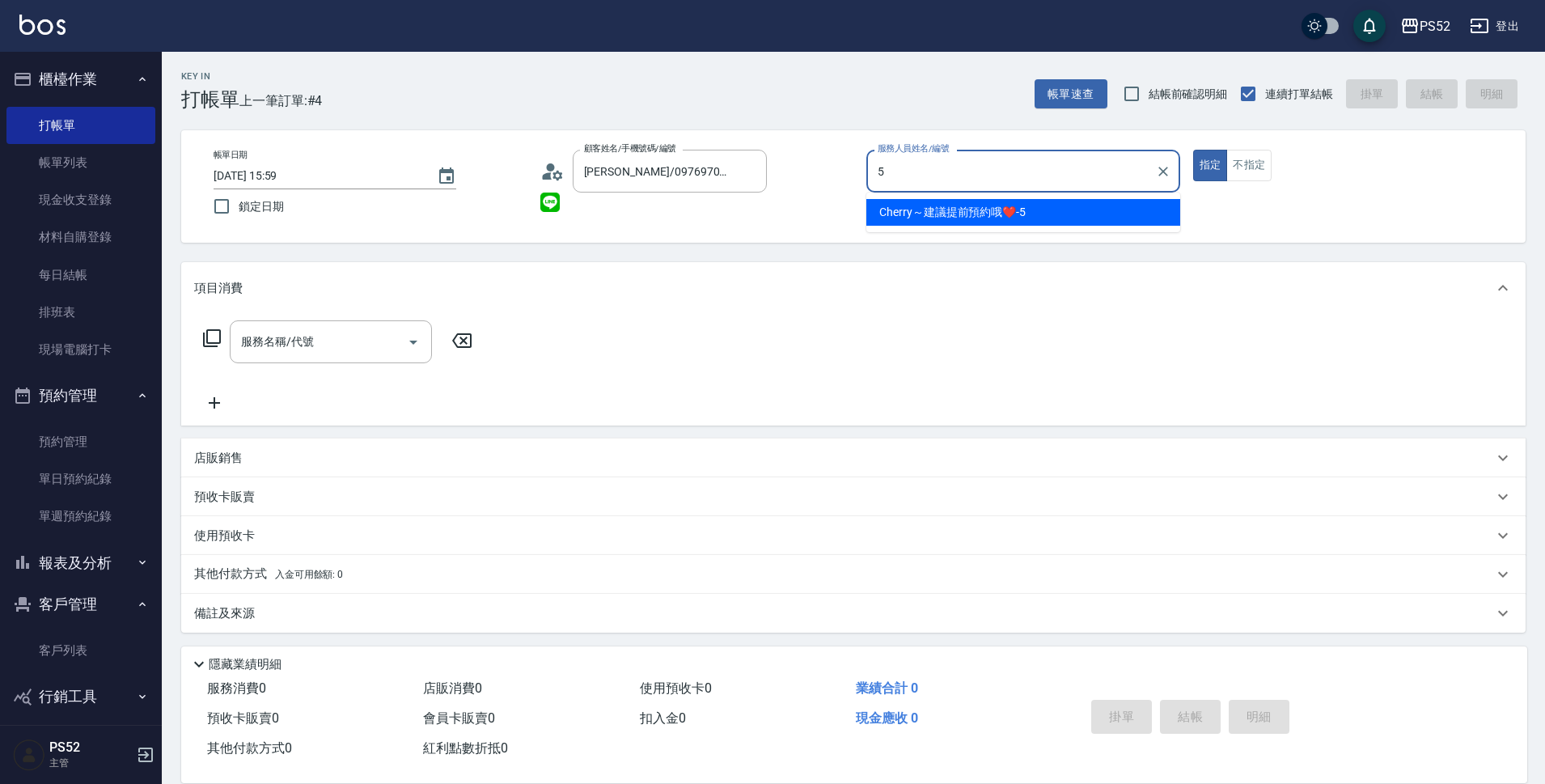
type input "Cherry～建議提前預約哦❤️-5"
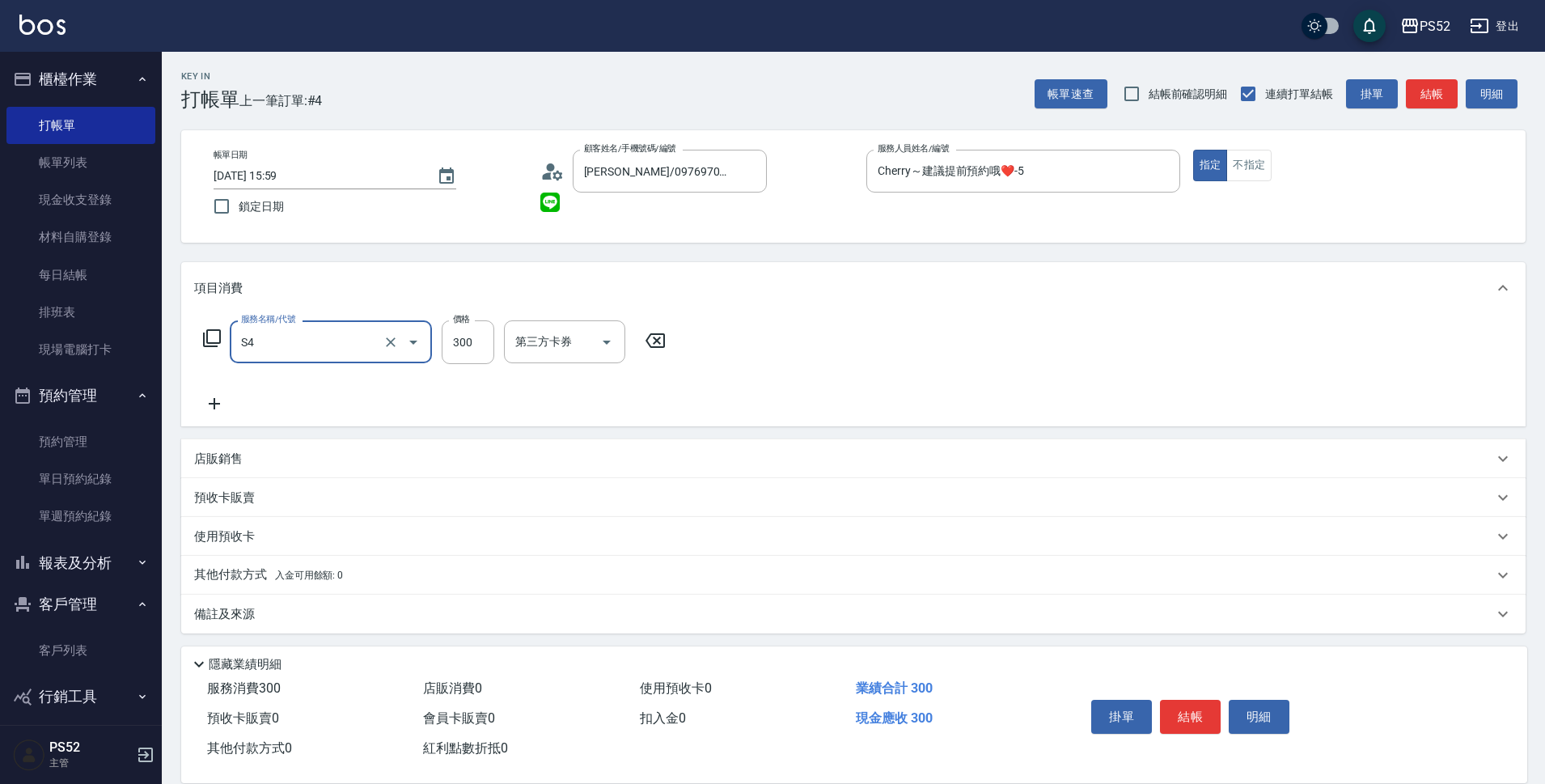
type input "洗髮300元(S4)"
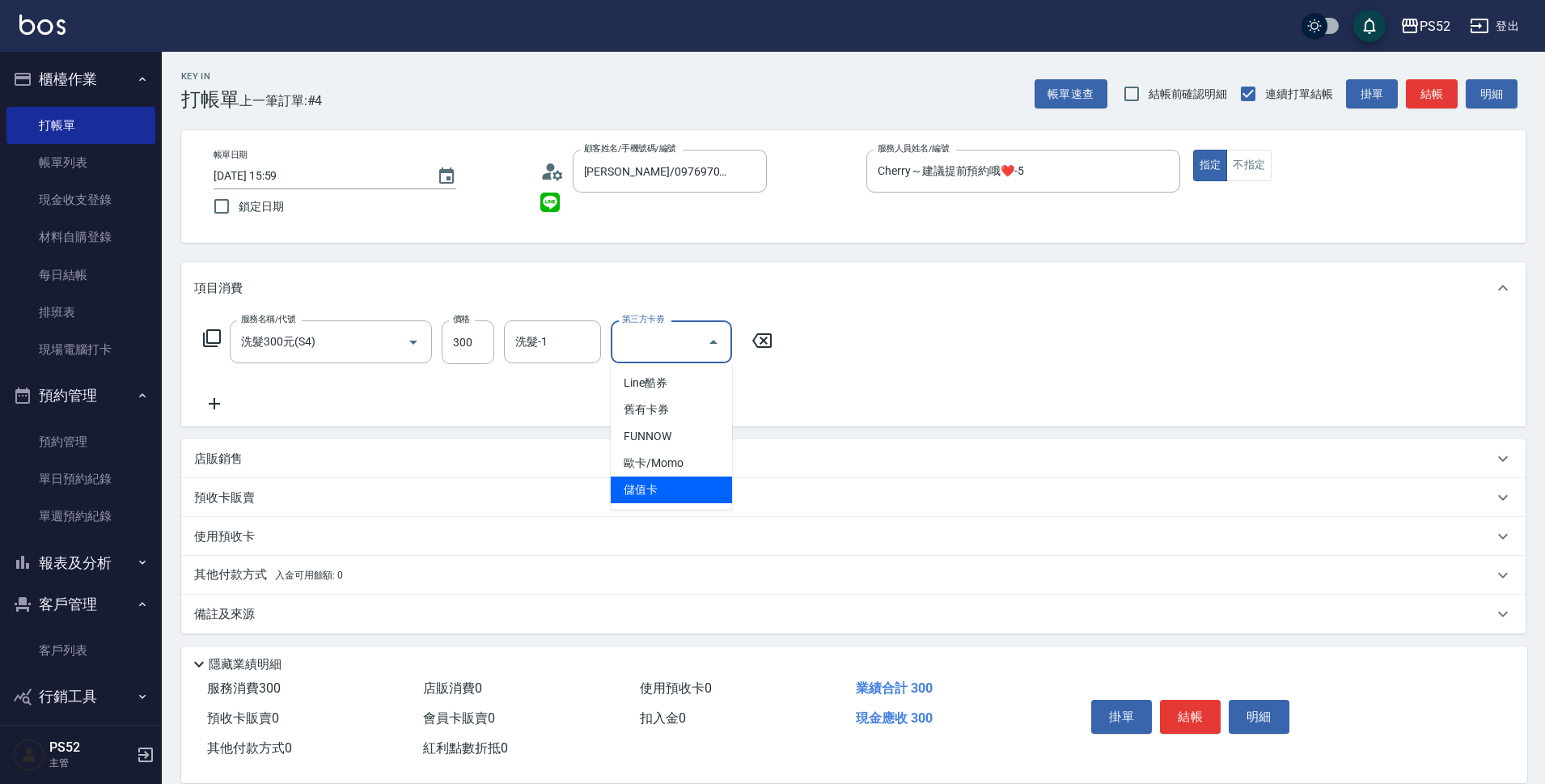
type input "儲值卡"
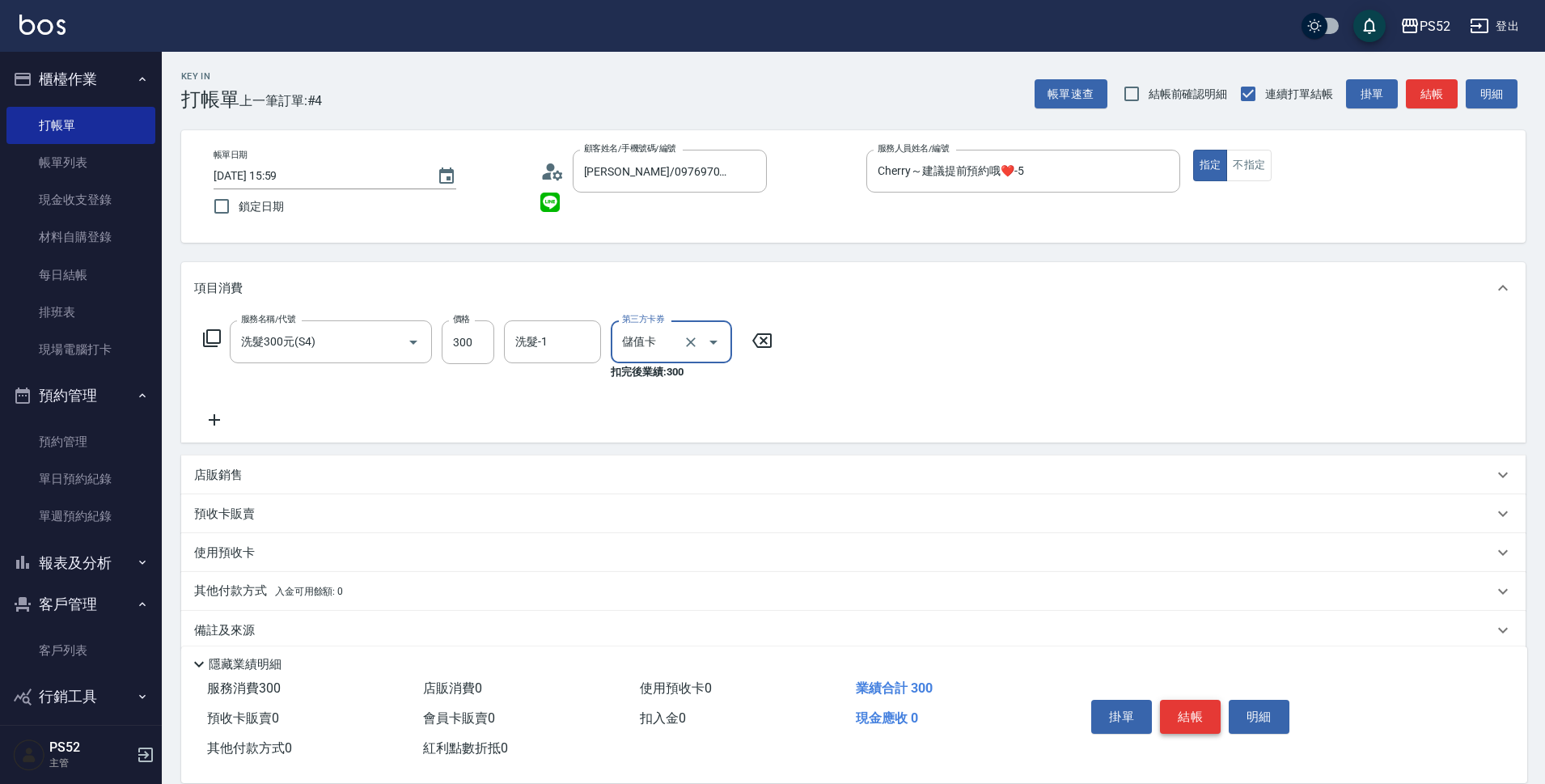
click at [1198, 706] on button "結帳" at bounding box center [1190, 716] width 61 height 34
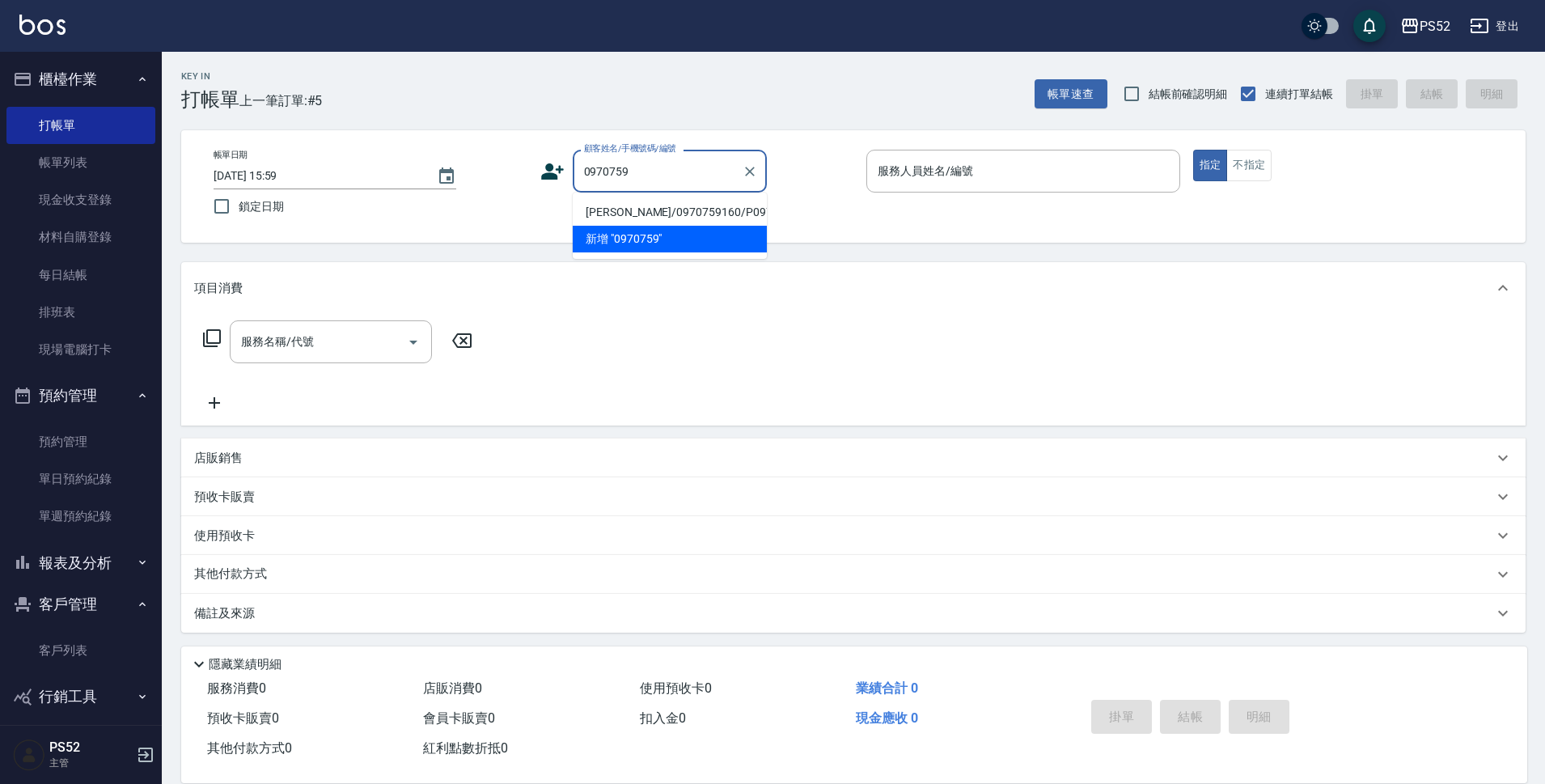
click at [607, 211] on li "[PERSON_NAME]/0970759160/P0970759160" at bounding box center [670, 212] width 194 height 27
type input "[PERSON_NAME]/0970759160/P0970759160"
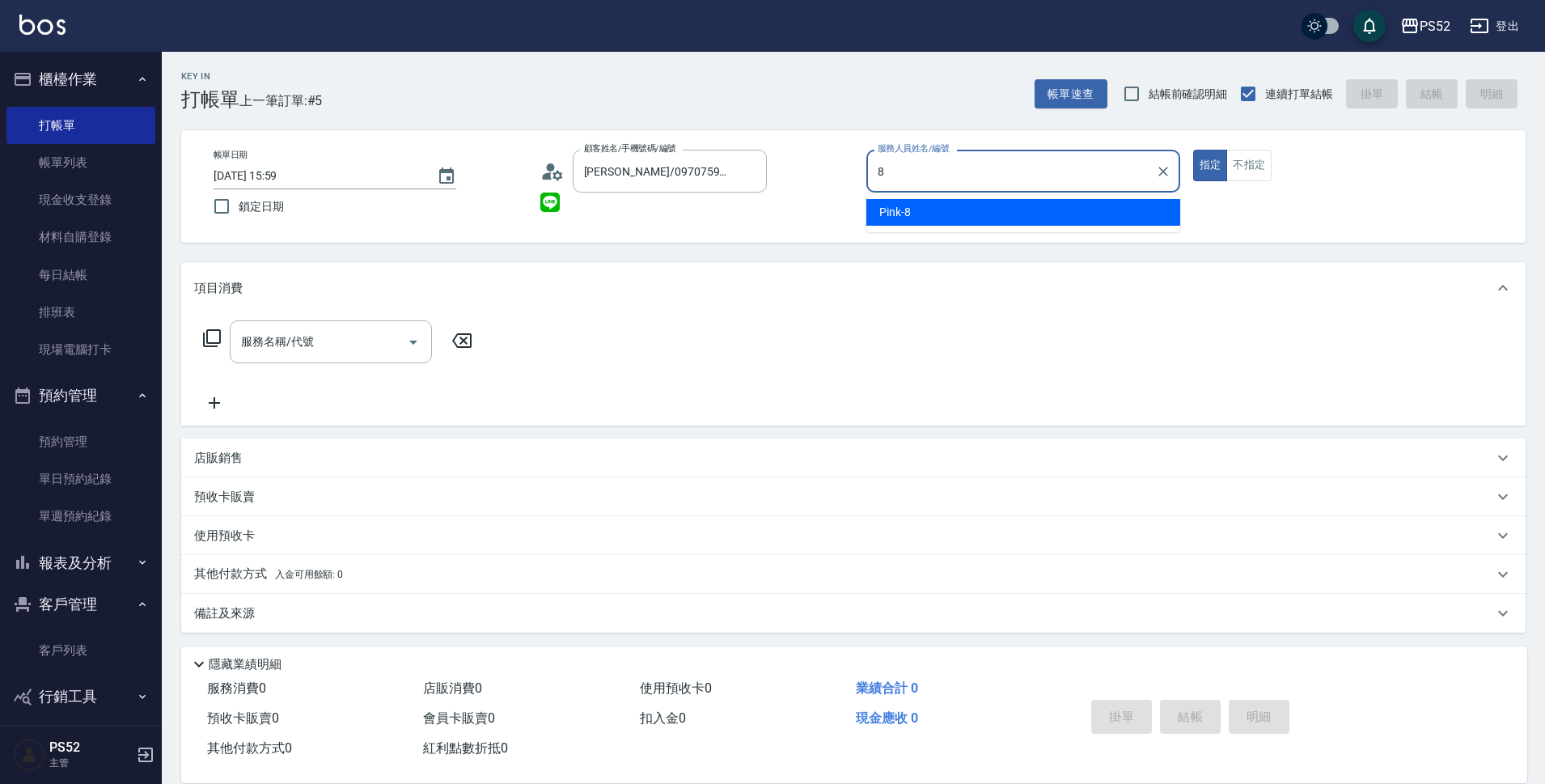
type input "Pink-8"
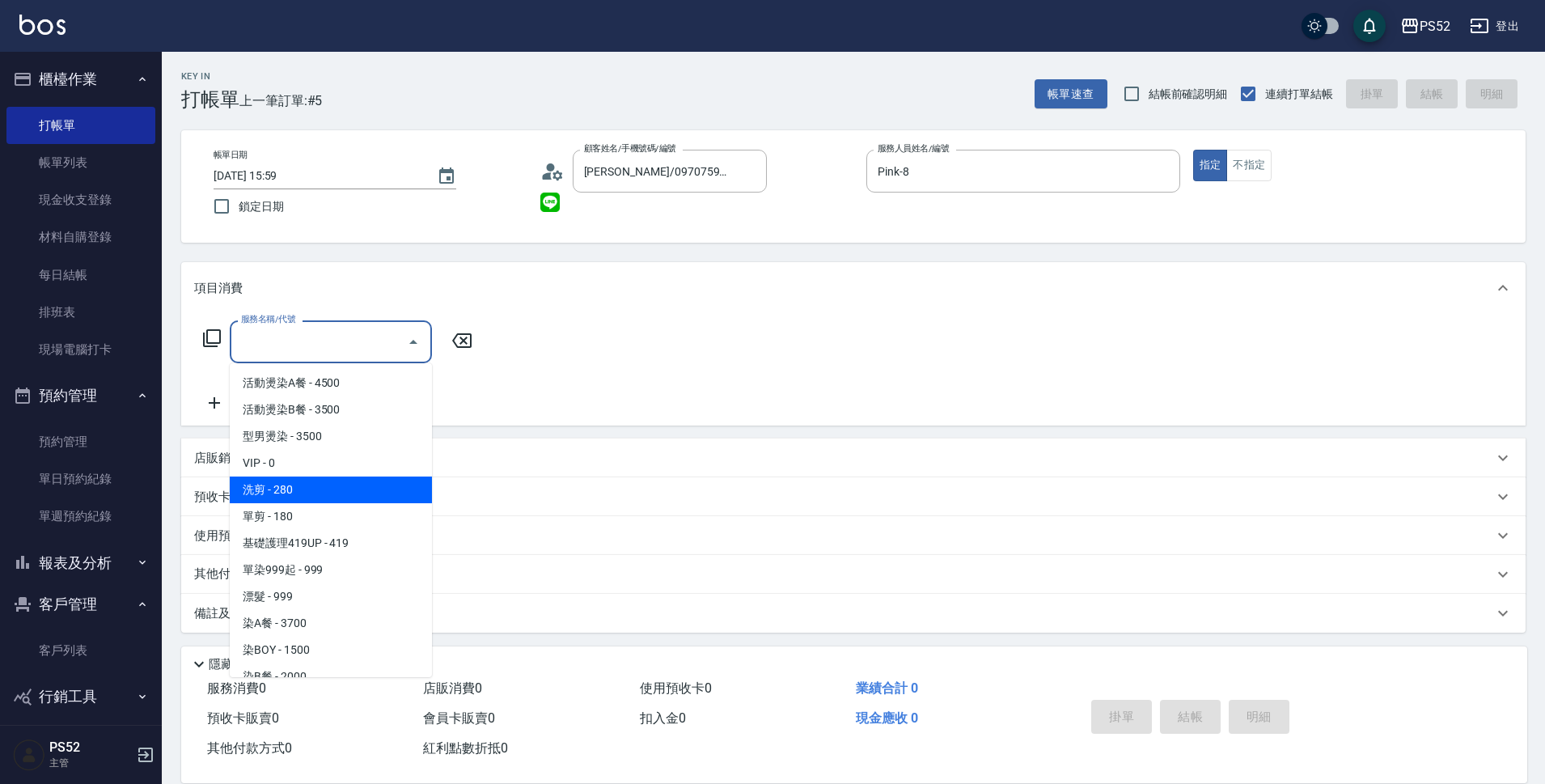
type input "洗剪(C1)"
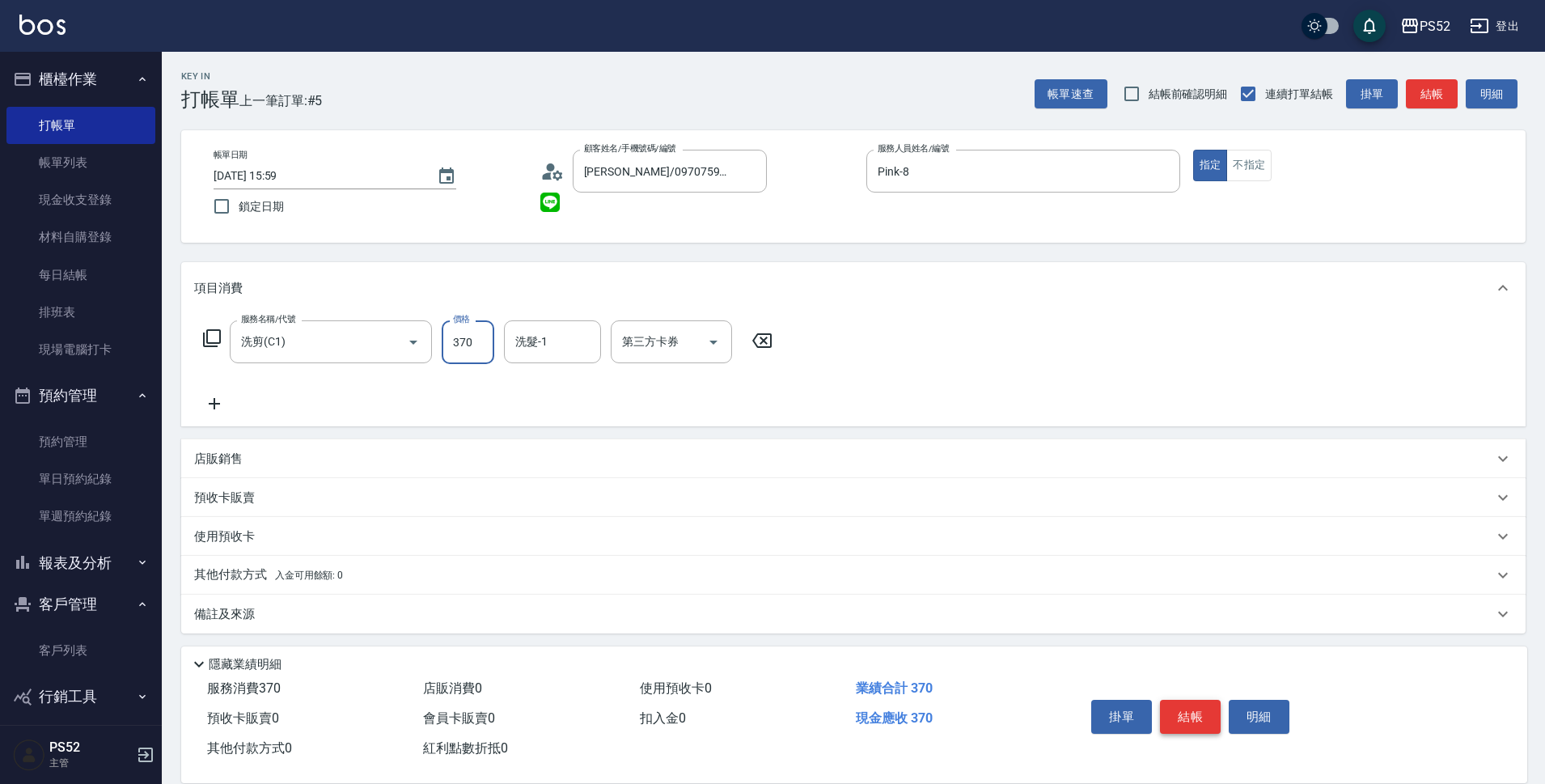
type input "370"
click at [1181, 699] on button "結帳" at bounding box center [1190, 716] width 61 height 34
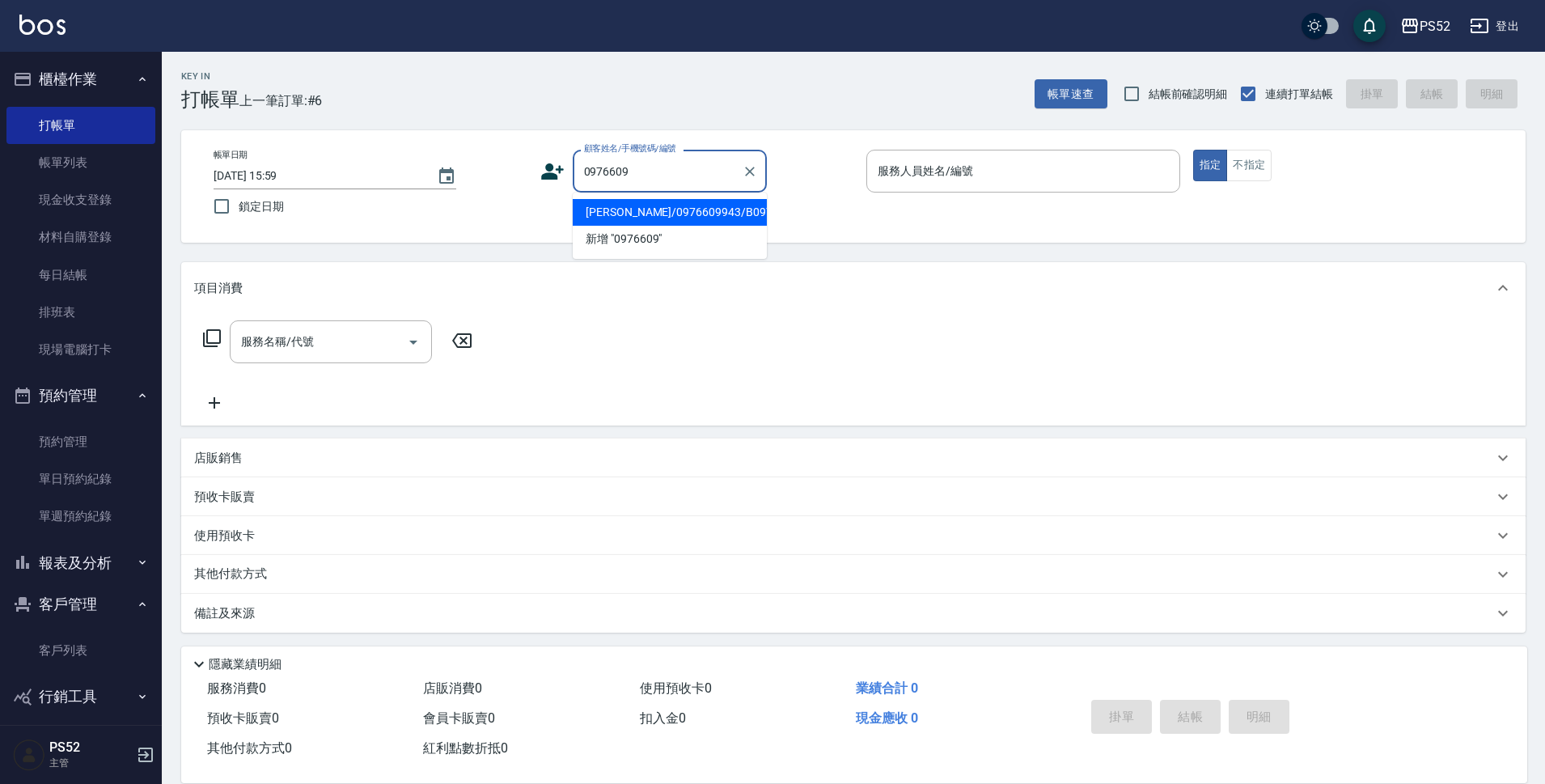
click at [690, 221] on li "[PERSON_NAME]/0976609943/B0976609943" at bounding box center [670, 212] width 194 height 27
type input "[PERSON_NAME]/0976609943/B0976609943"
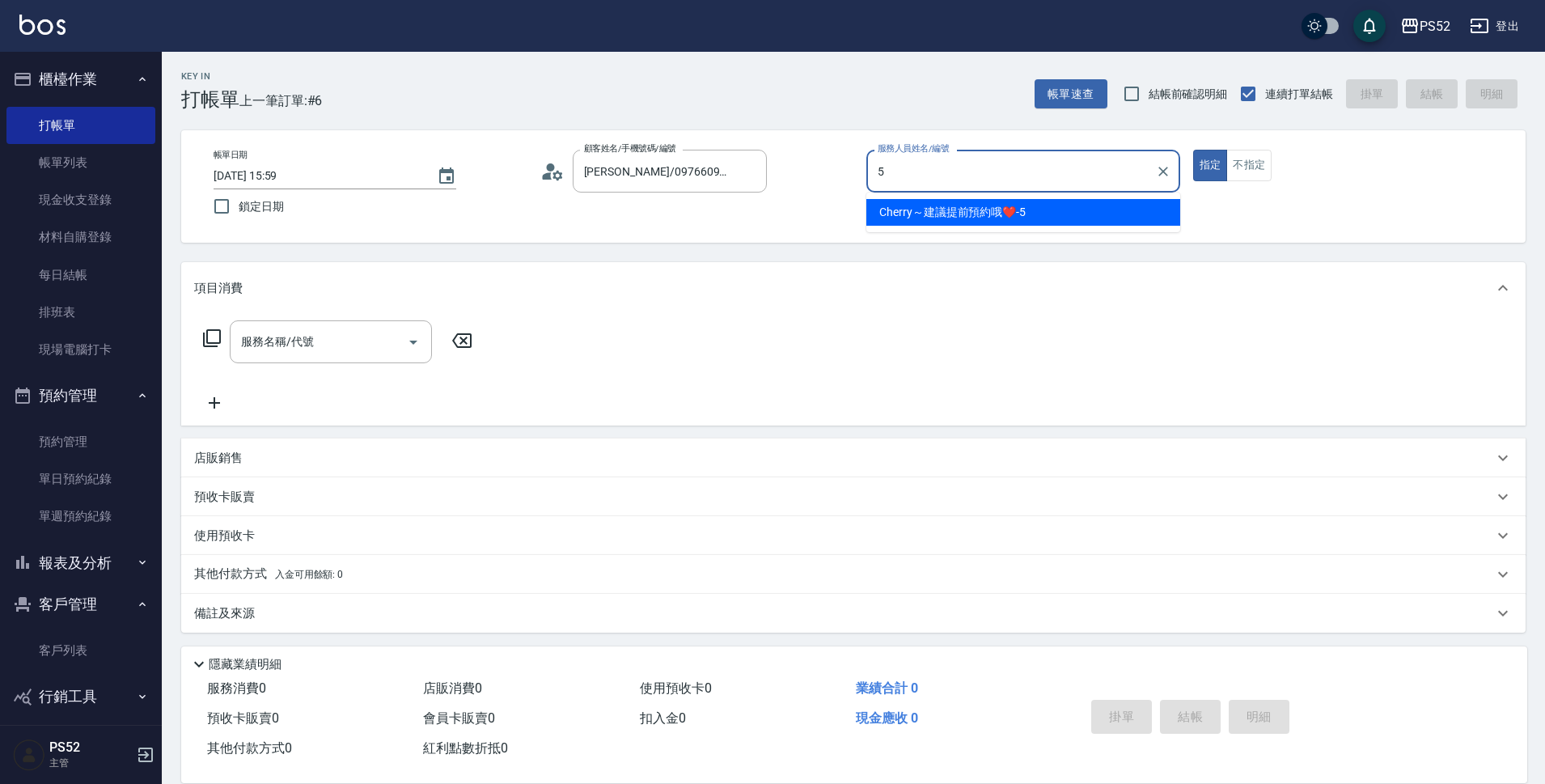
type input "Cherry～建議提前預約哦❤️-5"
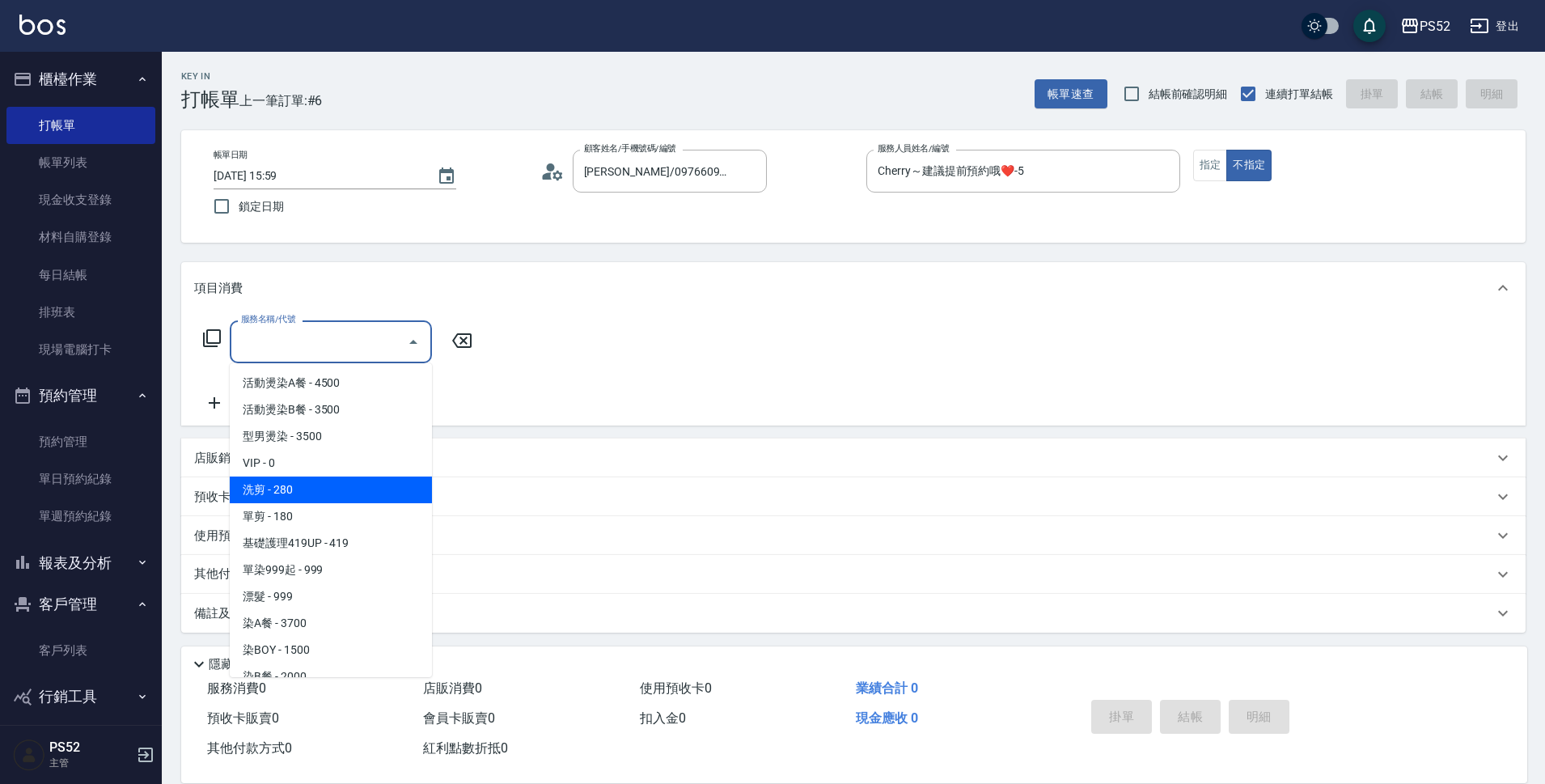
type input "洗剪(C1)"
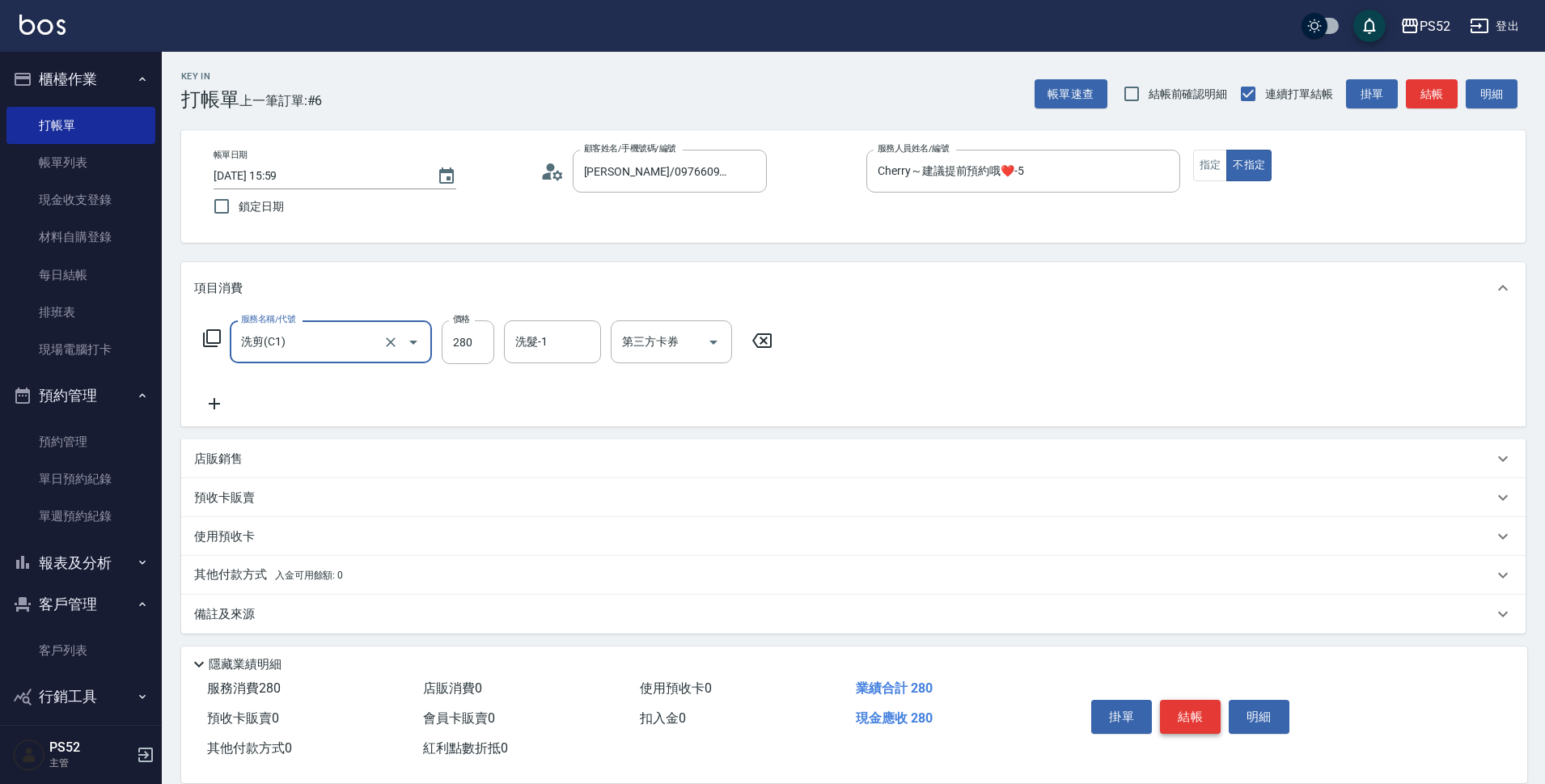
click at [1186, 704] on button "結帳" at bounding box center [1190, 716] width 61 height 34
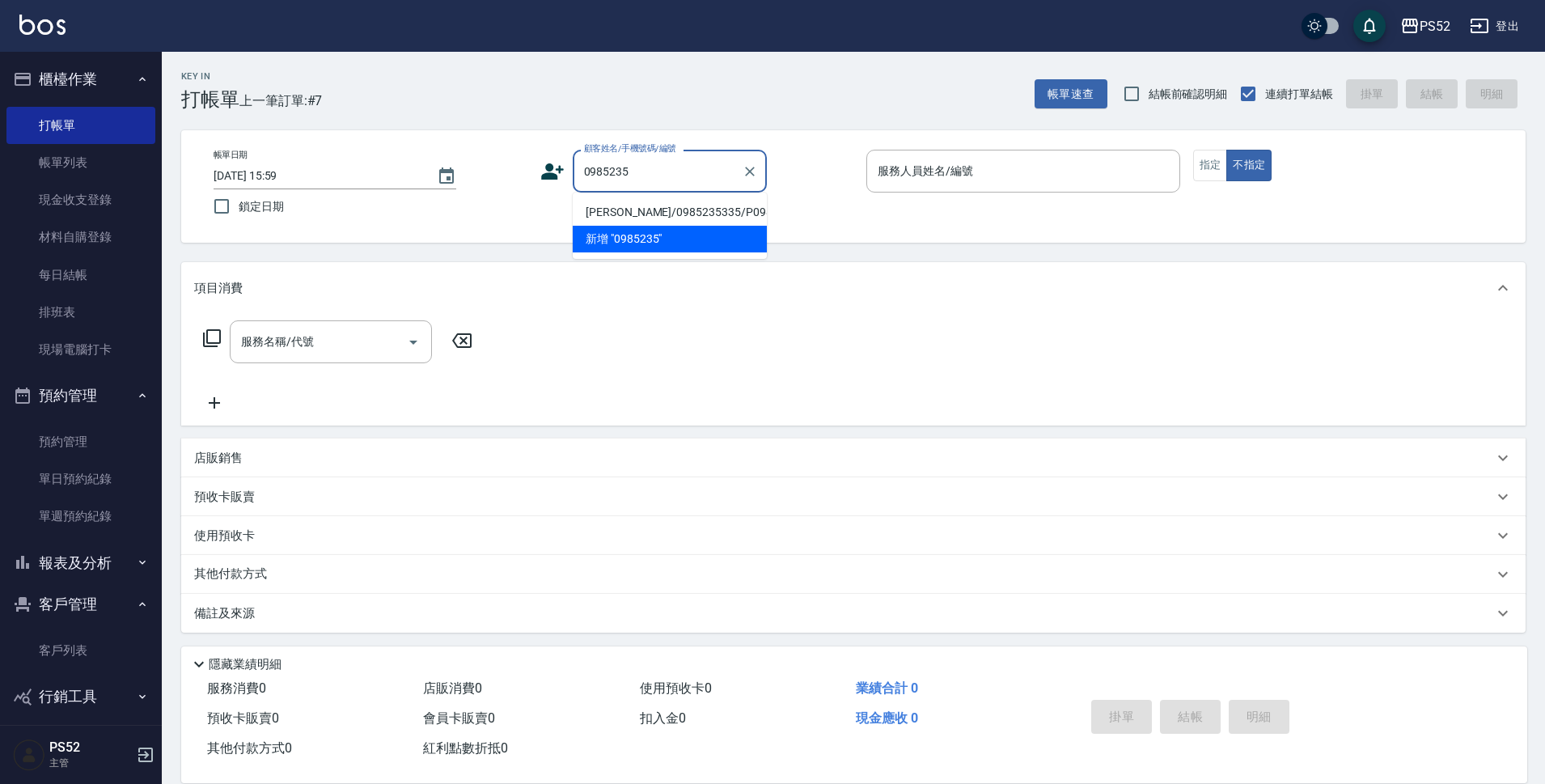
click at [597, 219] on li "[PERSON_NAME]/0985235335/P0985235335" at bounding box center [670, 212] width 194 height 27
type input "[PERSON_NAME]/0985235335/P0985235335"
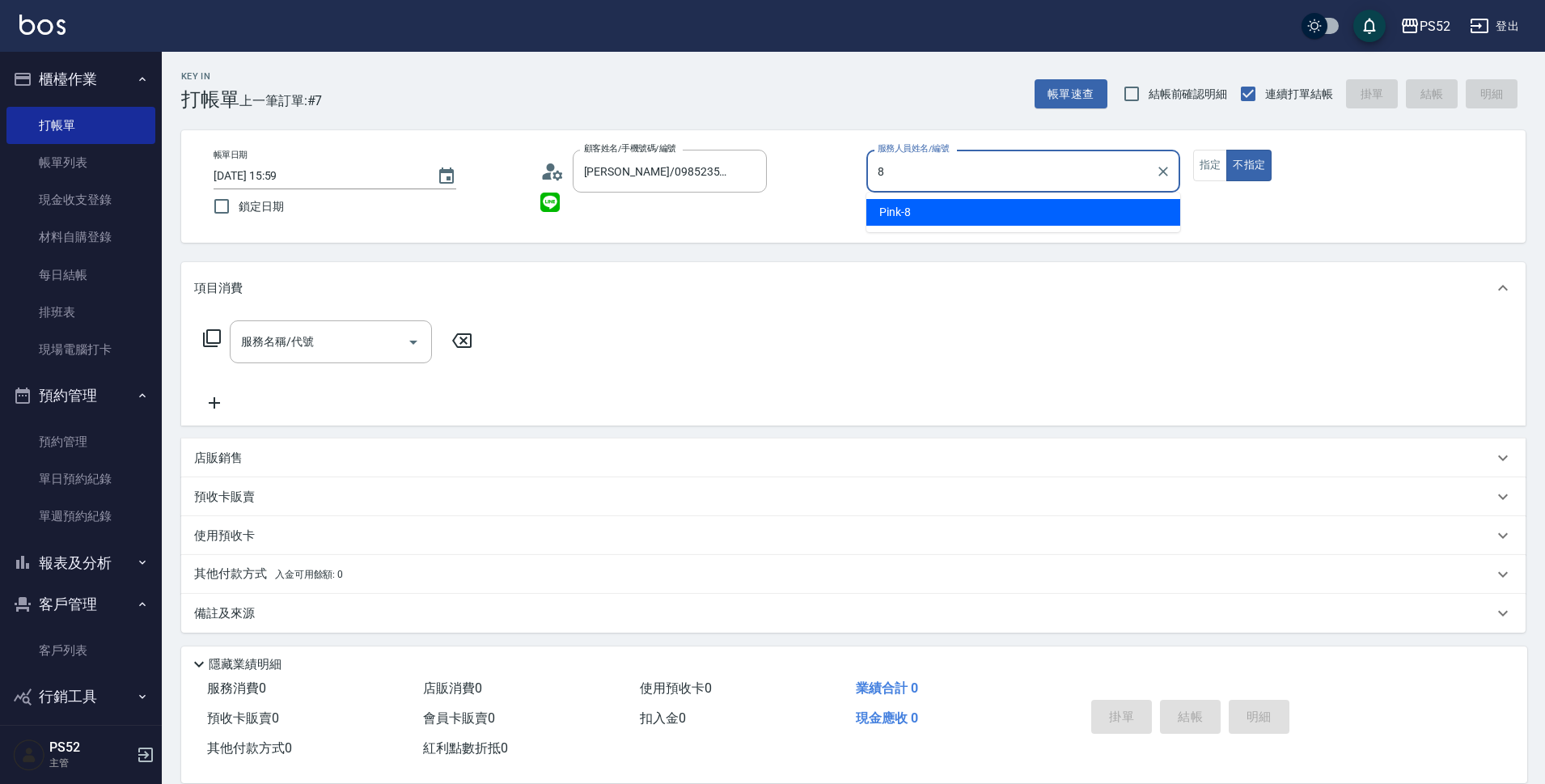
type input "Pink-8"
type button "false"
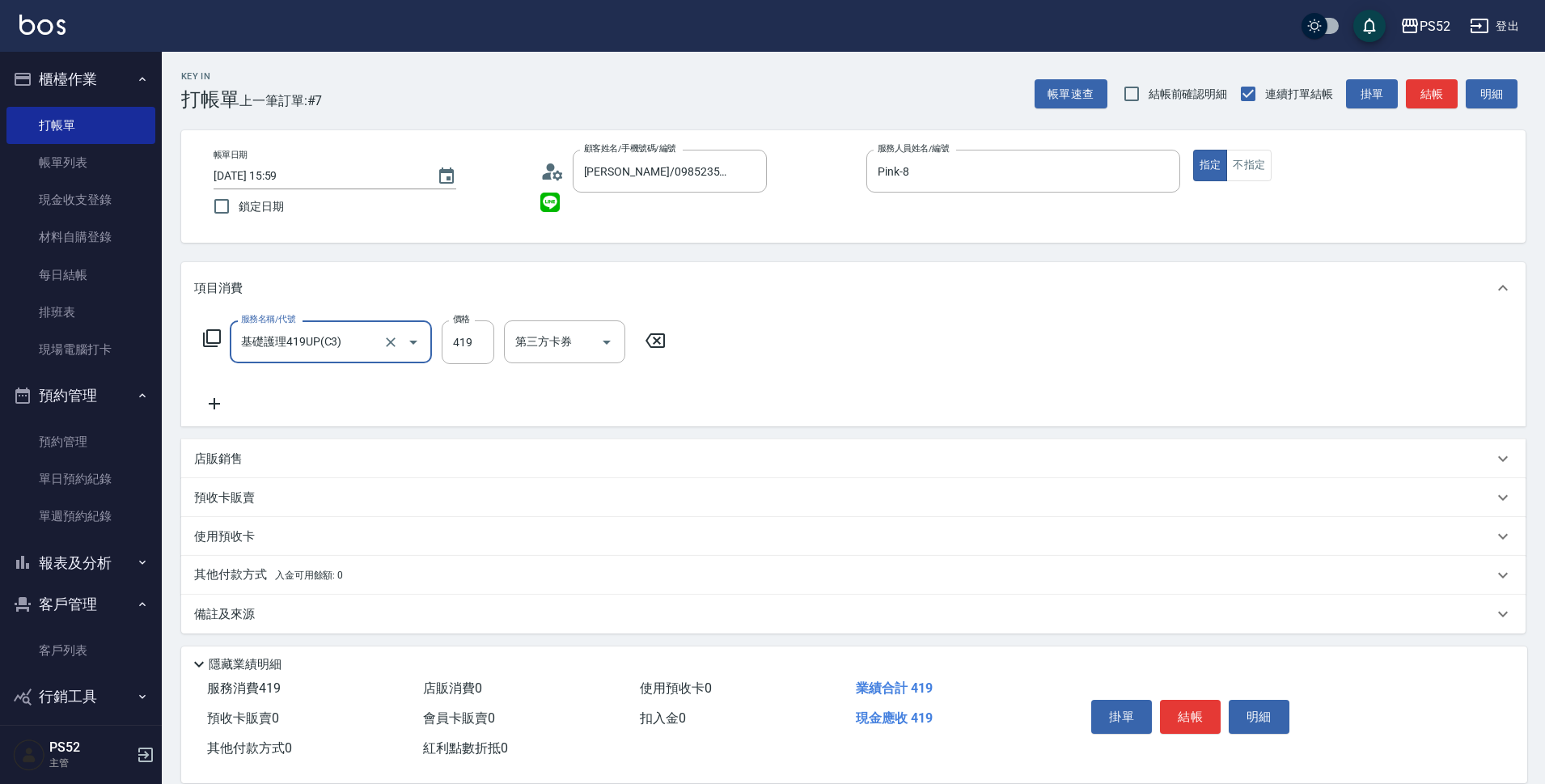
type input "基礎護理419UP(C3)"
type input "430"
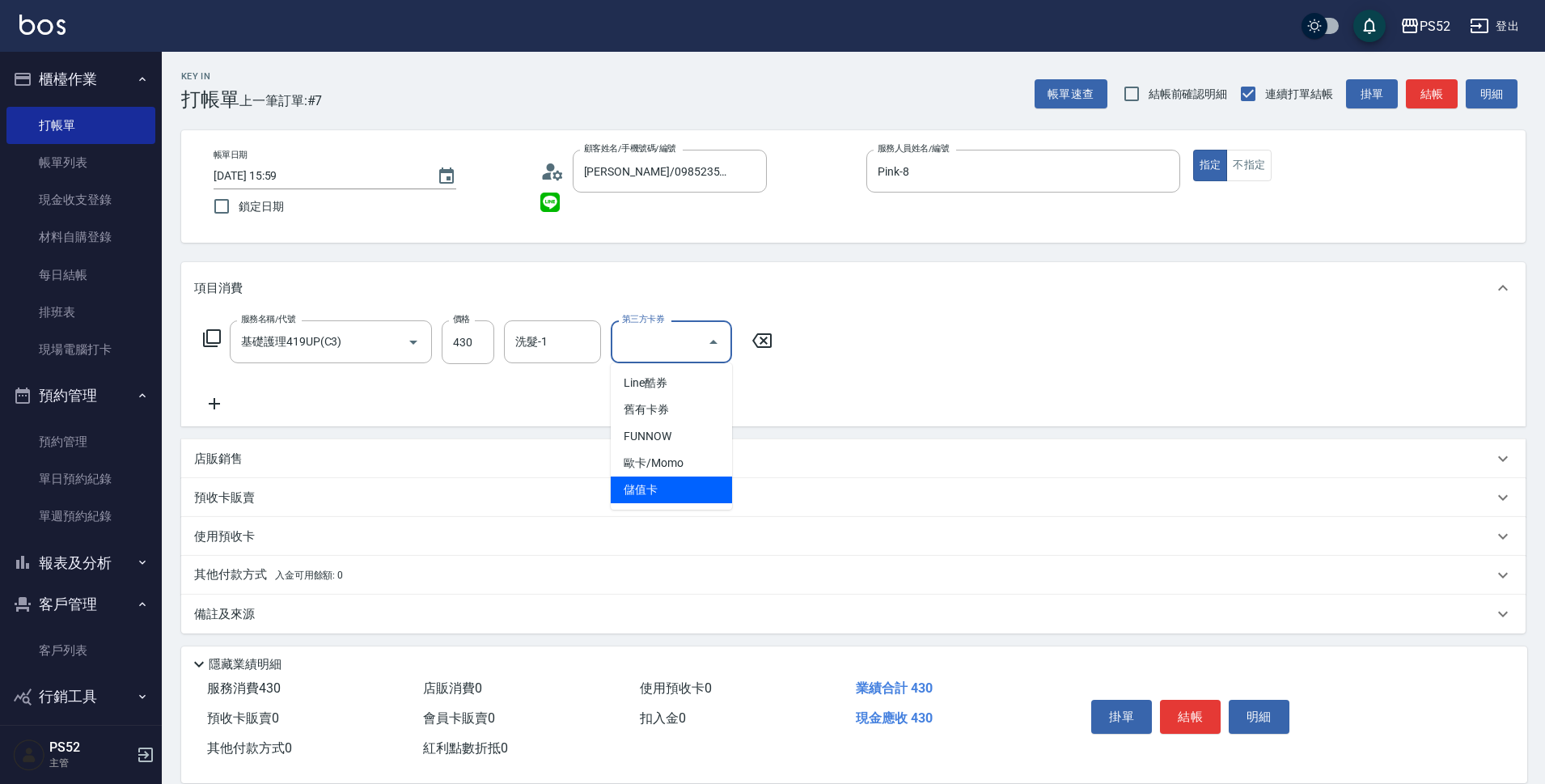
type input "儲值卡"
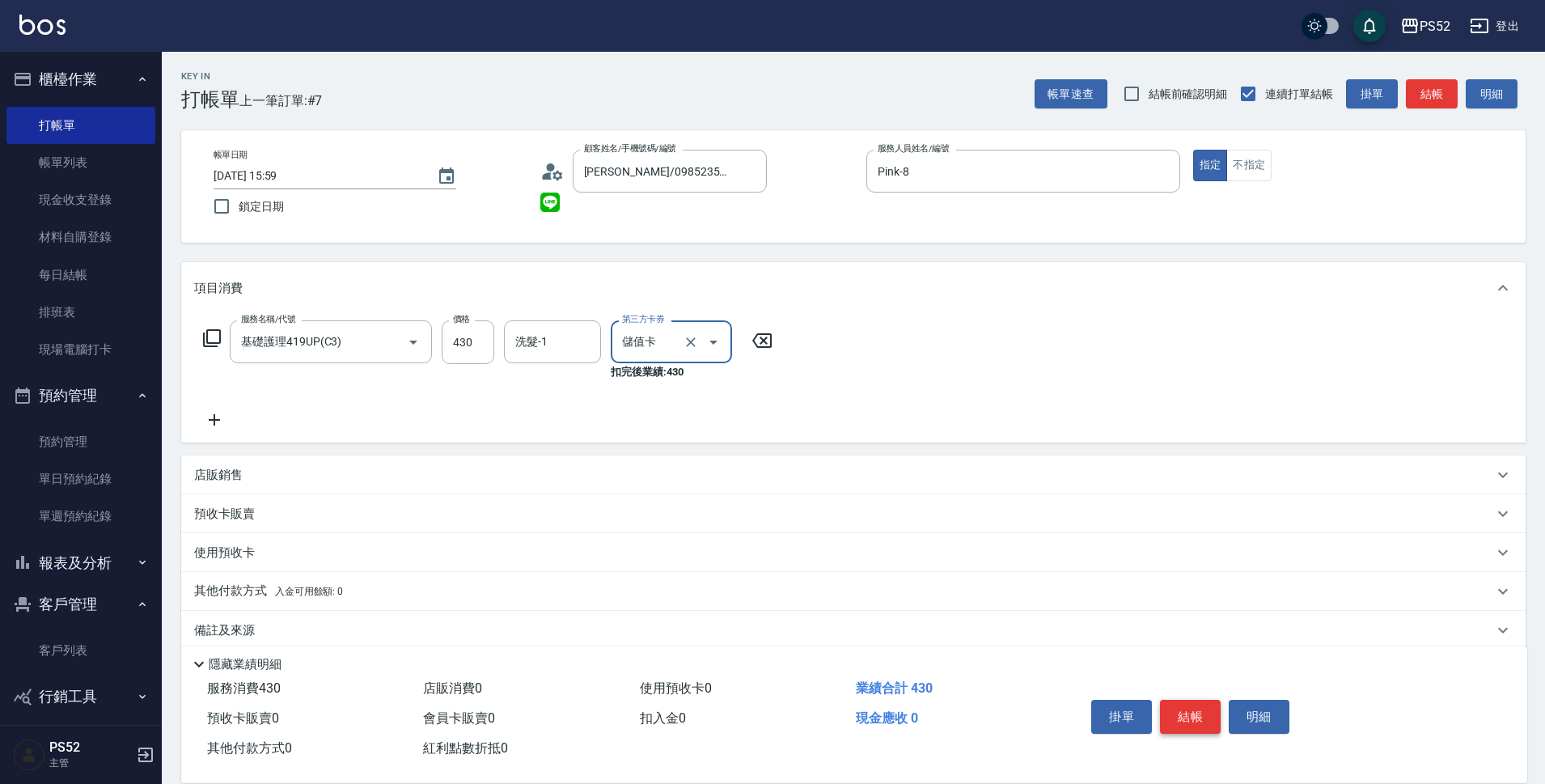
click at [1199, 713] on button "結帳" at bounding box center [1190, 716] width 61 height 34
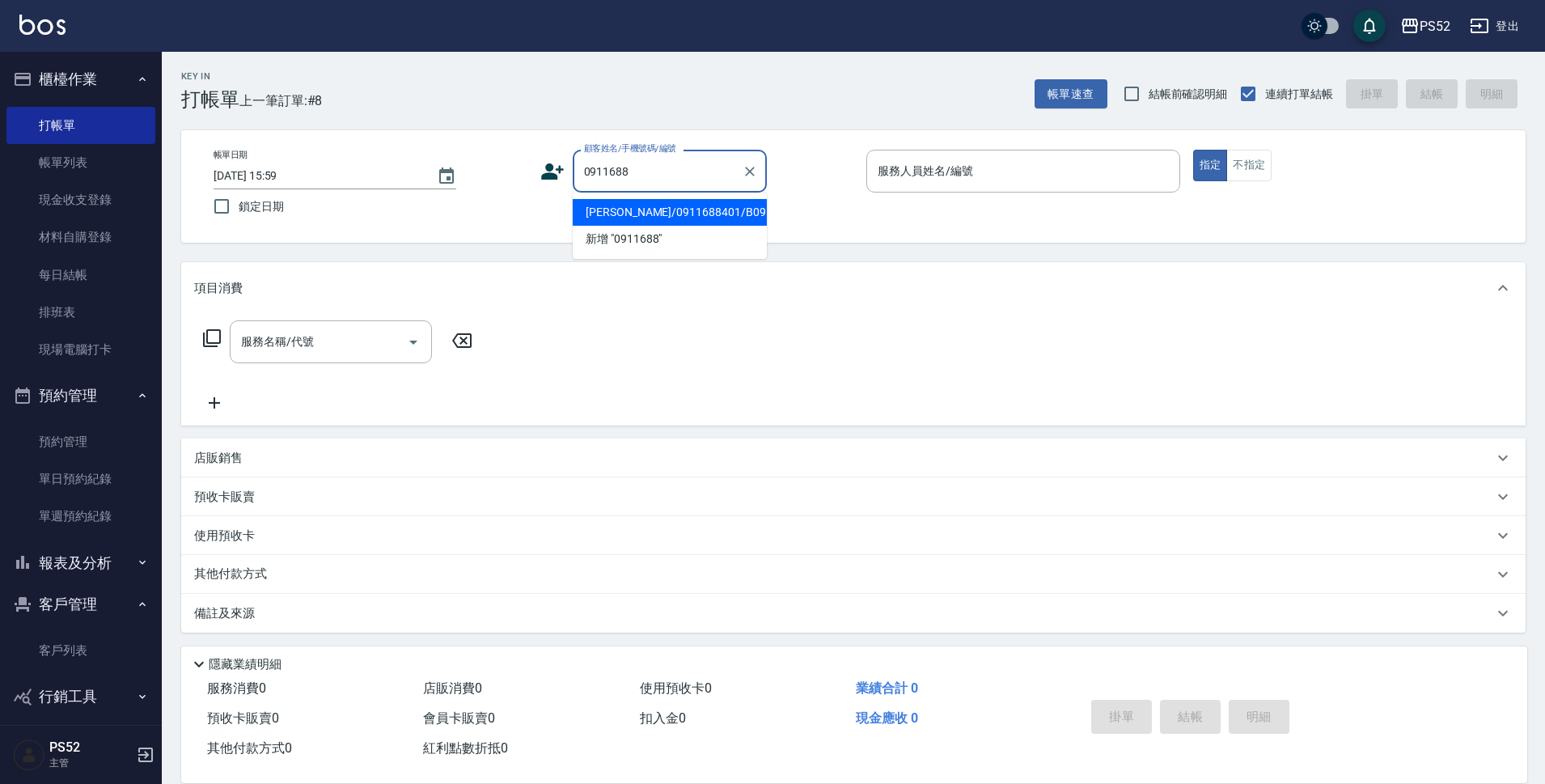
type input "[PERSON_NAME]/0911688401/B0911688401"
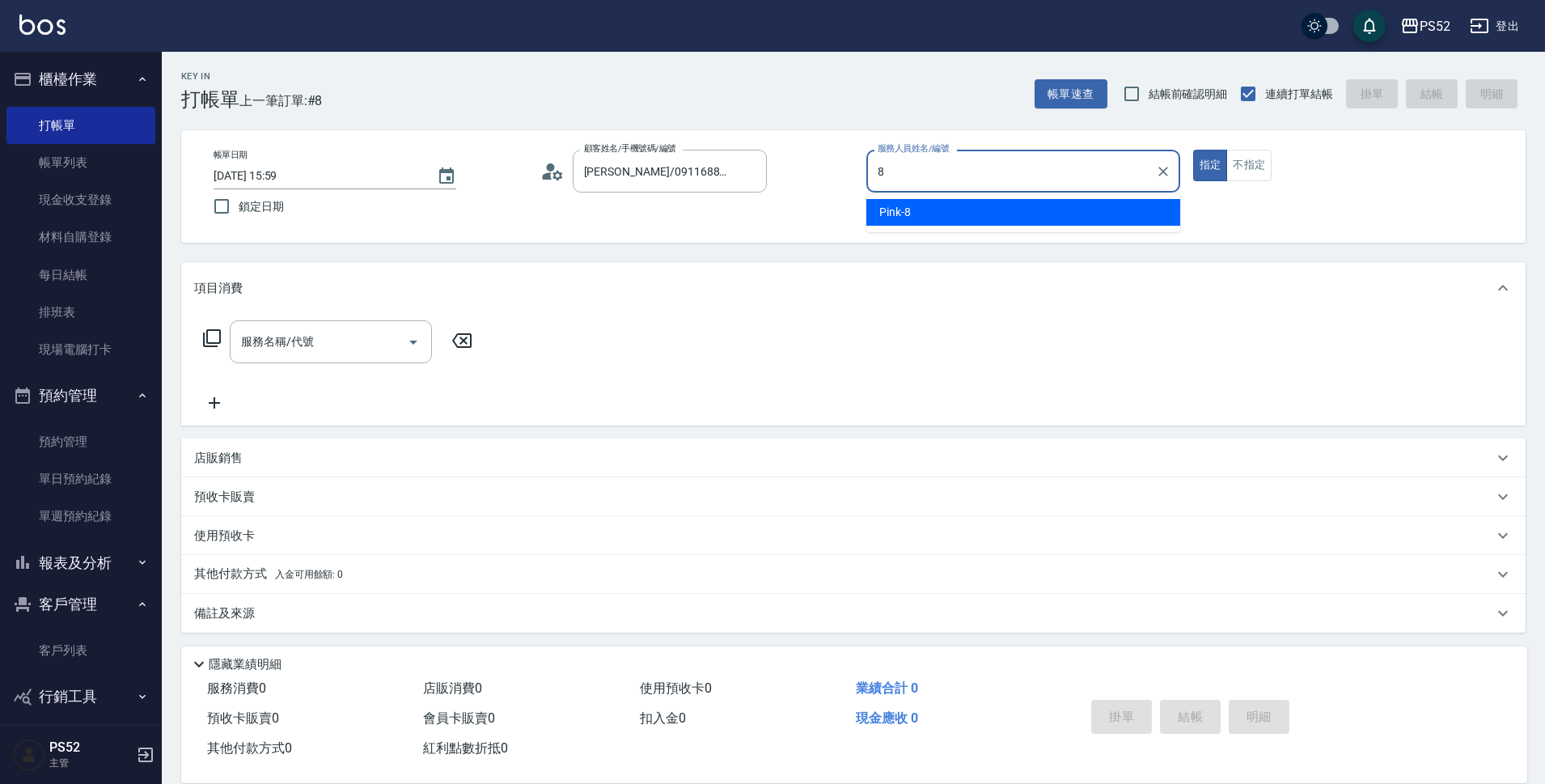
type input "Pink-8"
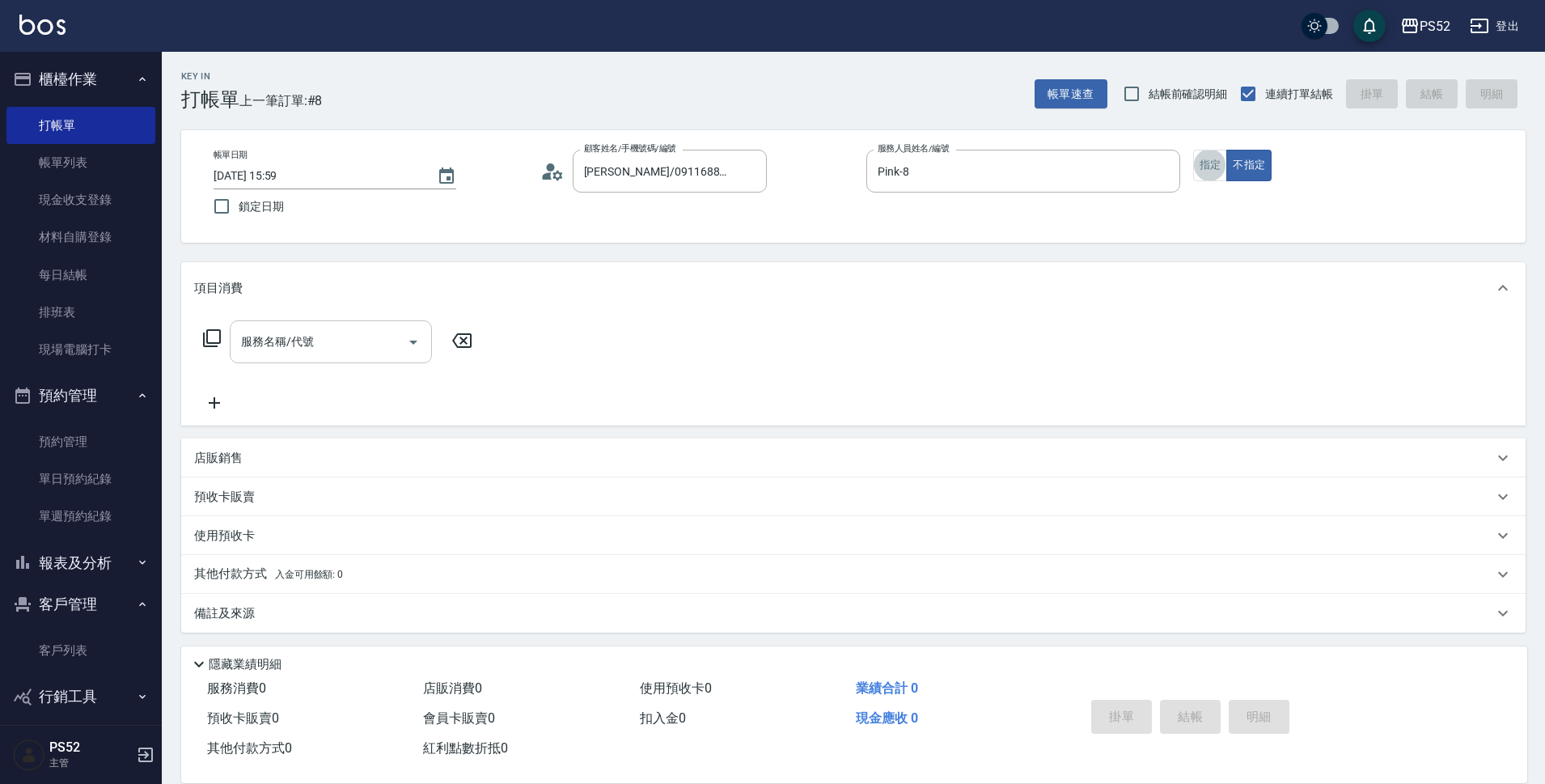
click at [335, 339] on input "服務名稱/代號" at bounding box center [318, 342] width 163 height 29
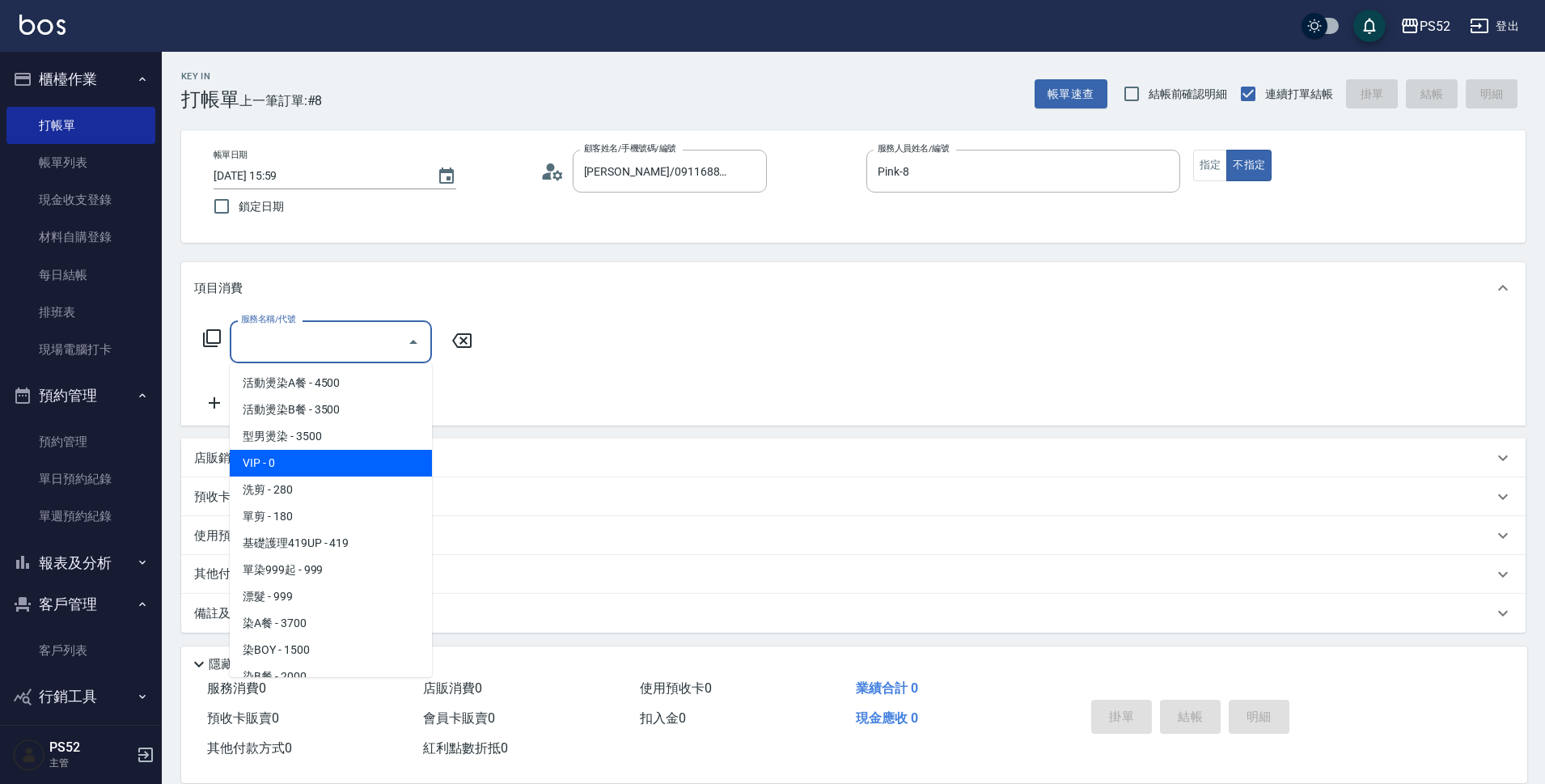
drag, startPoint x: 329, startPoint y: 466, endPoint x: 330, endPoint y: 421, distance: 45.0
click at [332, 466] on span "VIP - 0" at bounding box center [331, 463] width 202 height 27
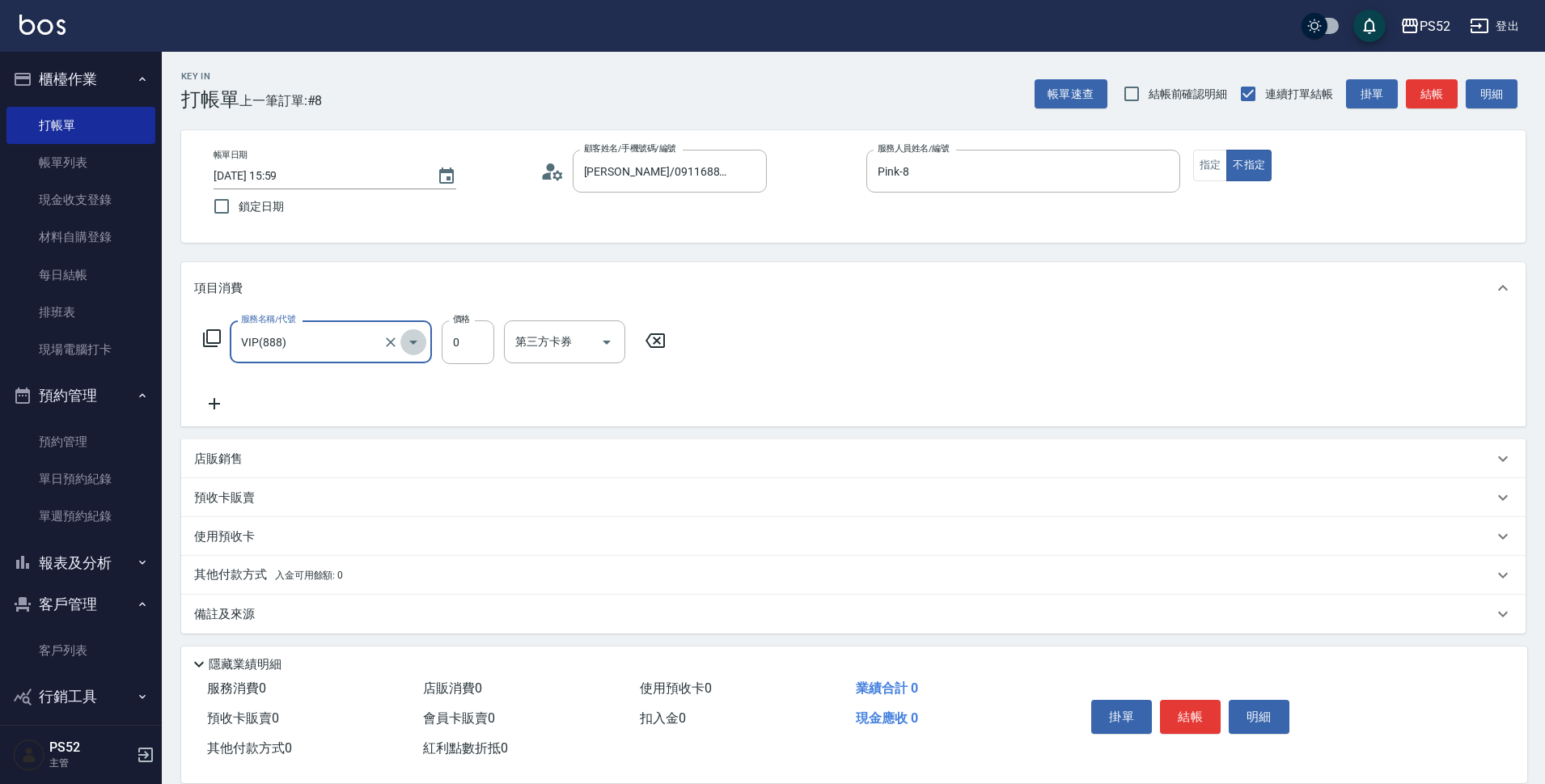
click at [401, 345] on button "Open" at bounding box center [413, 342] width 26 height 26
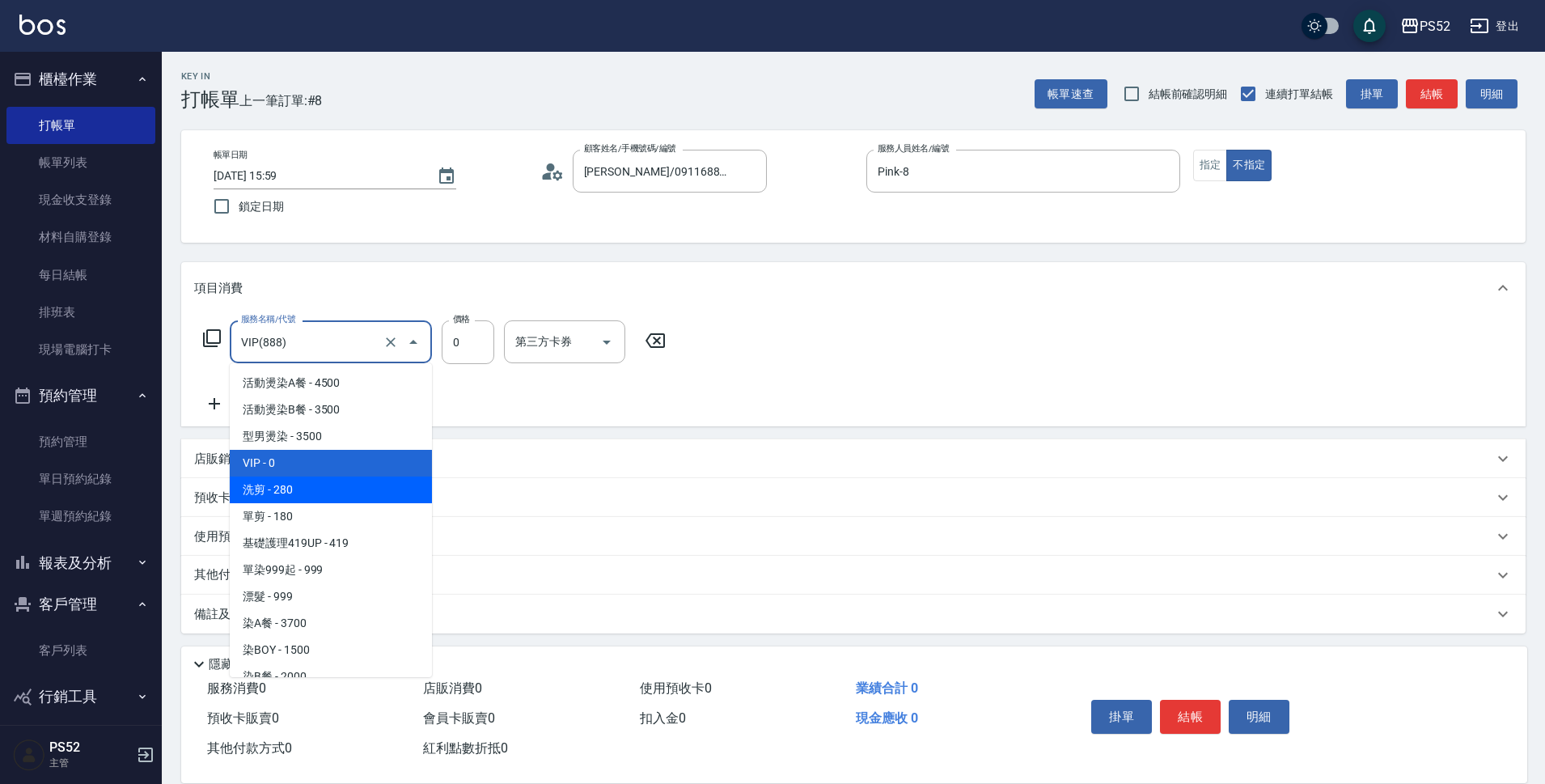
click at [351, 501] on span "洗剪 - 280" at bounding box center [331, 490] width 202 height 27
type input "洗剪(C1)"
type input "280"
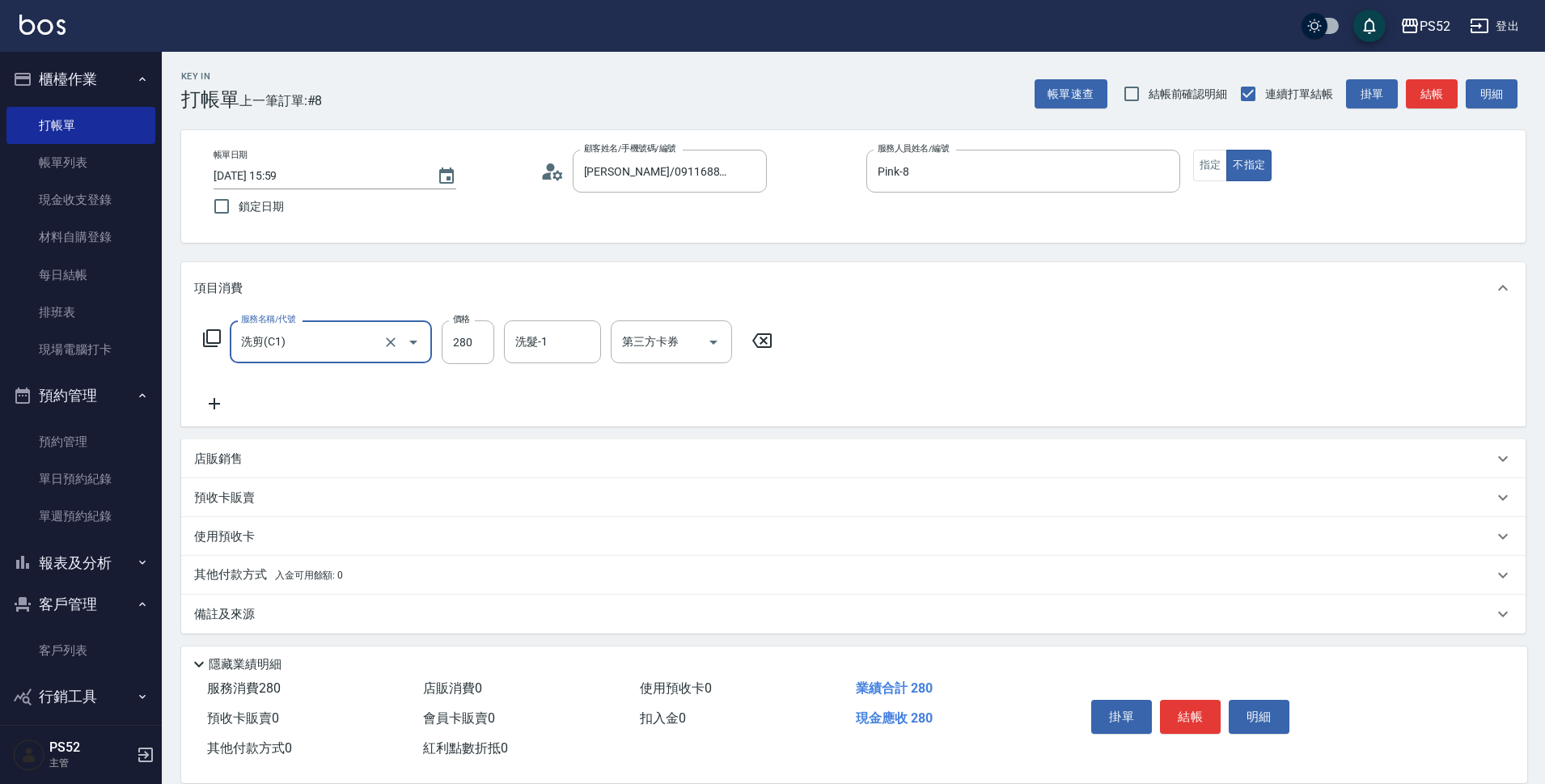
click at [1176, 706] on button "結帳" at bounding box center [1190, 716] width 61 height 34
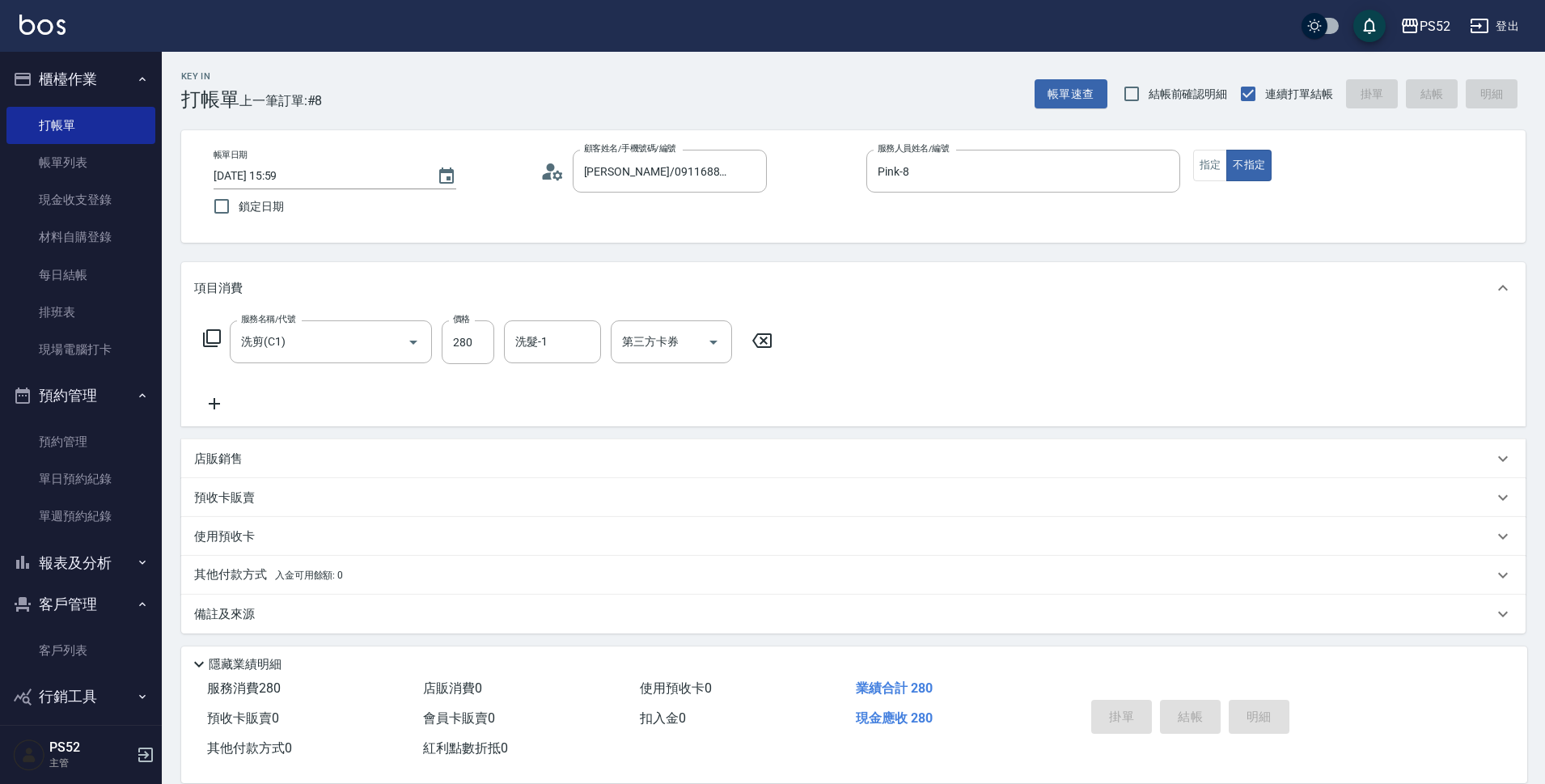
type input "[DATE] 16:00"
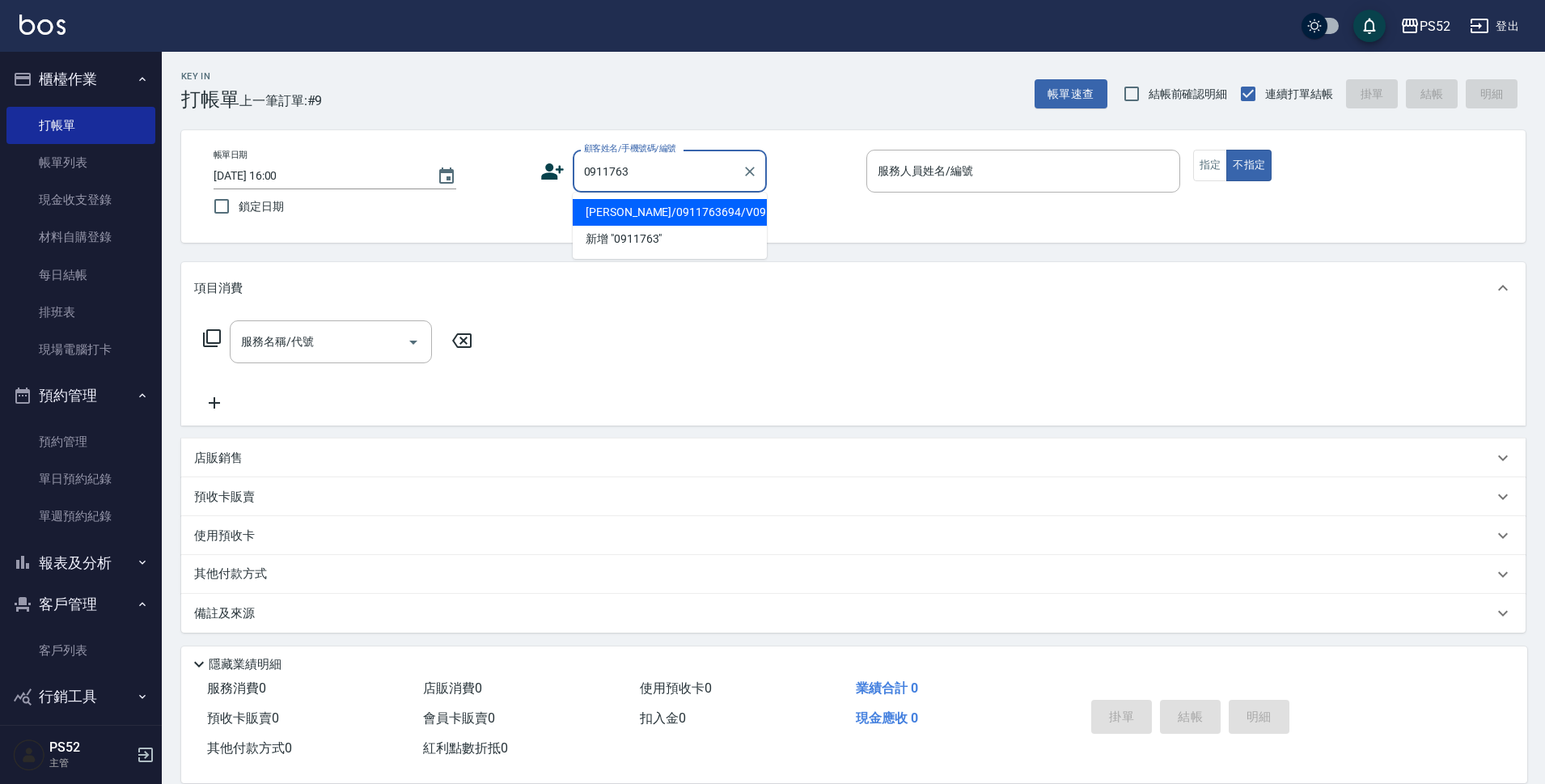
click at [702, 217] on li "[PERSON_NAME]/0911763694/V0911763694" at bounding box center [670, 212] width 194 height 27
type input "[PERSON_NAME]/0911763694/V0911763694"
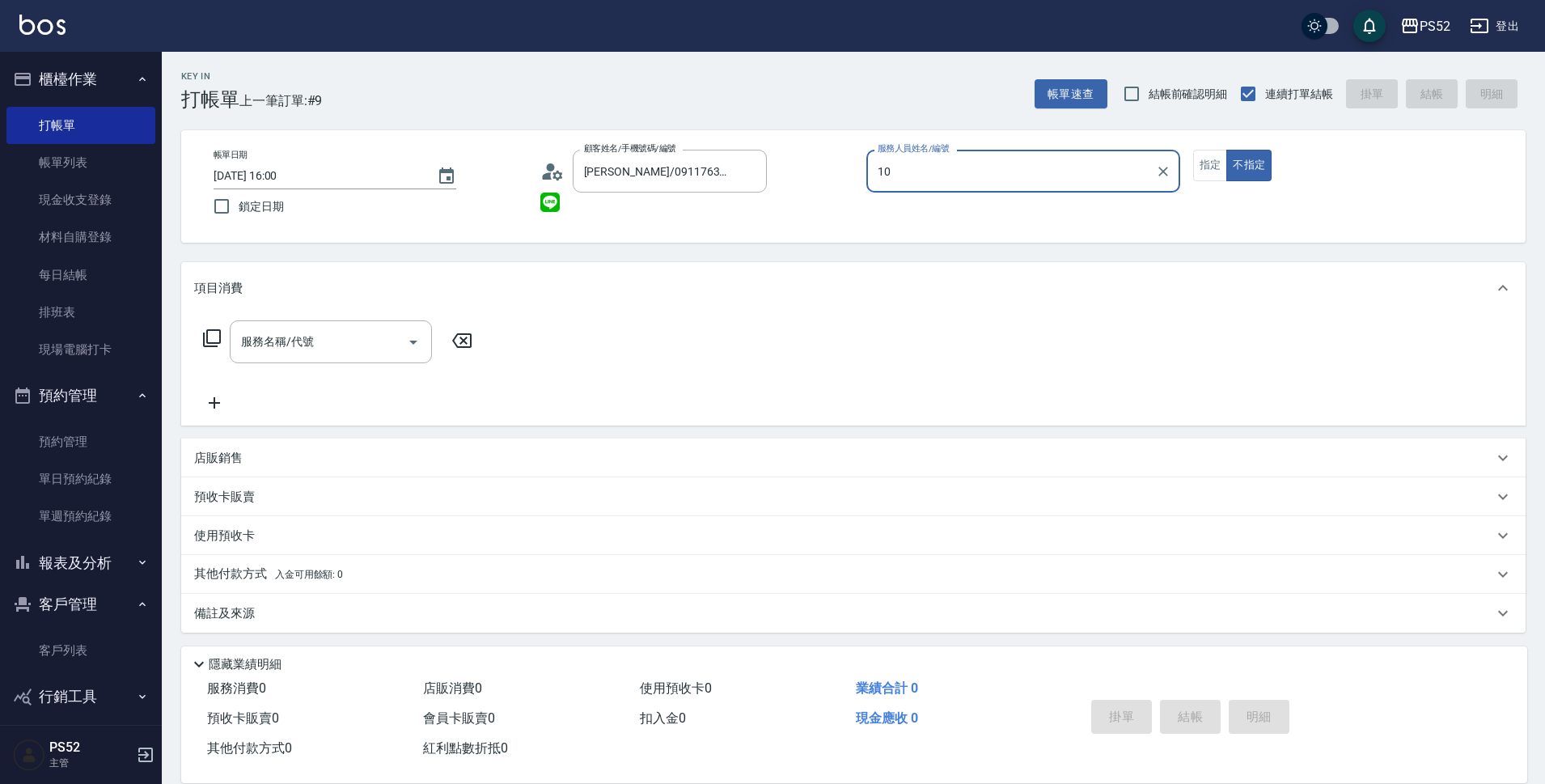
type input "Iris-10"
click at [361, 340] on input "服務名稱/代號" at bounding box center [318, 342] width 163 height 29
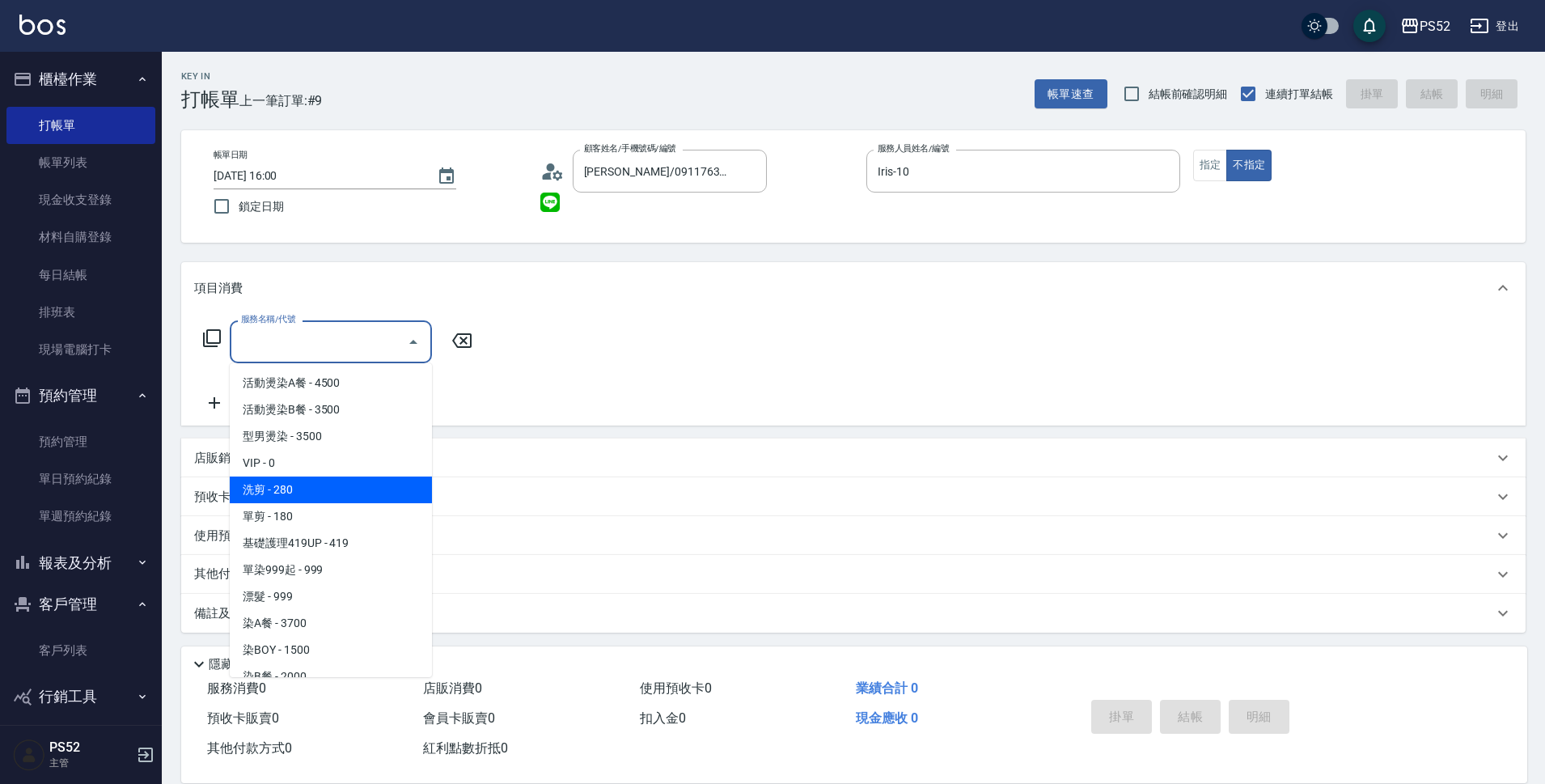
click at [359, 490] on span "洗剪 - 280" at bounding box center [331, 490] width 202 height 27
type input "洗剪(C1)"
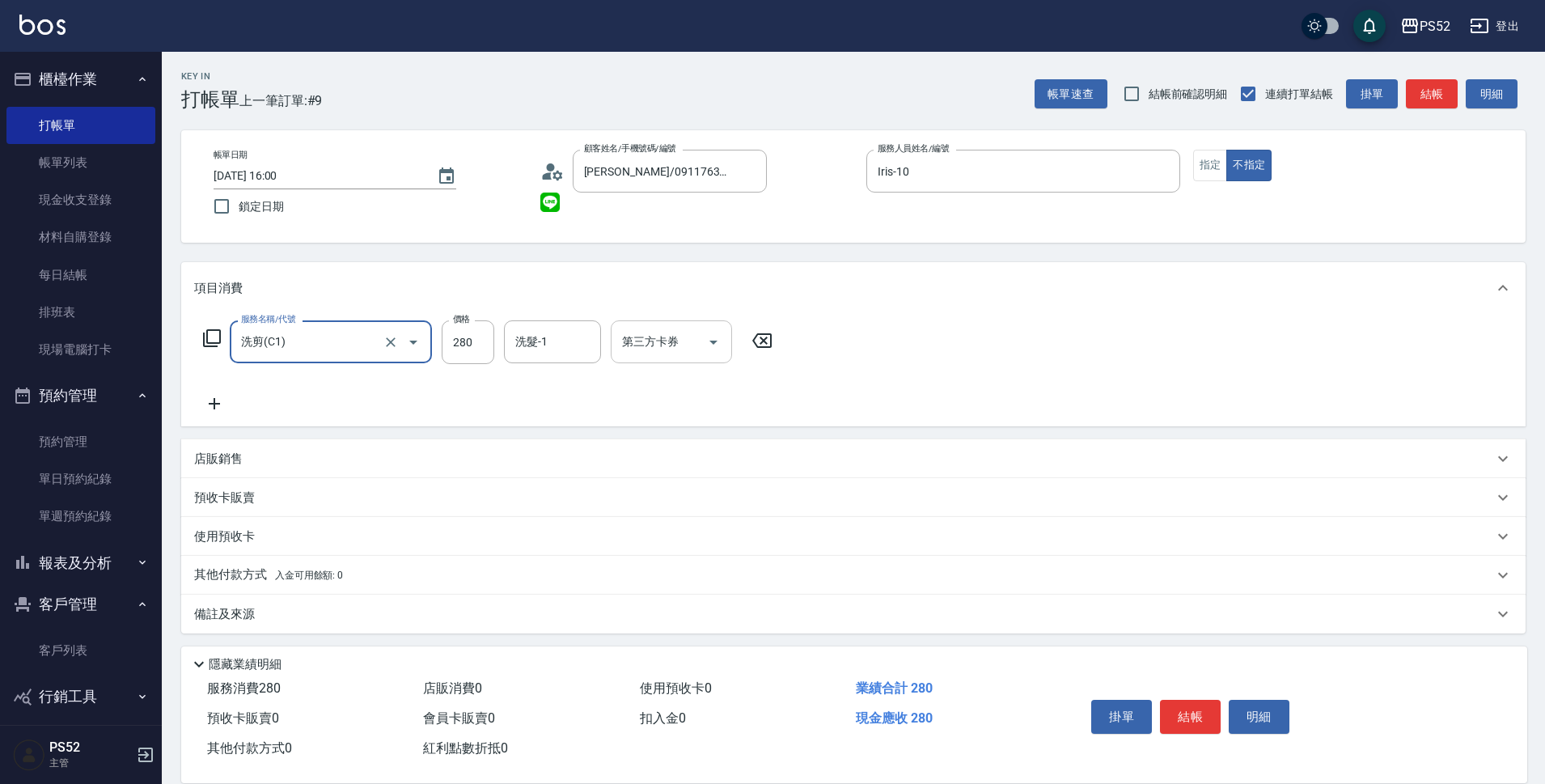
click at [686, 342] on input "第三方卡券" at bounding box center [659, 342] width 82 height 29
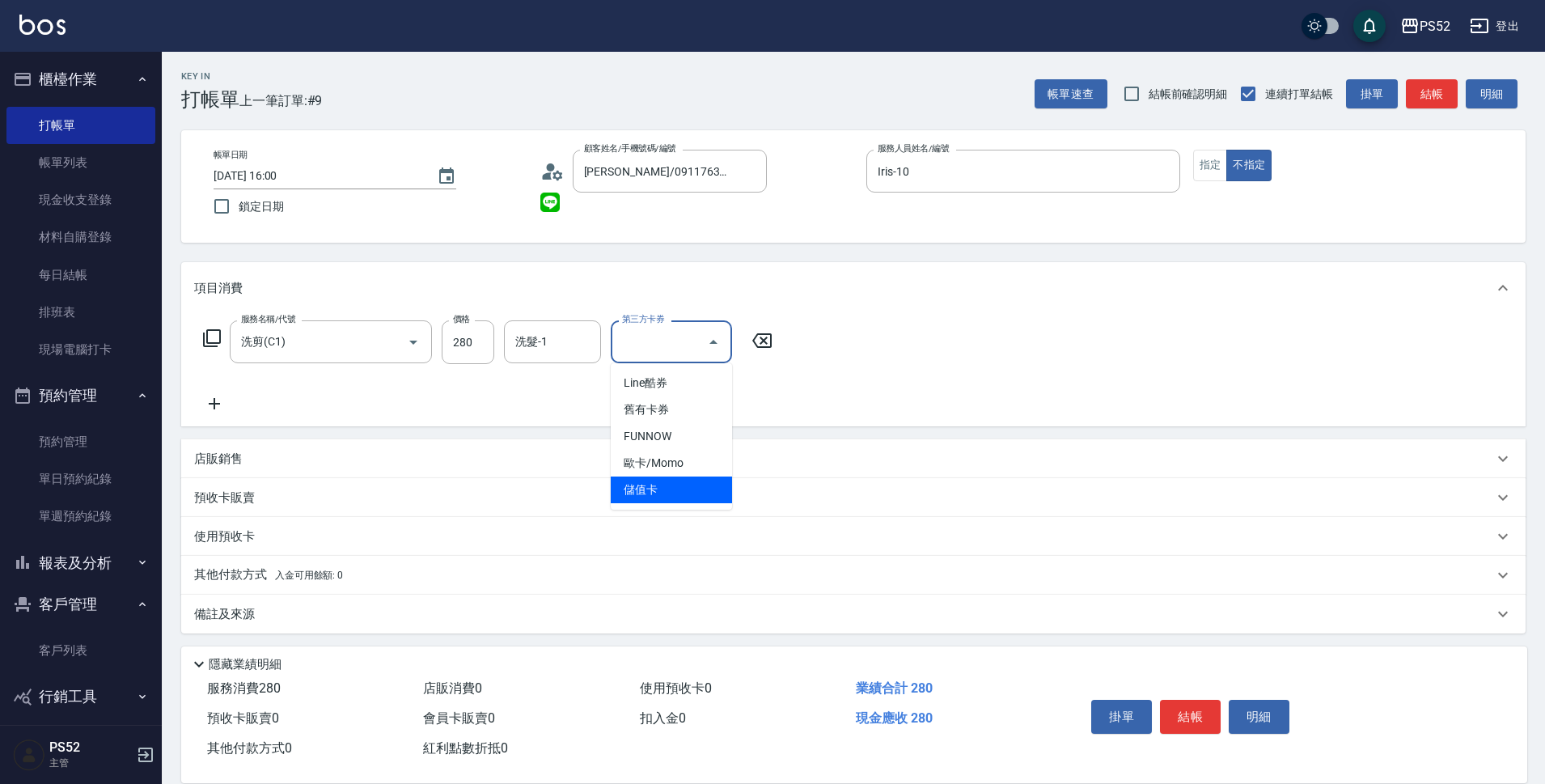
click at [682, 493] on span "儲值卡" at bounding box center [672, 490] width 121 height 27
type input "儲值卡"
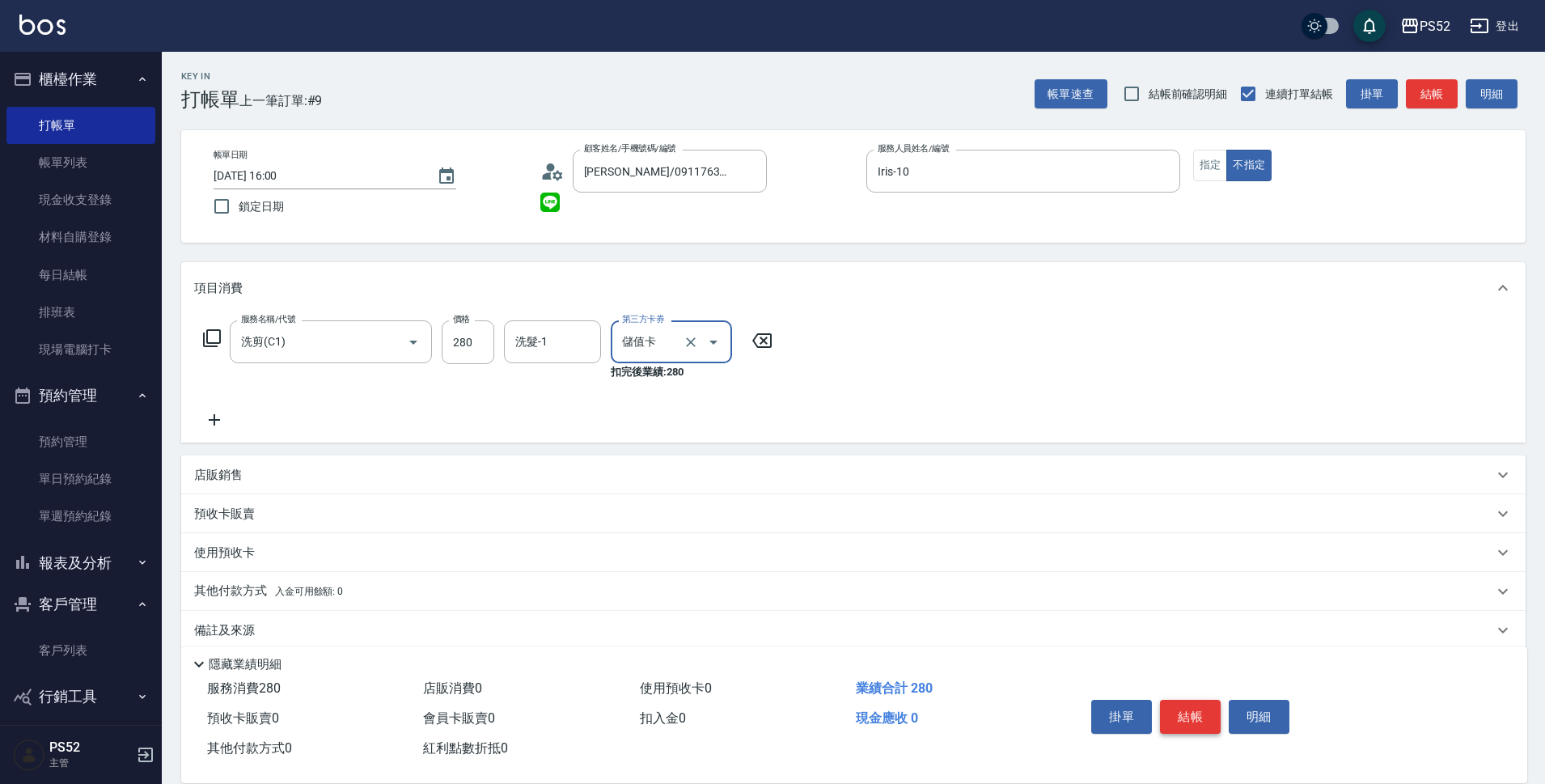
click at [1170, 699] on button "結帳" at bounding box center [1190, 716] width 61 height 34
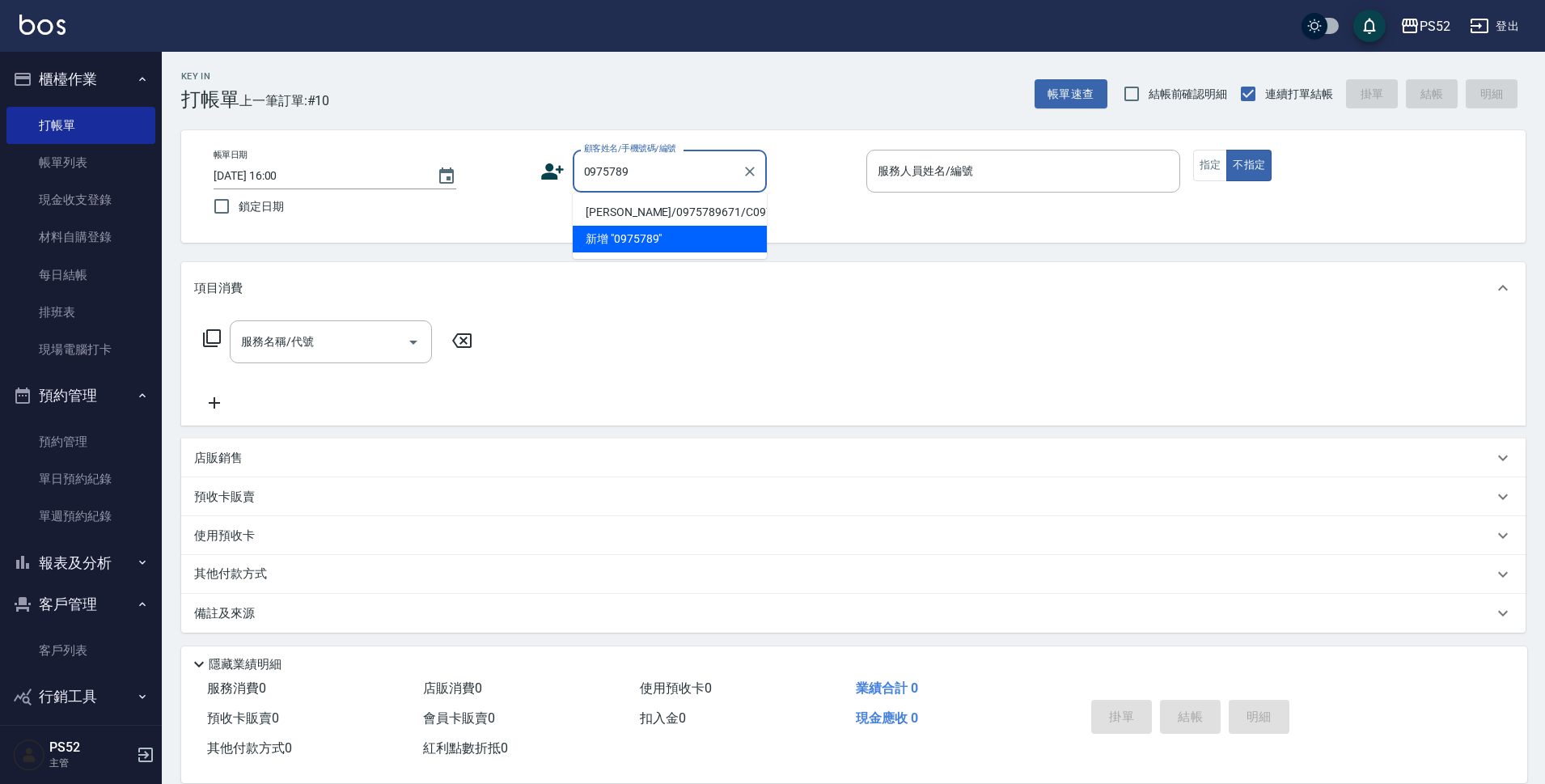
click at [613, 202] on li "[PERSON_NAME]/0975789671/C0975789671" at bounding box center [670, 212] width 194 height 27
type input "[PERSON_NAME]/0975789671/C0975789671"
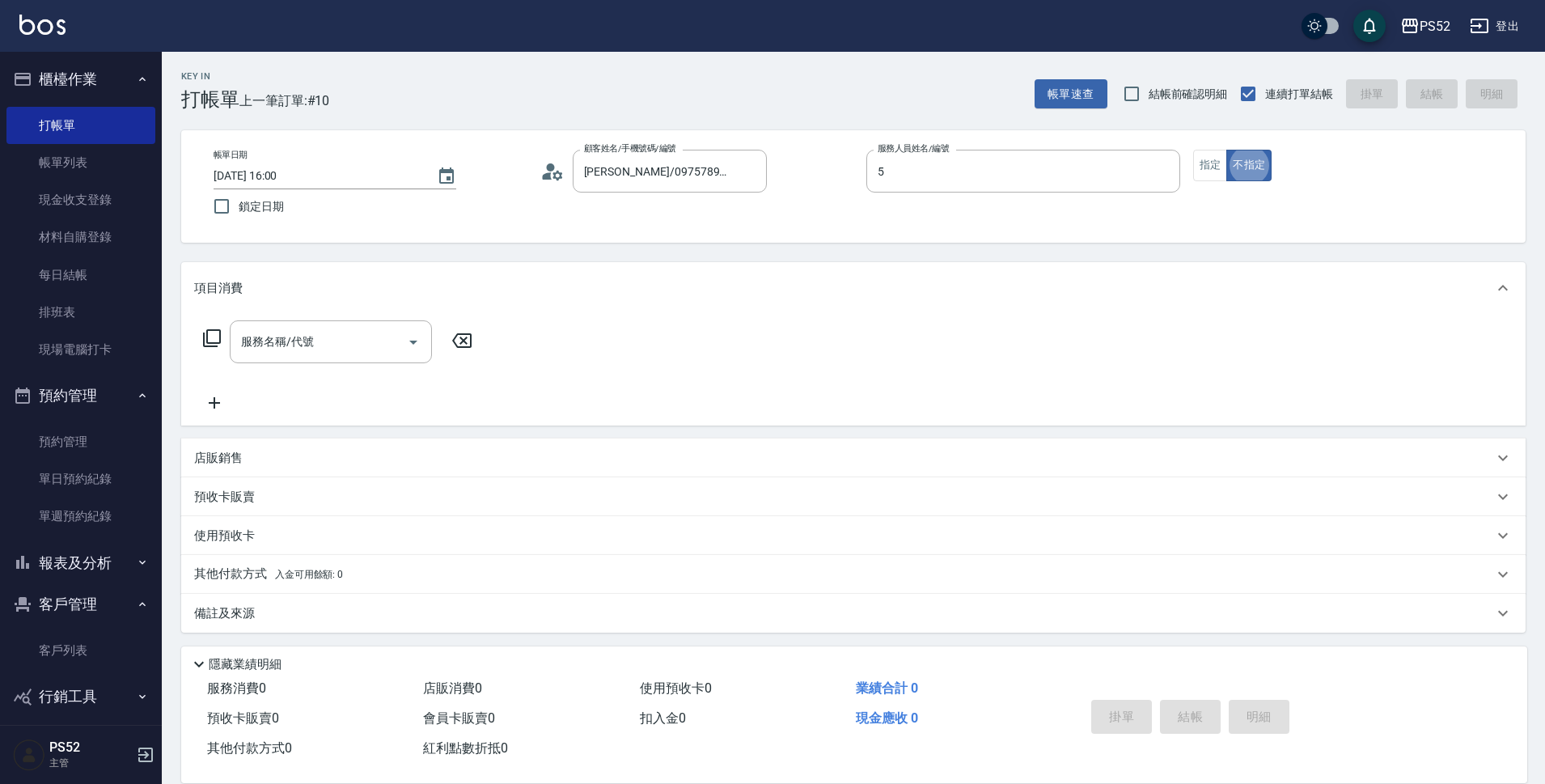
type input "Cherry～建議提前預約哦❤️-5"
click at [378, 342] on input "服務名稱/代號" at bounding box center [318, 342] width 163 height 29
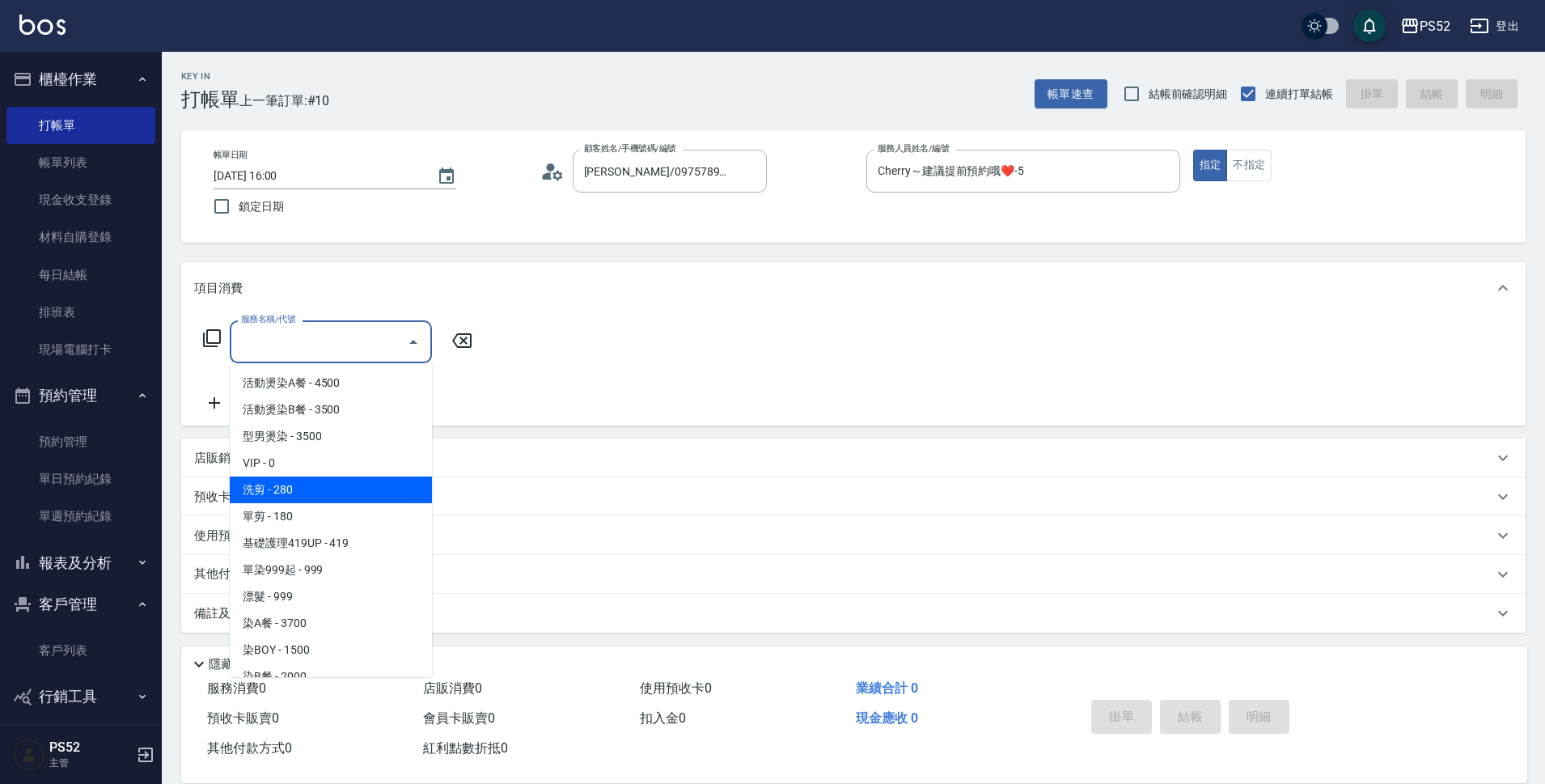
click at [376, 492] on span "洗剪 - 280" at bounding box center [331, 490] width 202 height 27
type input "洗剪(C1)"
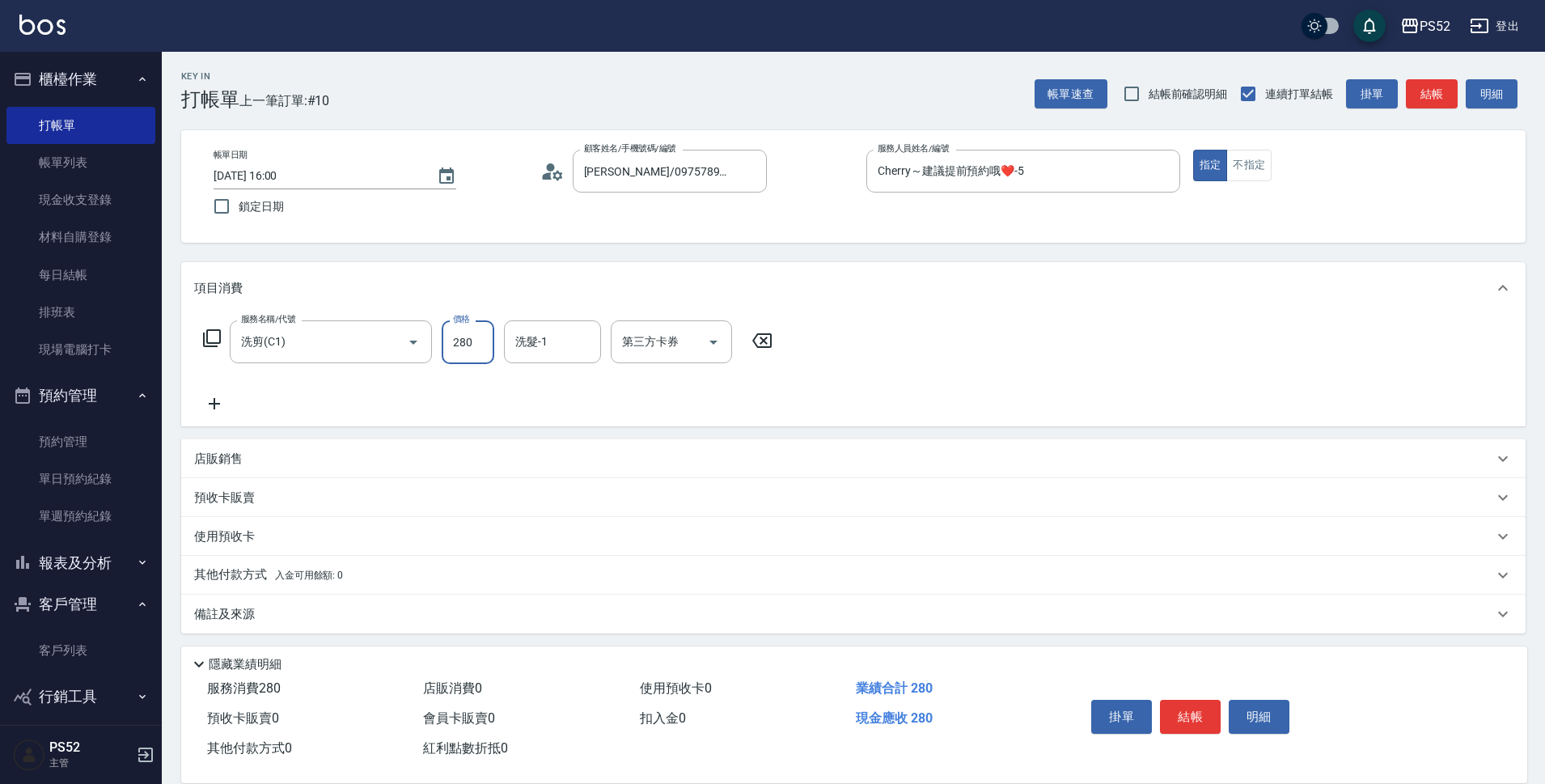
click at [465, 342] on input "280" at bounding box center [467, 342] width 53 height 44
click at [634, 352] on input "第三方卡券" at bounding box center [659, 342] width 82 height 29
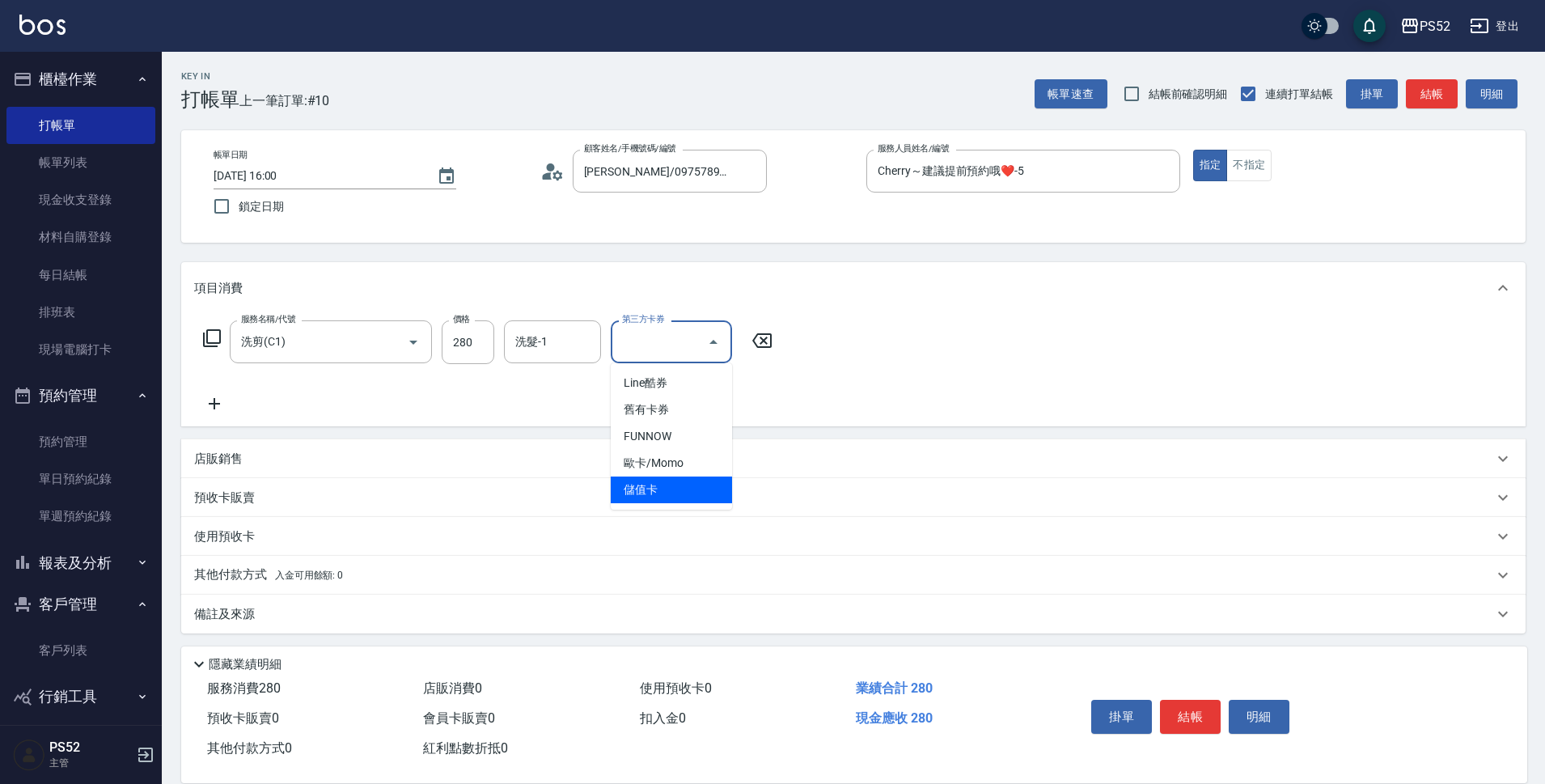
click at [636, 492] on span "儲值卡" at bounding box center [672, 490] width 121 height 27
type input "儲值卡"
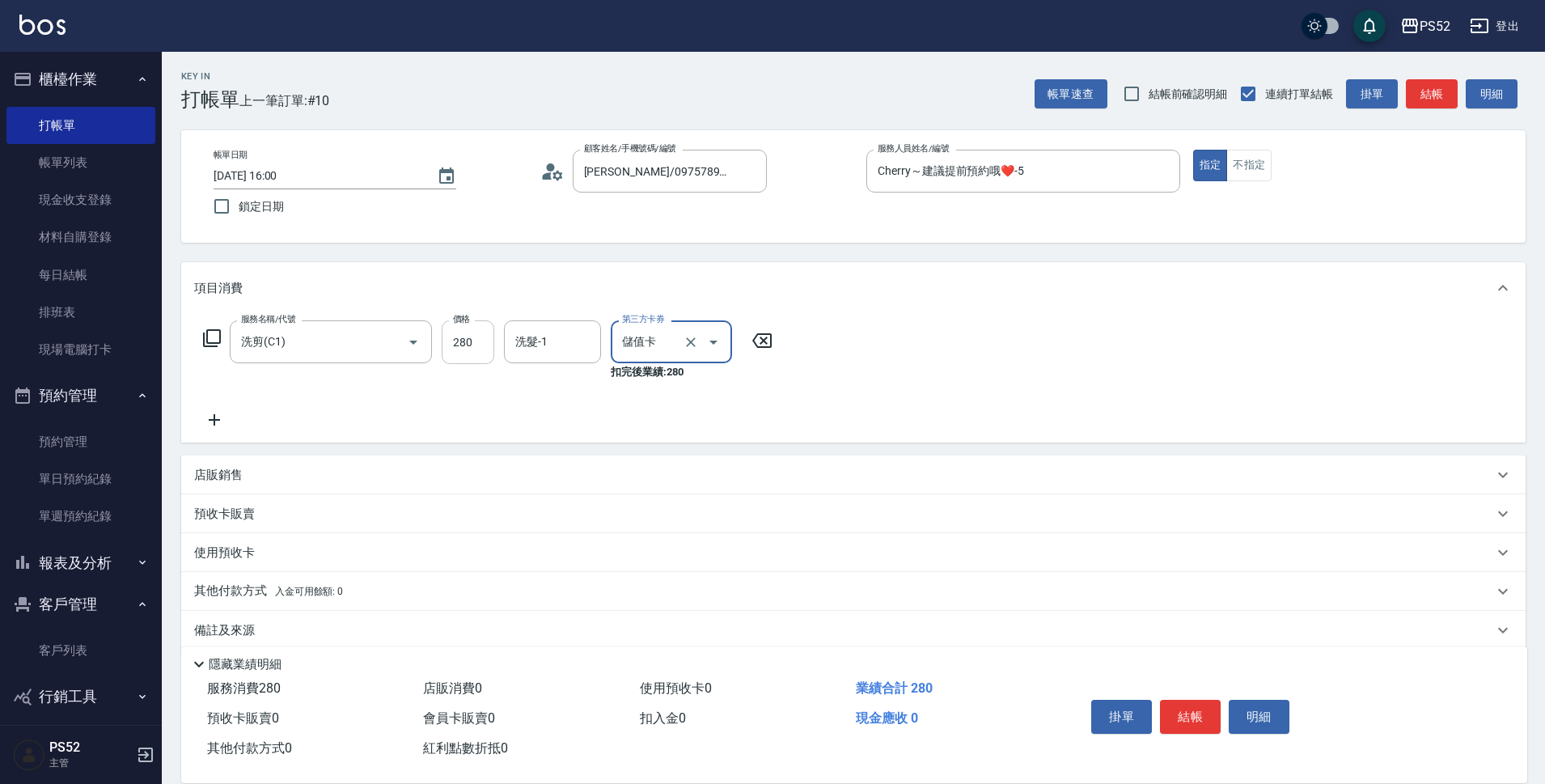
click at [459, 342] on input "280" at bounding box center [467, 342] width 53 height 44
type input "360"
click at [218, 417] on icon at bounding box center [214, 420] width 40 height 20
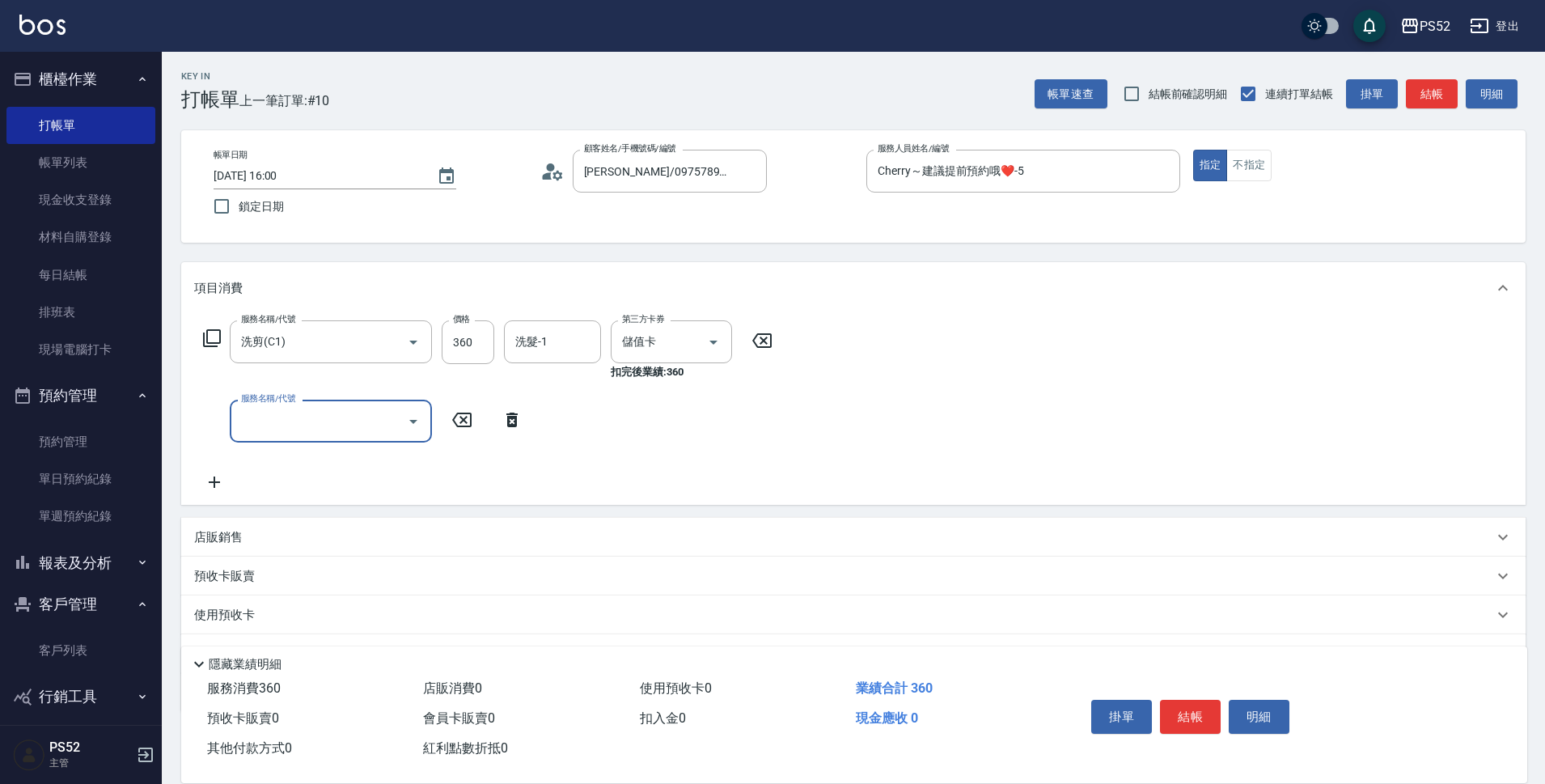
click at [281, 417] on div "服務名稱/代號 服務名稱/代號" at bounding box center [331, 421] width 202 height 43
click at [317, 432] on input "服務名稱/代號" at bounding box center [318, 421] width 163 height 29
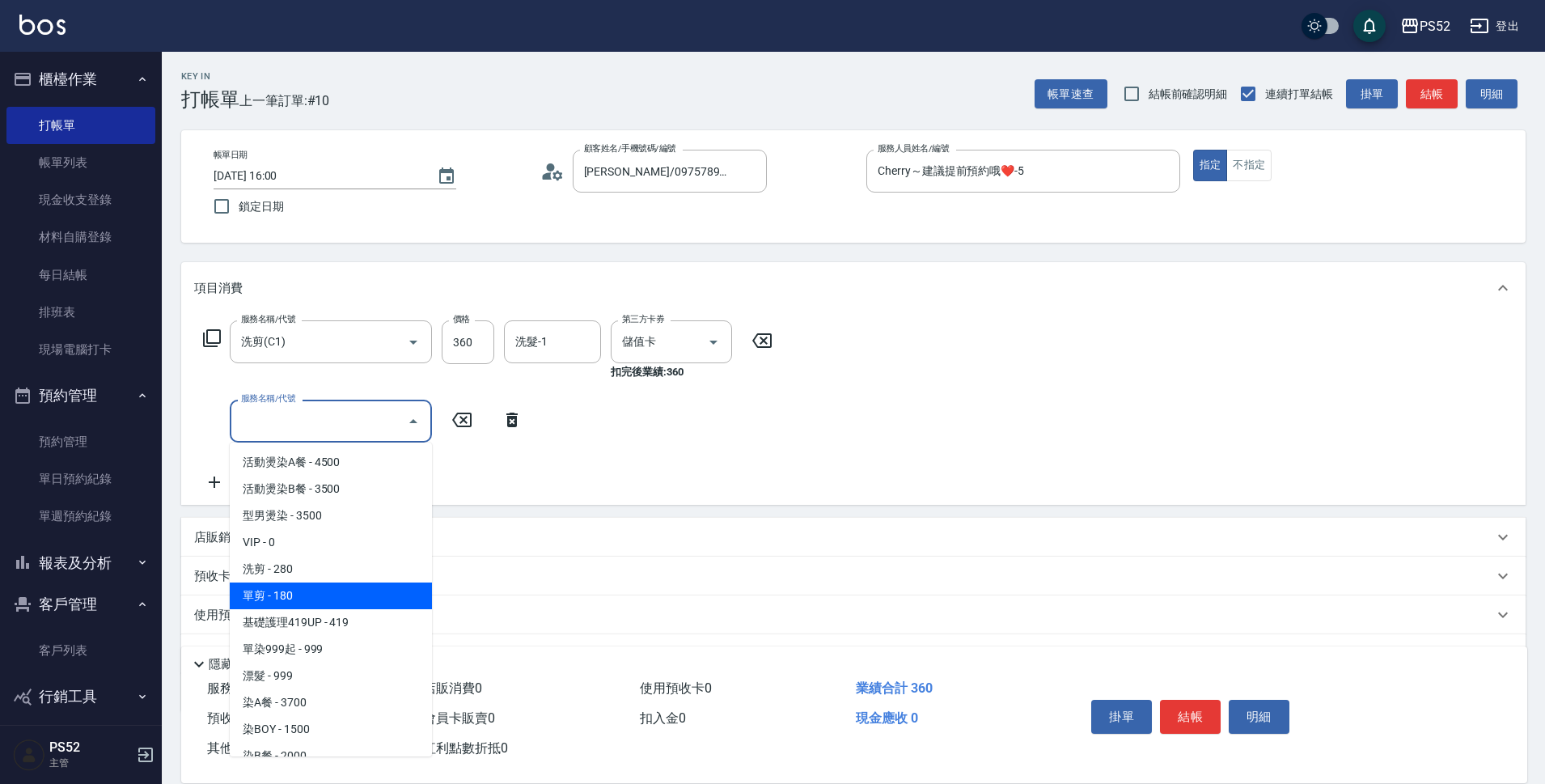
drag, startPoint x: 336, startPoint y: 586, endPoint x: 389, endPoint y: 448, distance: 147.8
click at [338, 586] on span "單剪 - 180" at bounding box center [331, 596] width 202 height 27
type input "單剪(C2)"
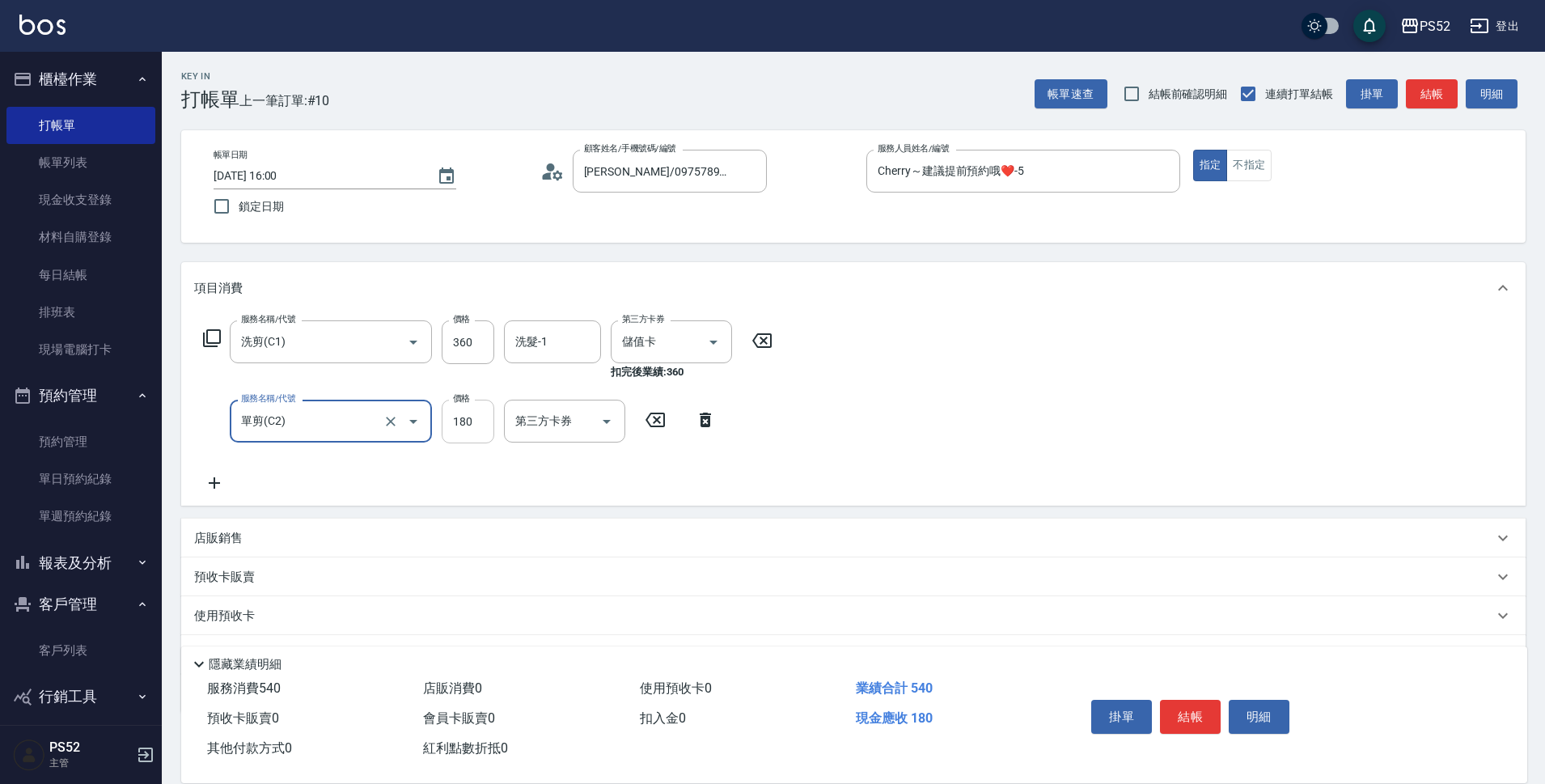
click at [452, 405] on input "180" at bounding box center [467, 421] width 53 height 44
click at [597, 435] on div at bounding box center [606, 421] width 24 height 43
type input "270"
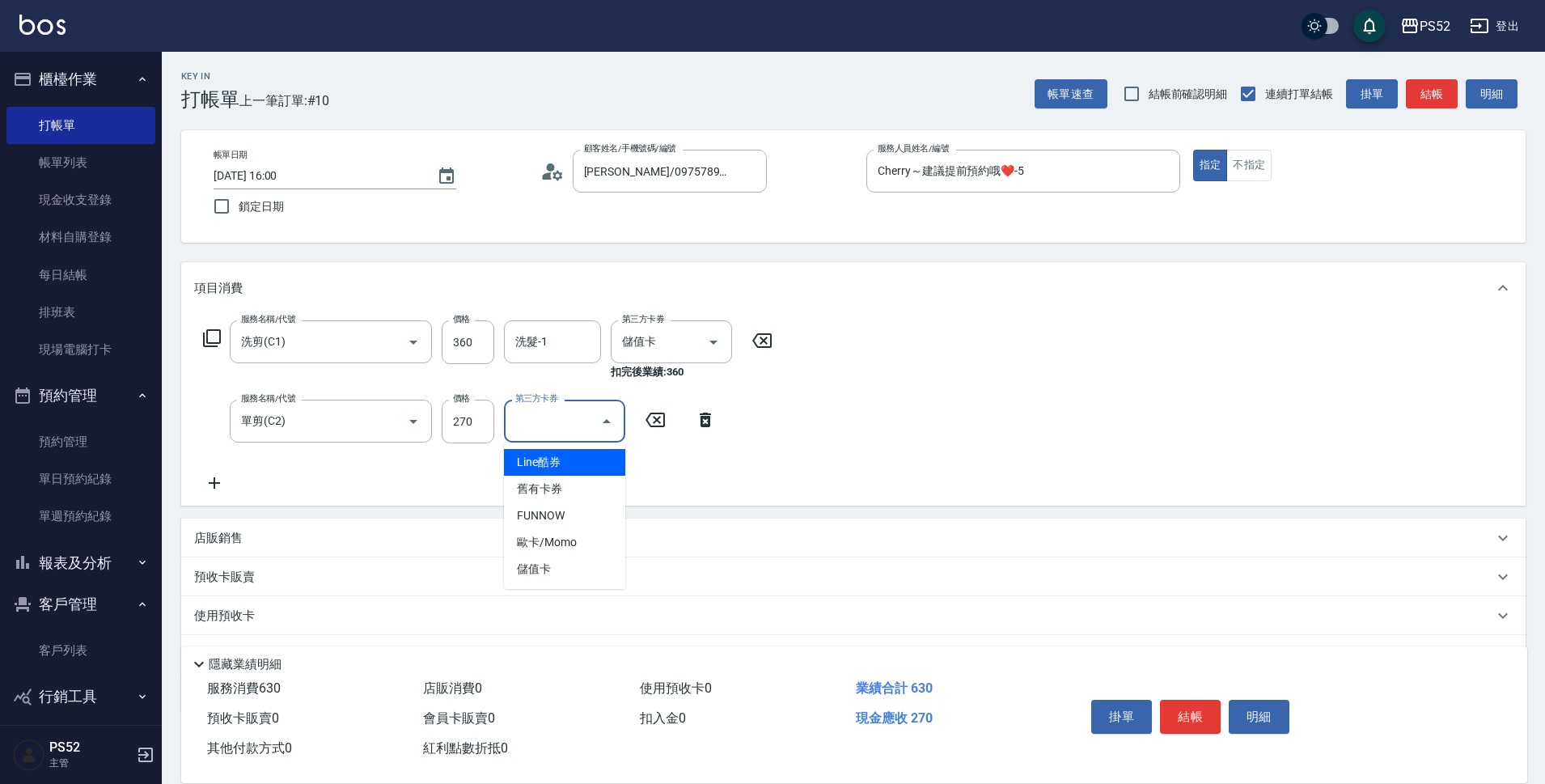
click at [558, 421] on input "第三方卡券" at bounding box center [552, 421] width 82 height 29
click at [564, 566] on span "儲值卡" at bounding box center [565, 569] width 121 height 27
type input "儲值卡"
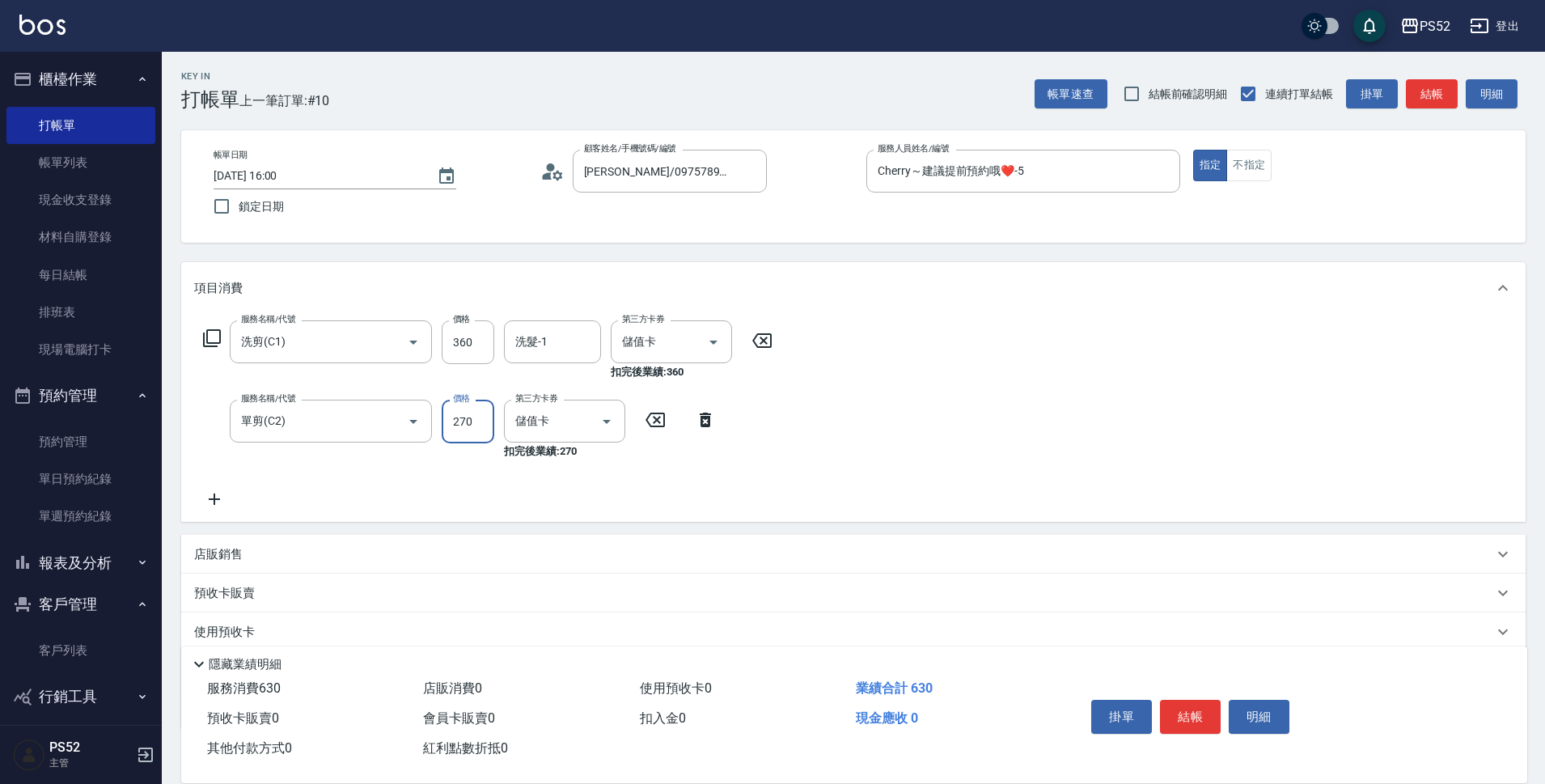
click at [474, 412] on input "270" at bounding box center [467, 421] width 53 height 44
type input "250"
click at [1200, 707] on button "結帳" at bounding box center [1190, 716] width 61 height 34
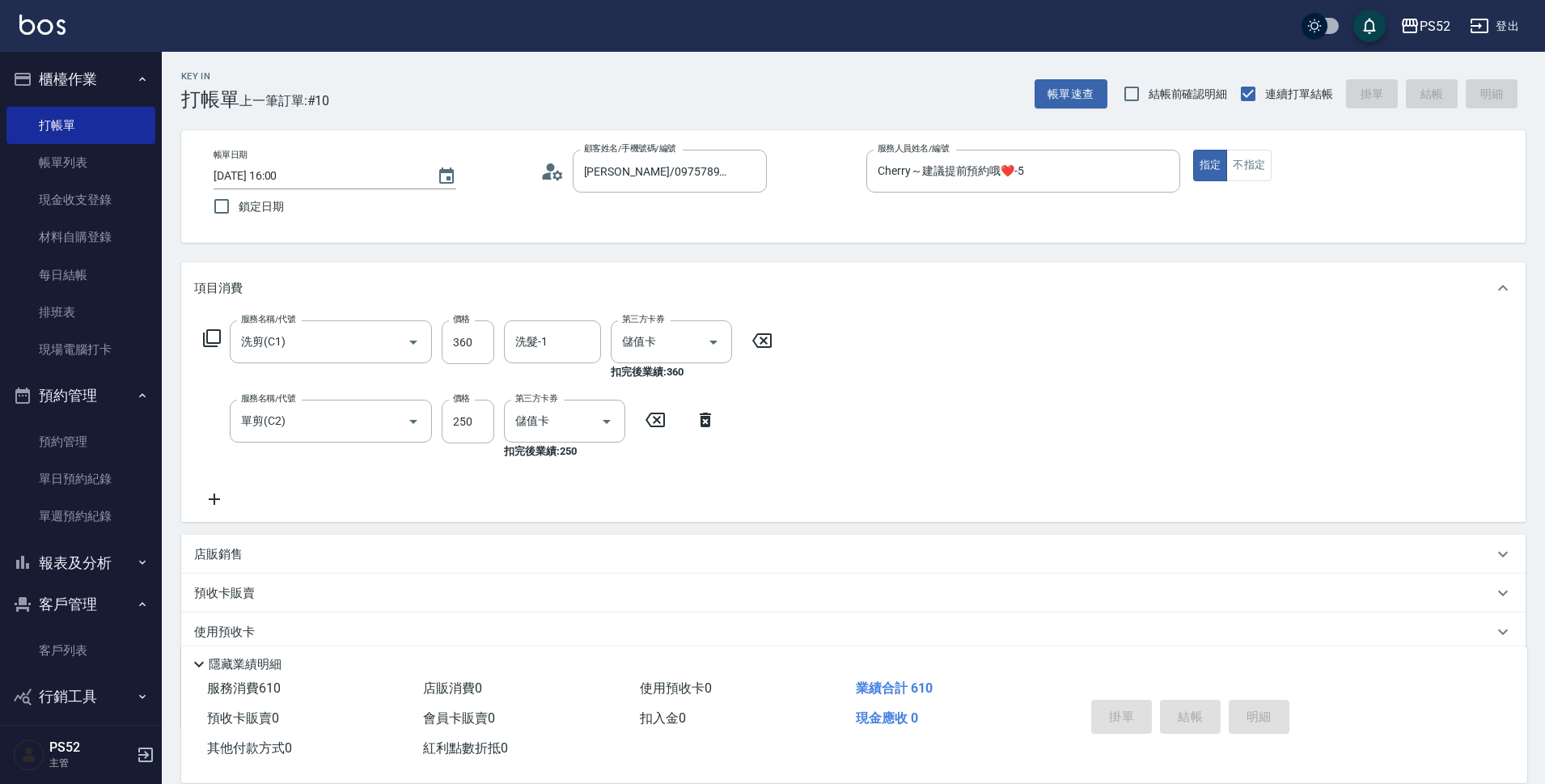
type input "[DATE] 16:01"
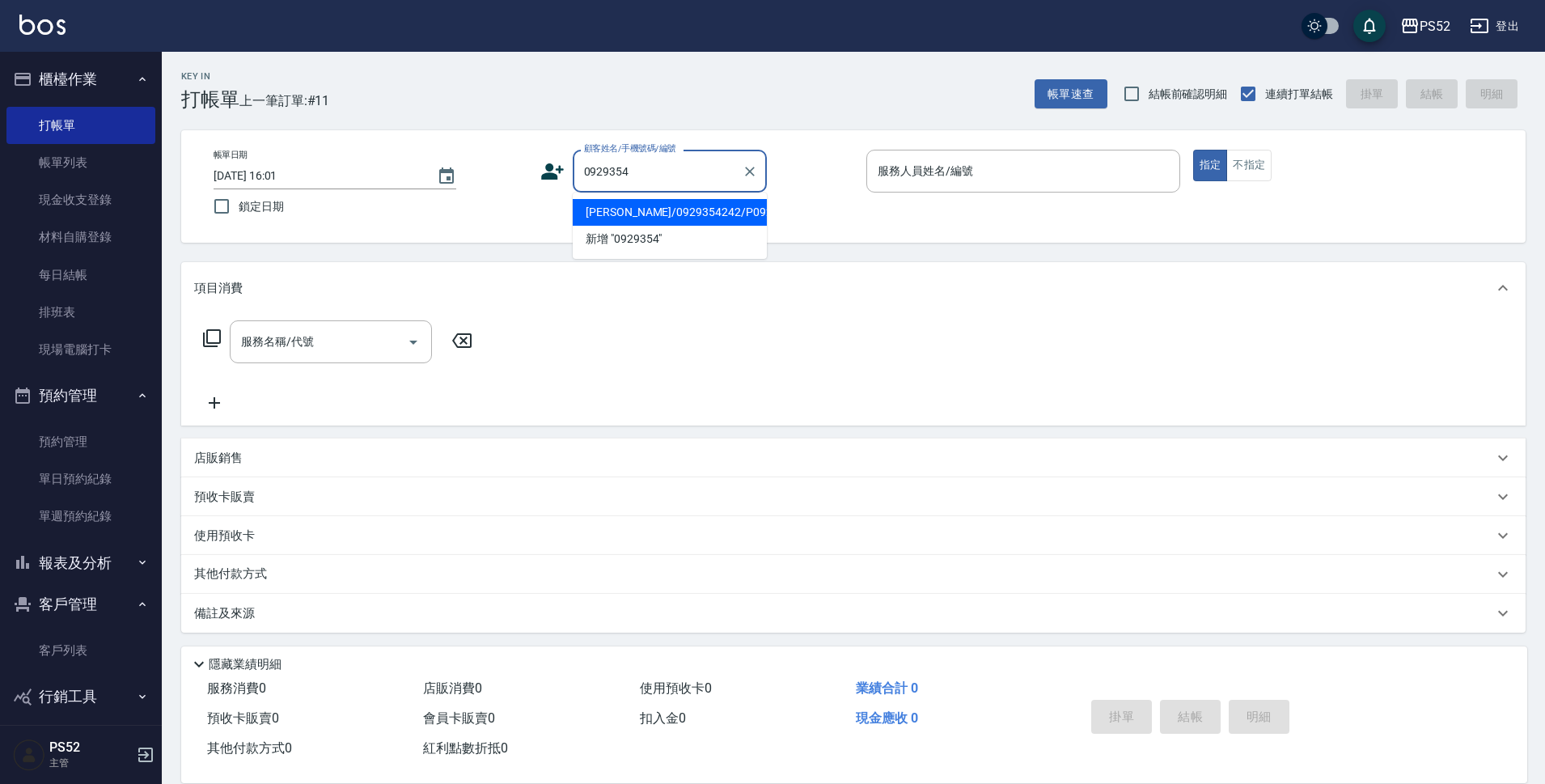
click at [698, 225] on li "[PERSON_NAME]/0929354242/P0929354242" at bounding box center [670, 212] width 194 height 27
type input "[PERSON_NAME]/0929354242/P0929354242"
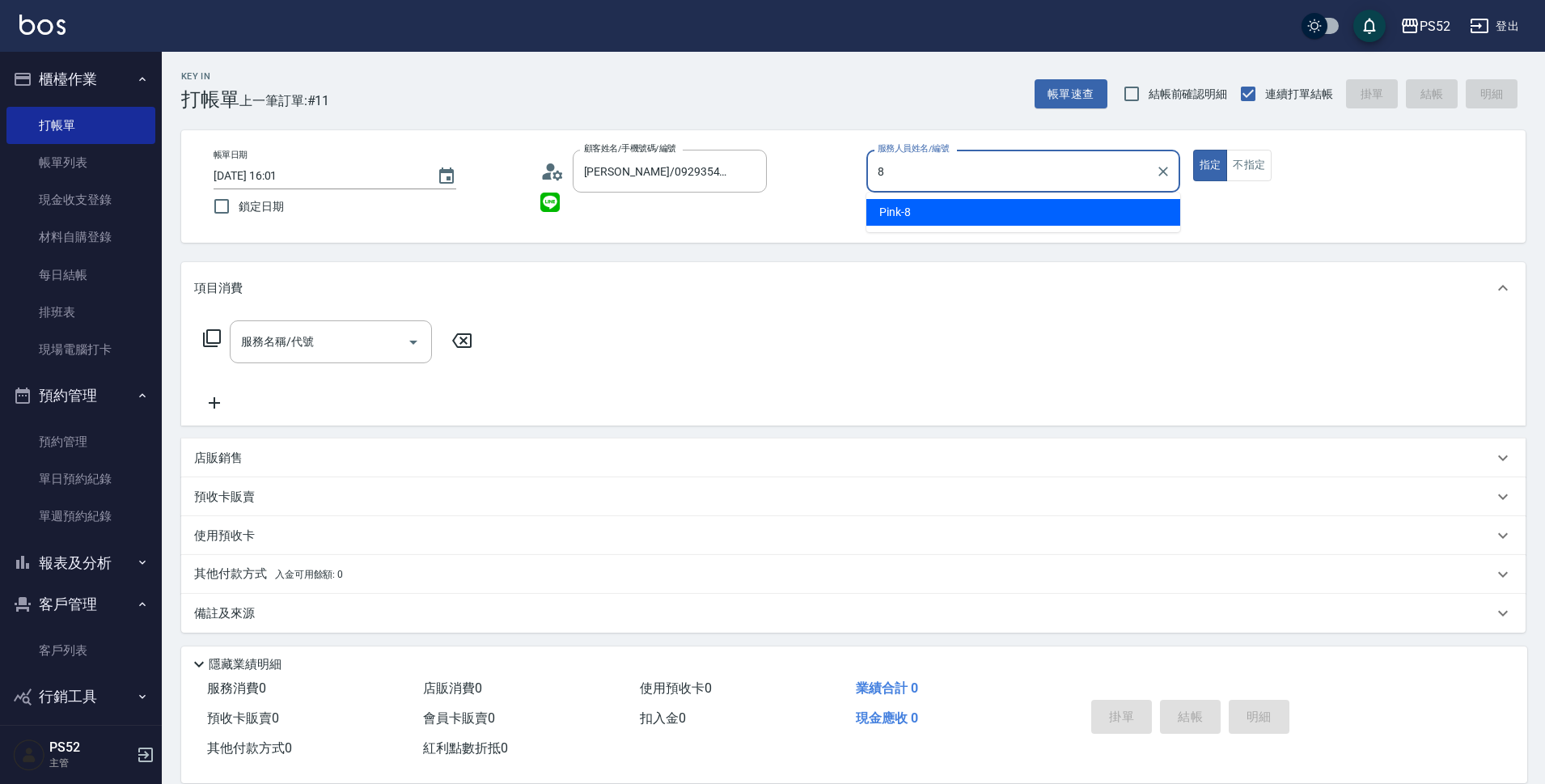
type input "Pink-8"
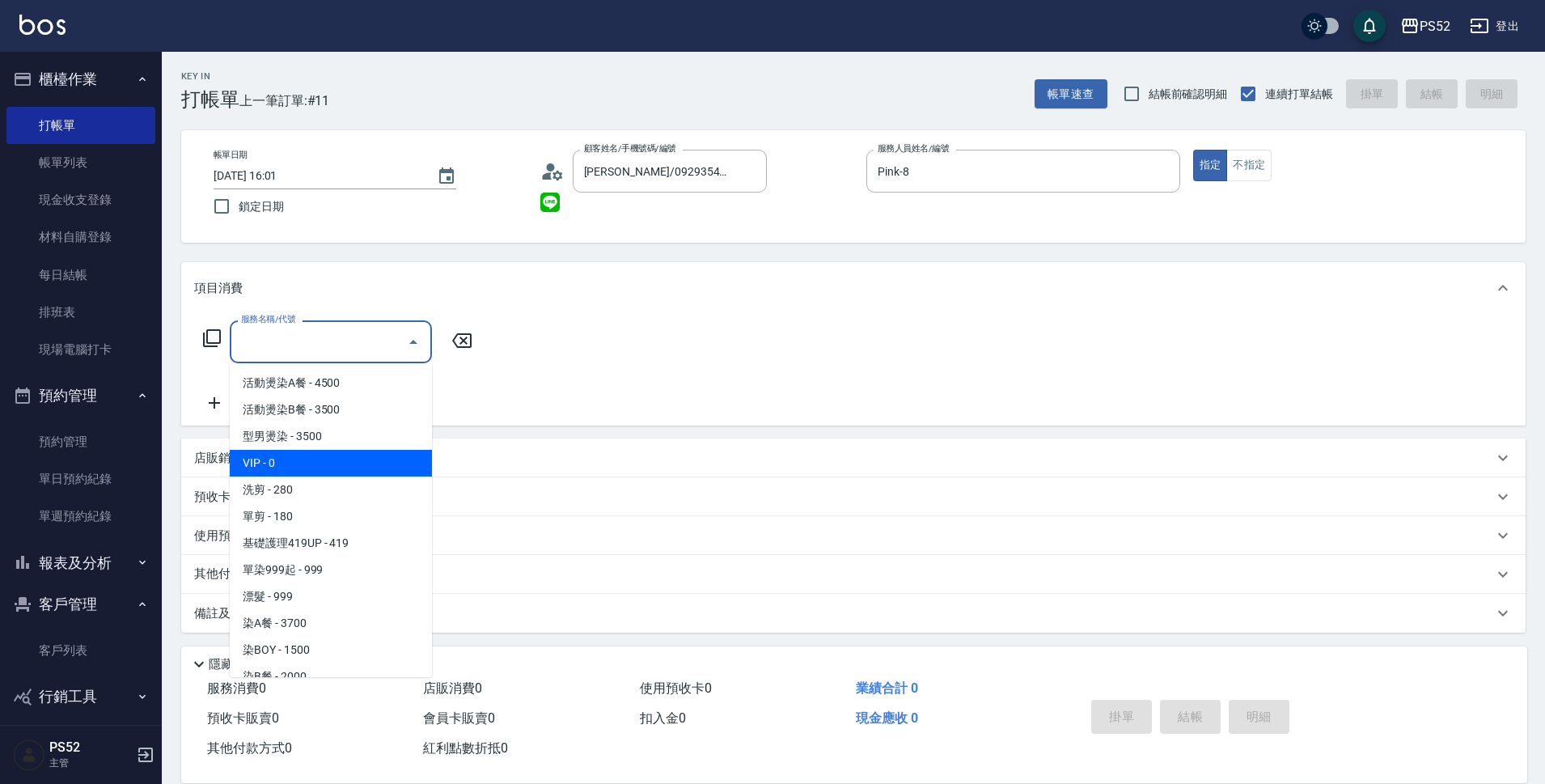
type input "VIP(888)"
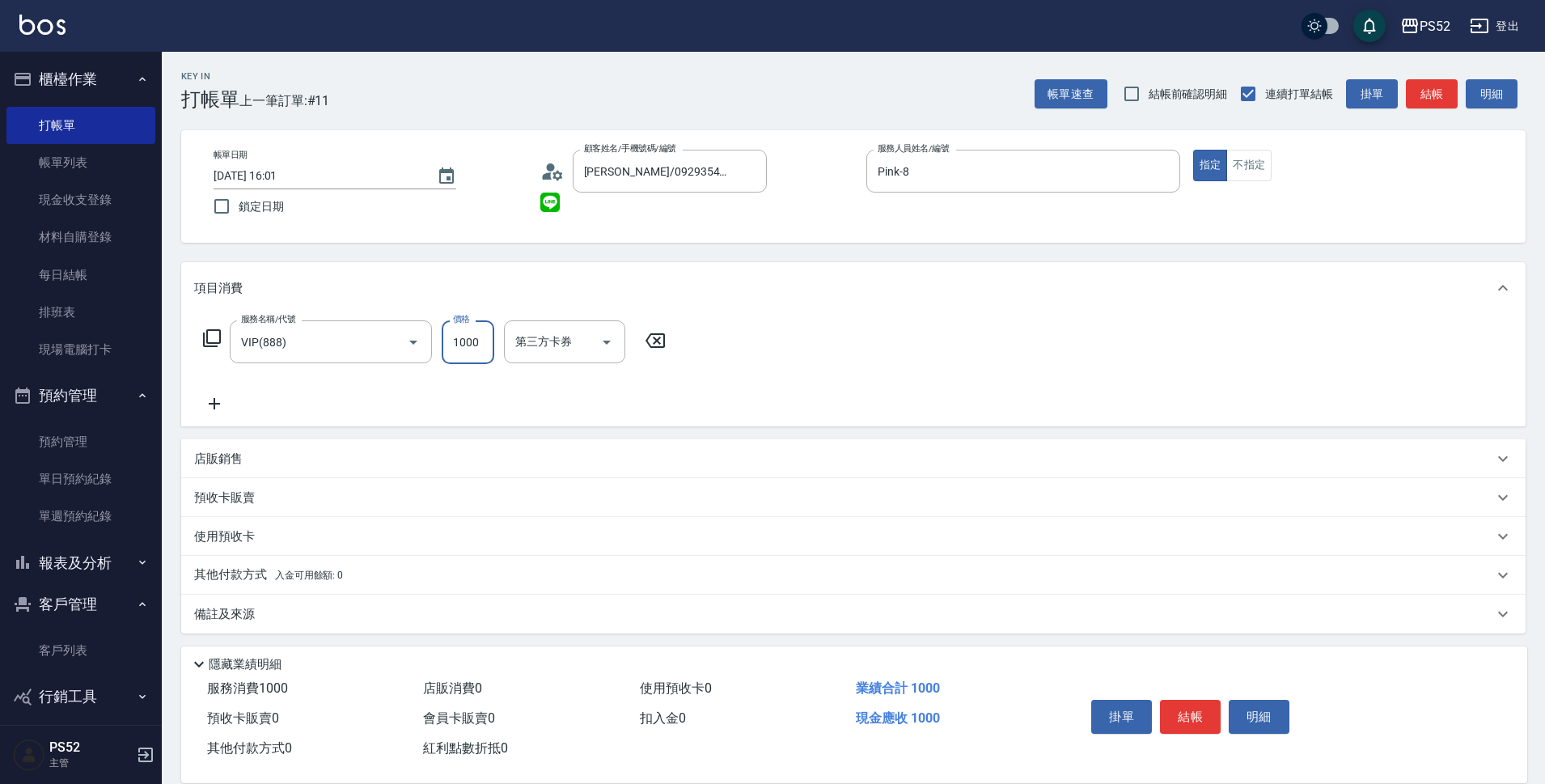
type input "1000"
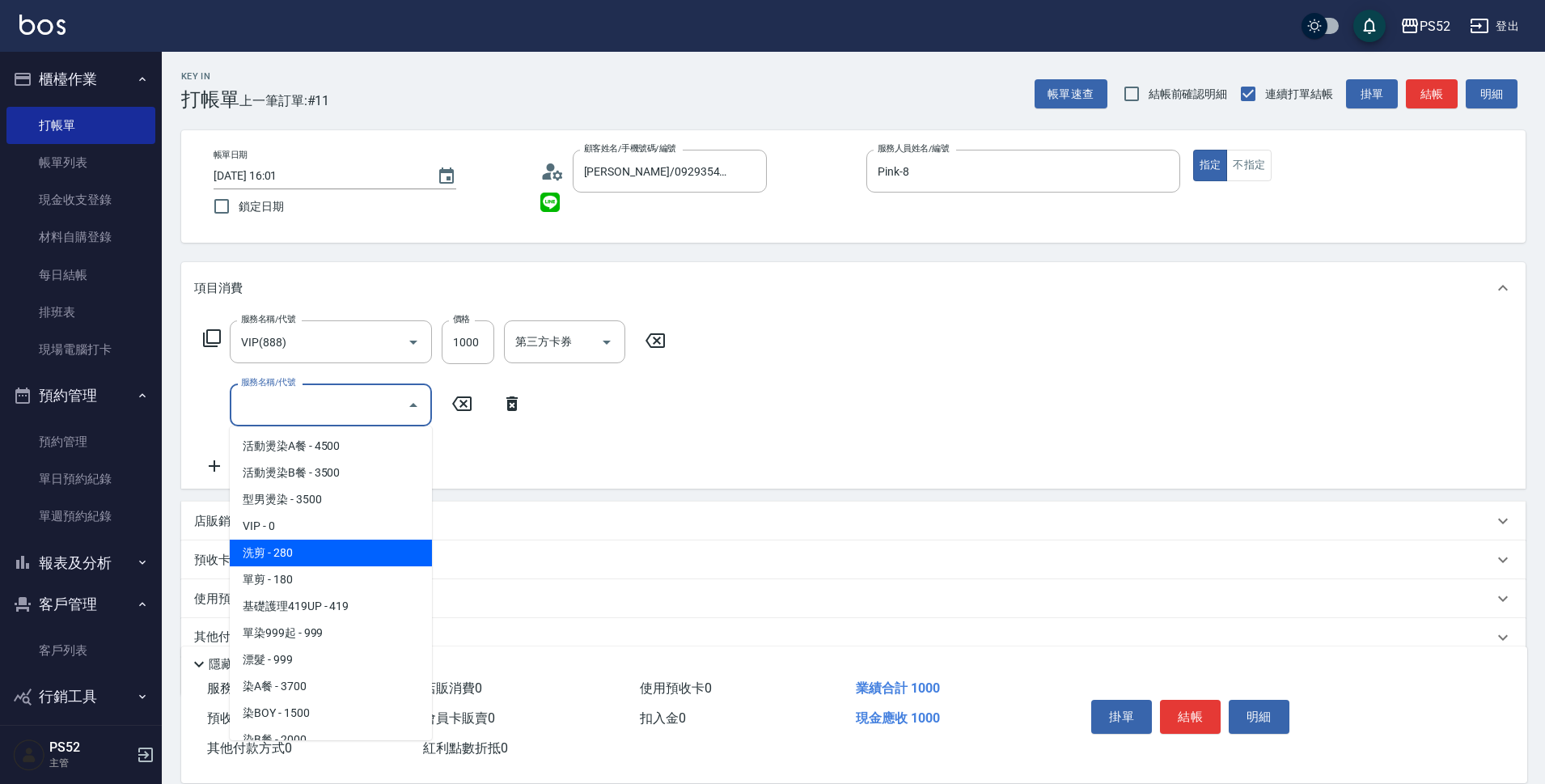
type input "洗剪(C1)"
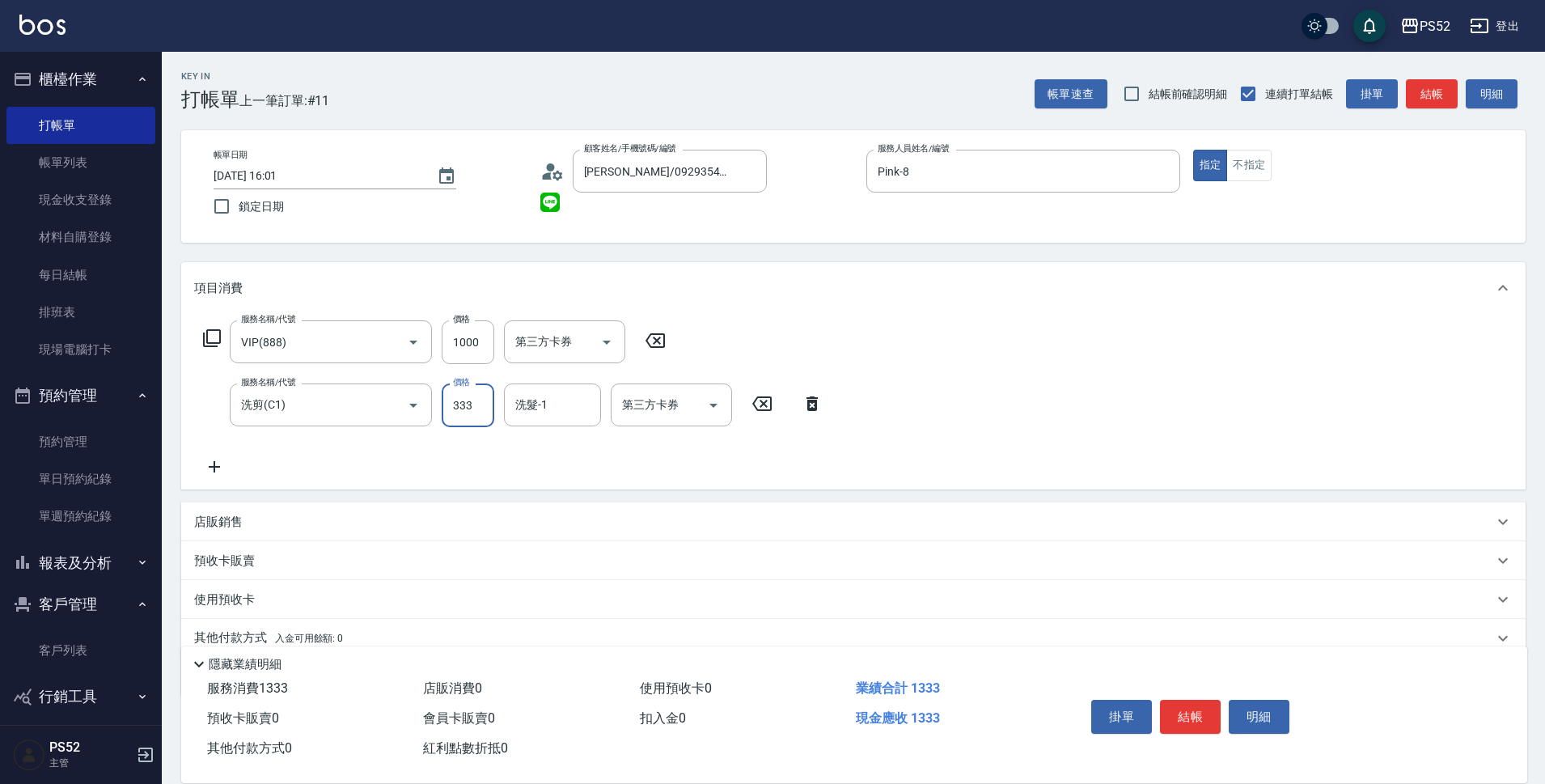
type input "333"
type input "儲值卡"
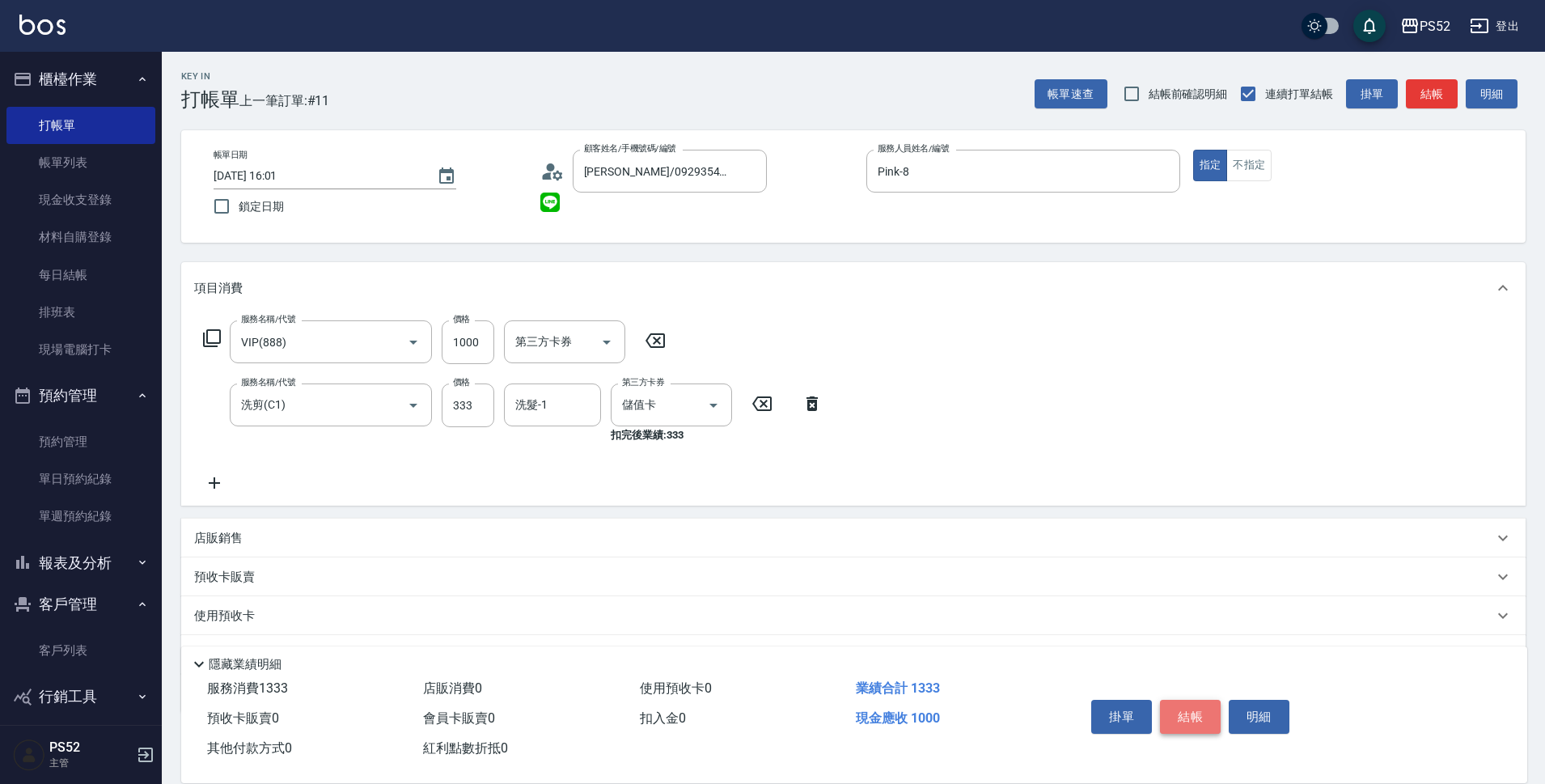
click at [1202, 712] on button "結帳" at bounding box center [1190, 716] width 61 height 34
